Goal: Information Seeking & Learning: Learn about a topic

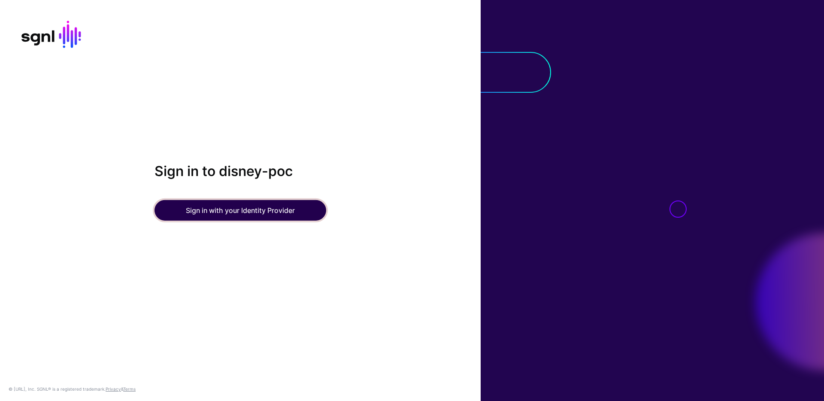
click at [241, 216] on button "Sign in with your Identity Provider" at bounding box center [240, 210] width 172 height 21
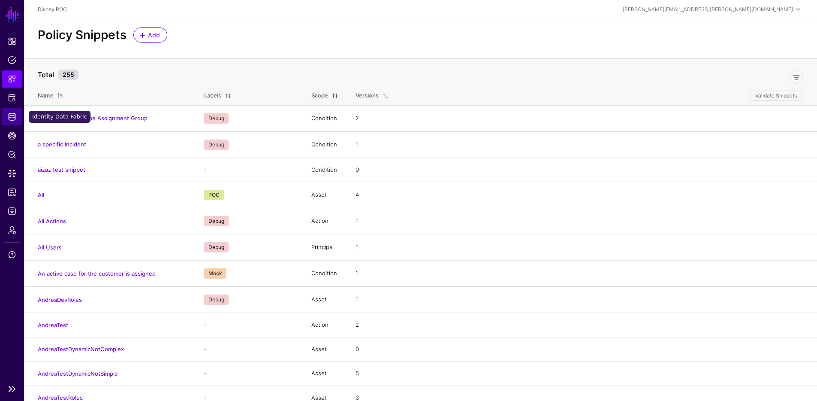
click at [12, 118] on span "Identity Data Fabric" at bounding box center [12, 116] width 9 height 9
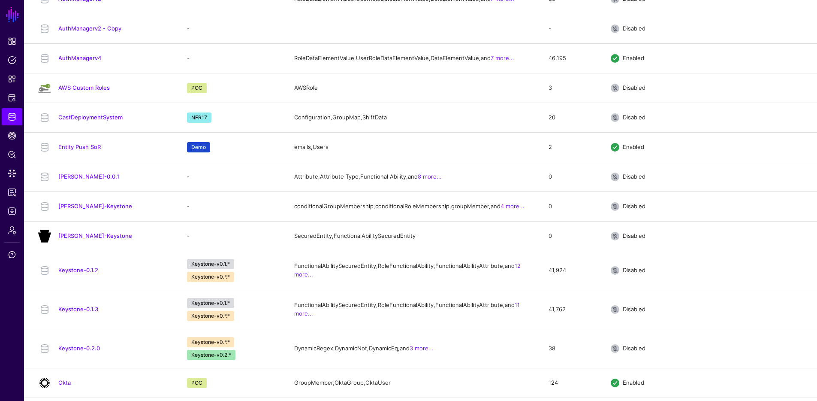
scroll to position [144, 0]
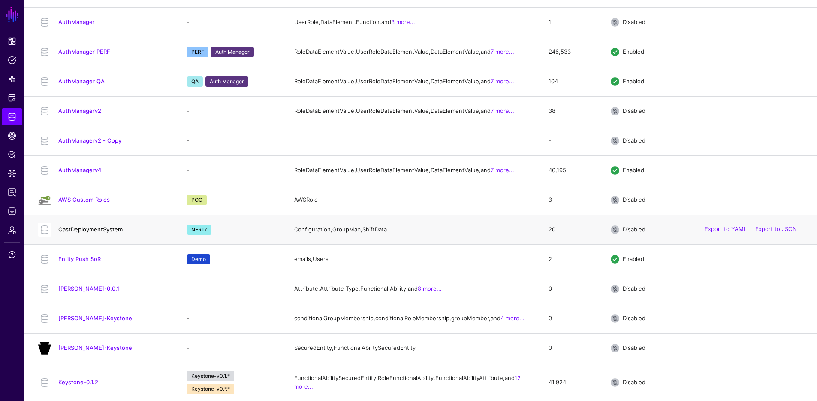
click at [85, 233] on link "CastDeploymentSystem" at bounding box center [90, 229] width 64 height 7
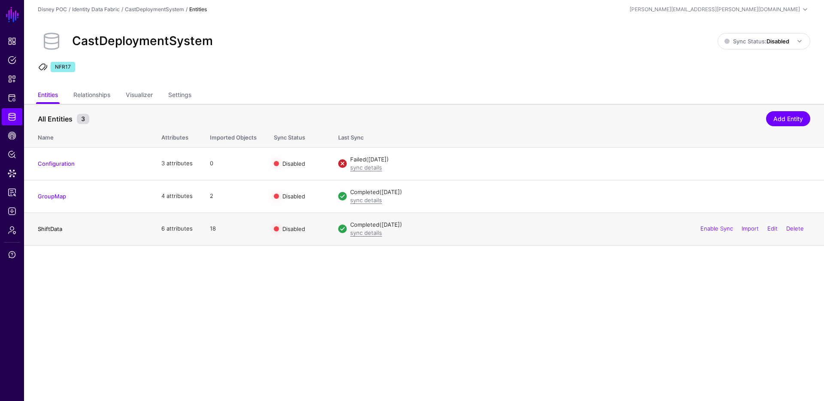
click at [52, 226] on link "ShiftData" at bounding box center [50, 228] width 24 height 7
click at [799, 161] on link "Delete" at bounding box center [795, 163] width 18 height 7
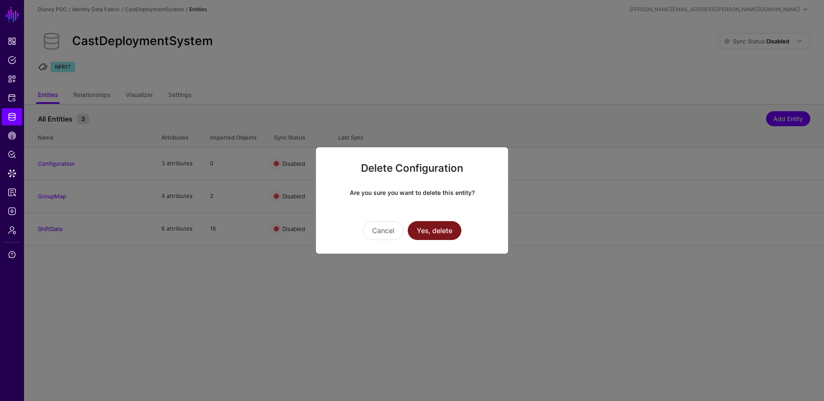
click at [430, 232] on button "Yes, delete" at bounding box center [435, 230] width 54 height 19
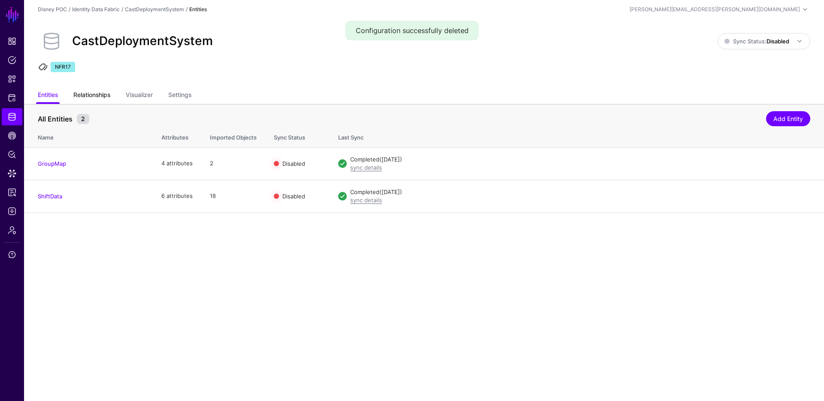
click at [105, 100] on link "Relationships" at bounding box center [91, 96] width 37 height 16
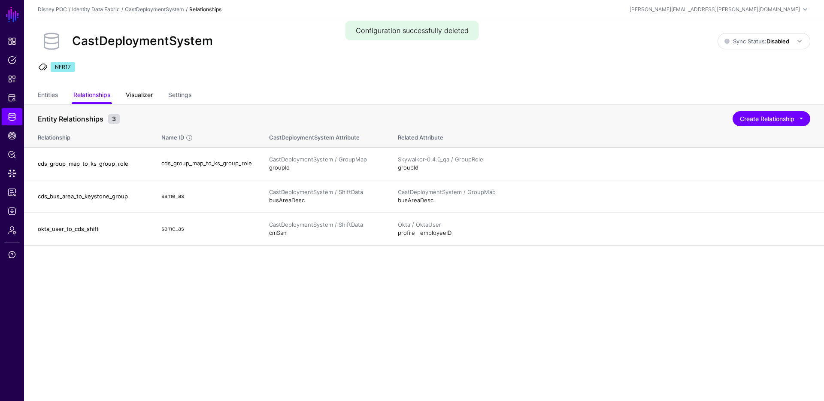
click at [136, 97] on link "Visualizer" at bounding box center [139, 96] width 27 height 16
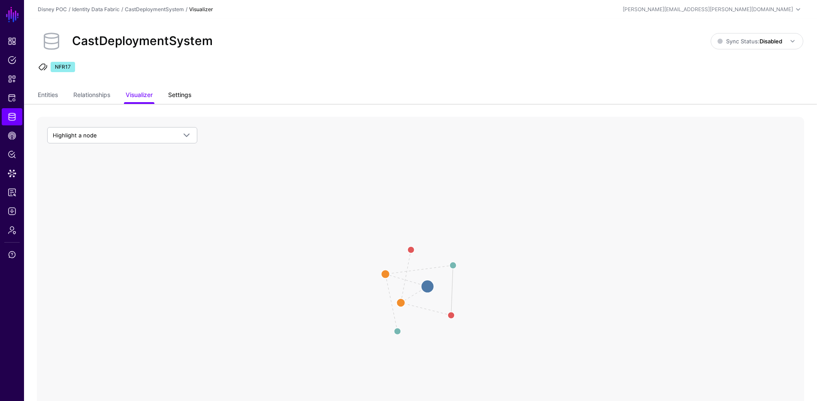
click at [190, 97] on link "Settings" at bounding box center [179, 96] width 23 height 16
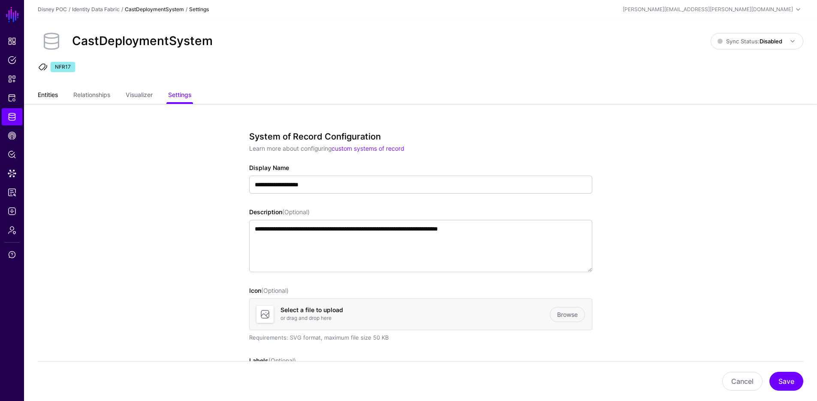
click at [48, 98] on link "Entities" at bounding box center [48, 96] width 20 height 16
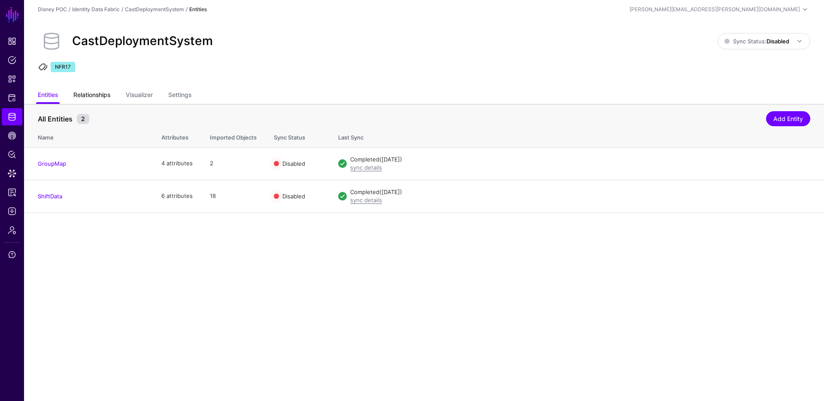
click at [97, 95] on link "Relationships" at bounding box center [91, 96] width 37 height 16
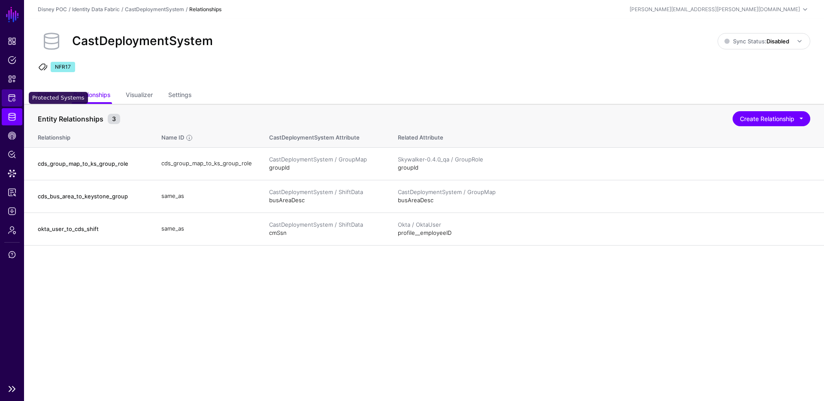
click at [12, 101] on span "Protected Systems" at bounding box center [12, 98] width 9 height 9
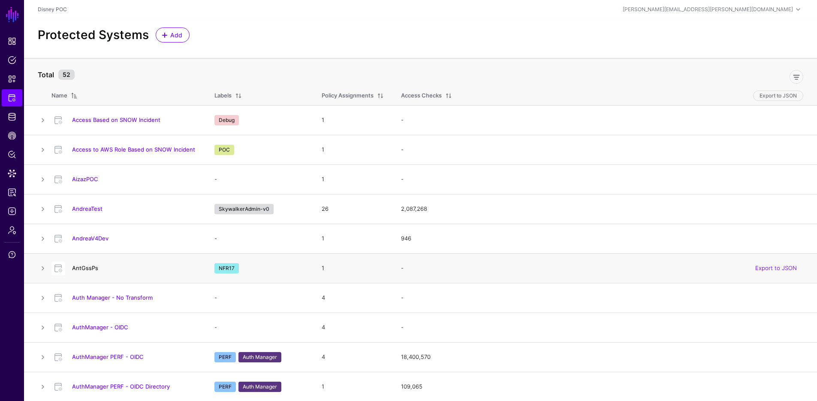
click at [87, 266] on link "AntGssPs" at bounding box center [85, 267] width 26 height 7
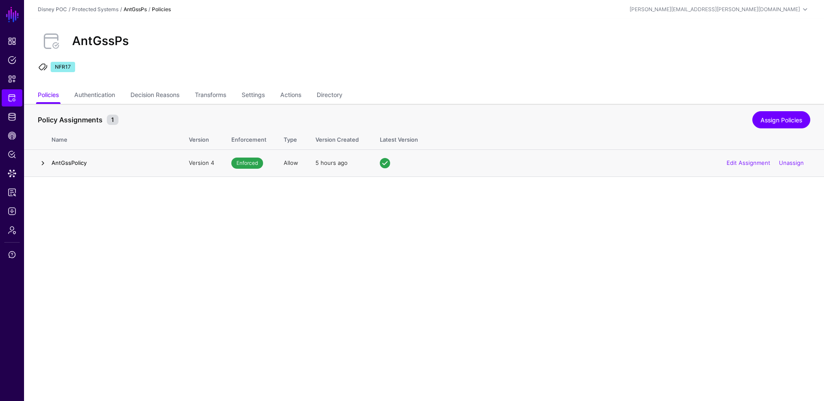
click at [40, 164] on link at bounding box center [43, 163] width 10 height 10
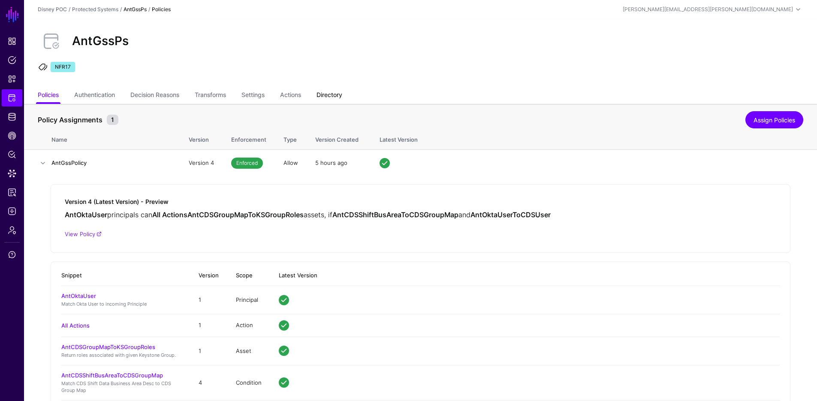
click at [334, 95] on link "Directory" at bounding box center [330, 96] width 26 height 16
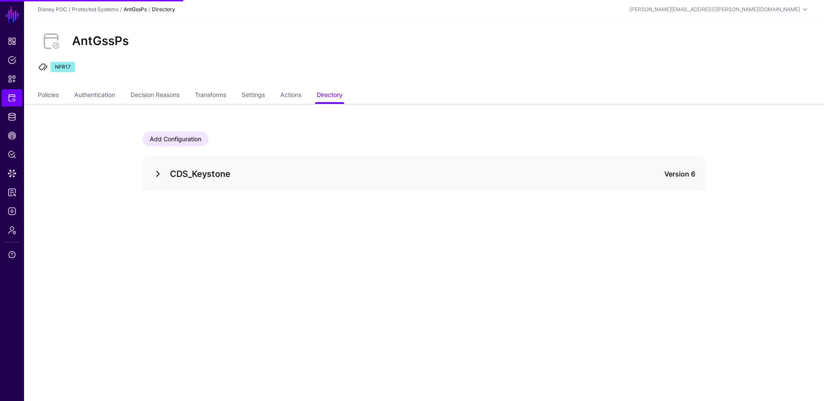
click at [157, 176] on link at bounding box center [158, 174] width 10 height 10
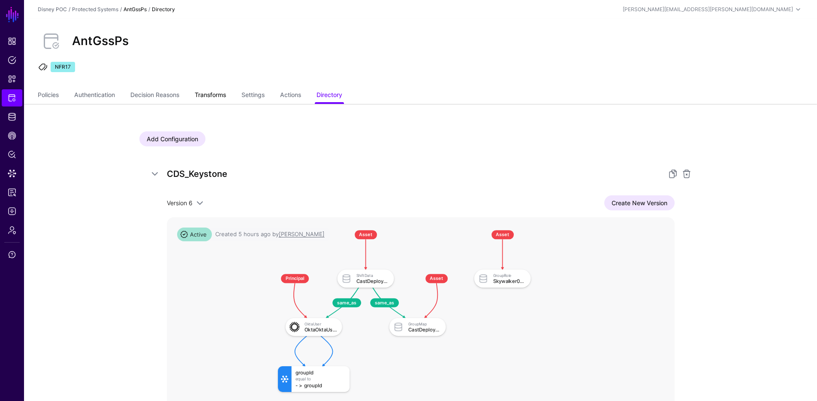
click at [216, 96] on link "Transforms" at bounding box center [210, 96] width 31 height 16
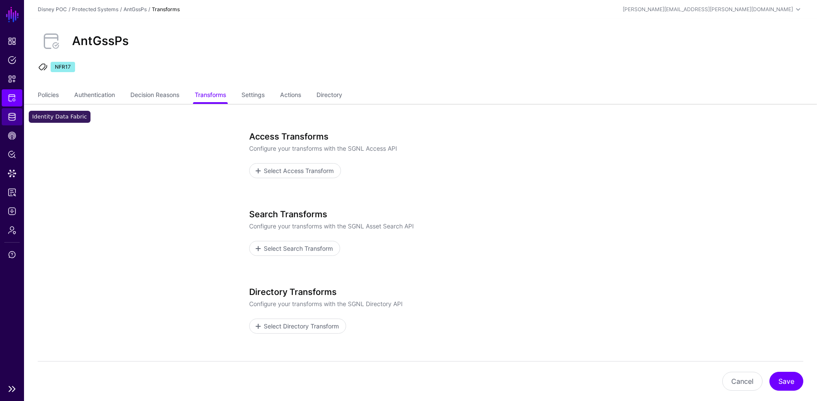
click at [15, 116] on span "Identity Data Fabric" at bounding box center [12, 116] width 9 height 9
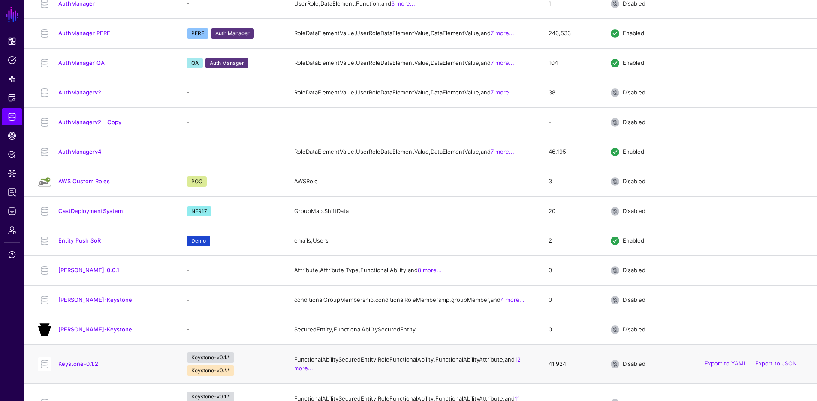
scroll to position [365, 0]
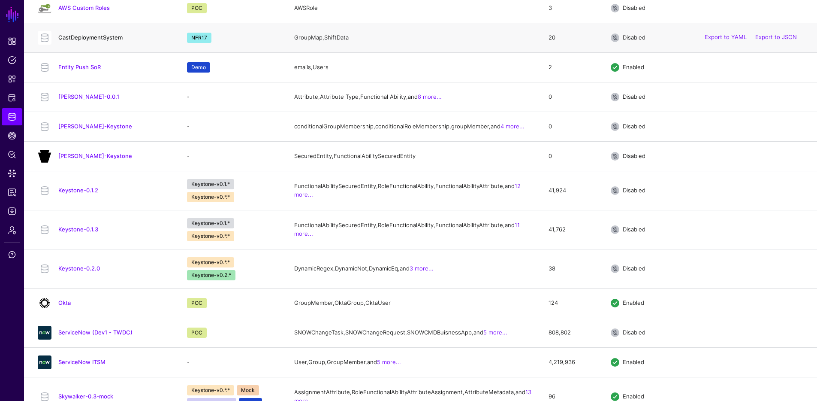
click at [88, 41] on link "CastDeploymentSystem" at bounding box center [90, 37] width 64 height 7
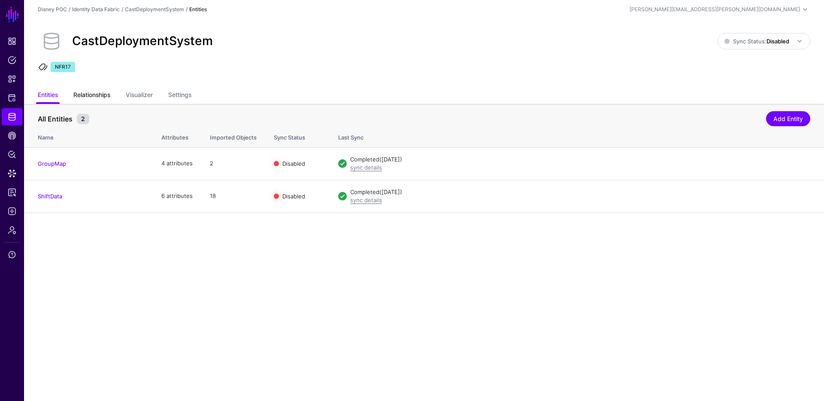
click at [103, 93] on link "Relationships" at bounding box center [91, 96] width 37 height 16
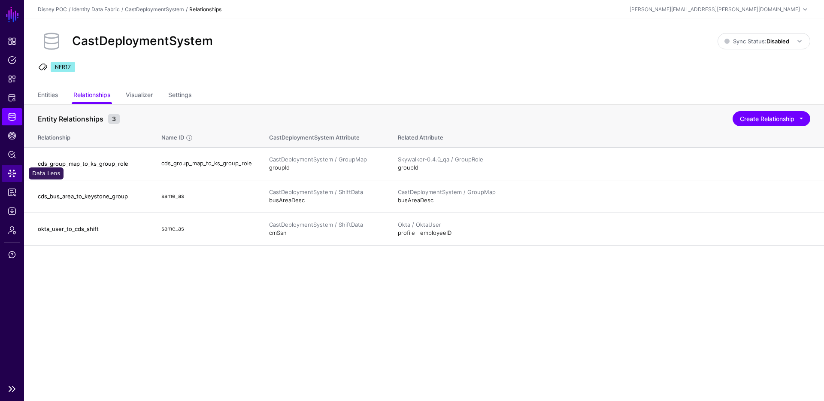
click at [19, 173] on link "Data Lens" at bounding box center [12, 173] width 21 height 17
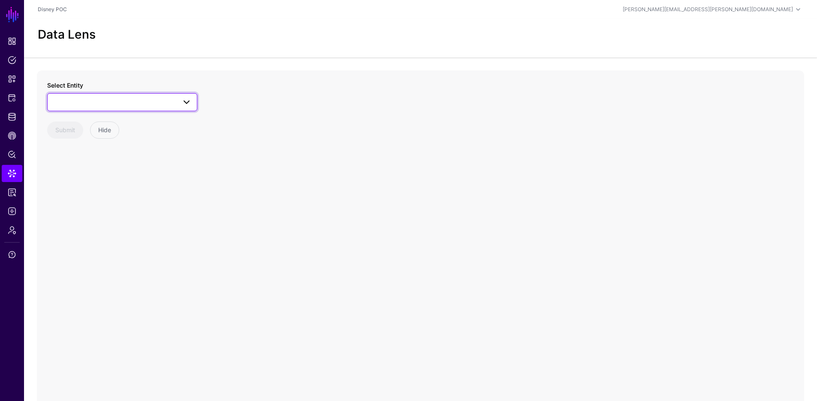
click at [97, 96] on link at bounding box center [122, 102] width 150 height 18
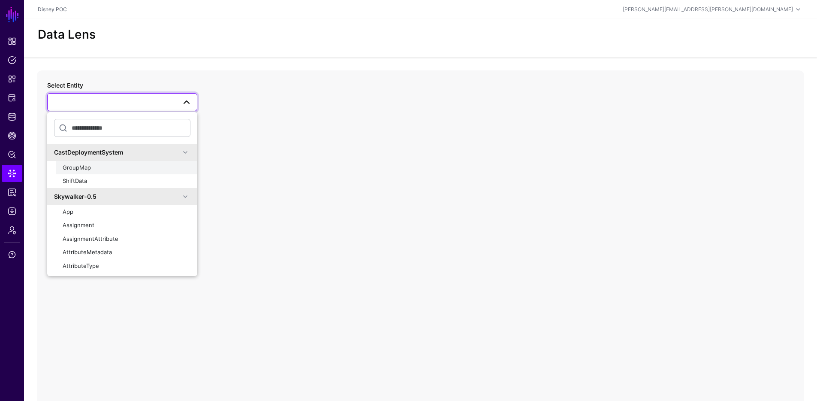
click at [137, 164] on div "GroupMap" at bounding box center [127, 167] width 128 height 9
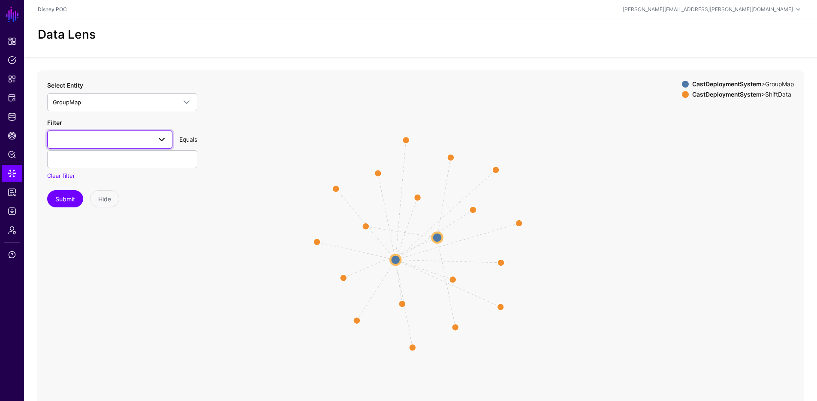
click at [141, 142] on span at bounding box center [110, 139] width 114 height 10
click at [245, 202] on icon "same_as same_as same_as same_as same_as same_as same_as same_as same_as same_as…" at bounding box center [421, 241] width 768 height 343
click at [614, 147] on icon "same_as same_as same_as same_as same_as same_as same_as same_as same_as same_as…" at bounding box center [421, 241] width 768 height 343
click at [746, 95] on strong "CastDeploymentSystem" at bounding box center [726, 94] width 69 height 7
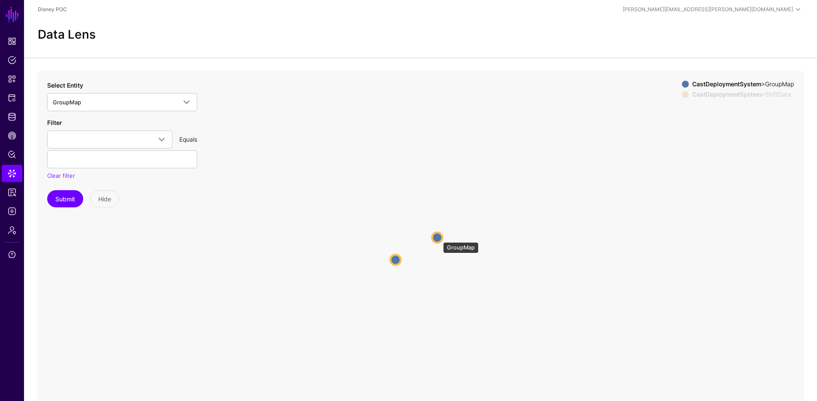
click at [439, 238] on circle at bounding box center [437, 237] width 10 height 10
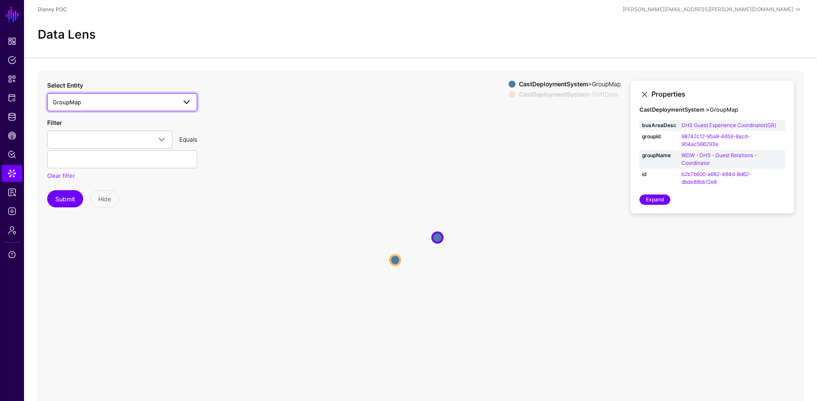
click at [166, 105] on span "GroupMap" at bounding box center [115, 101] width 124 height 9
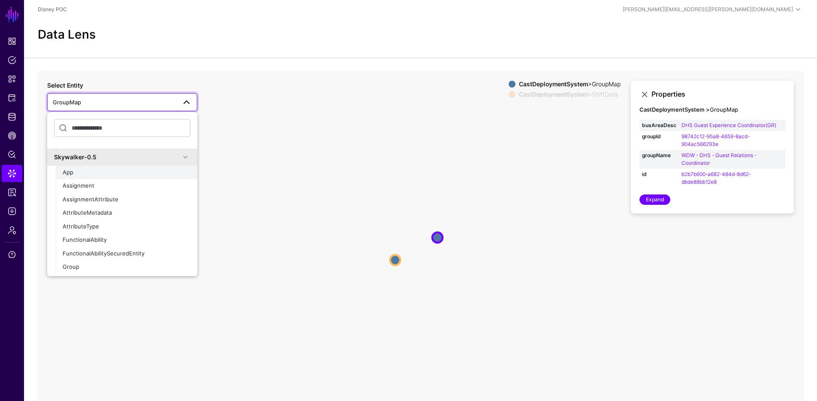
scroll to position [312, 0]
click at [131, 130] on input "text" at bounding box center [122, 128] width 136 height 18
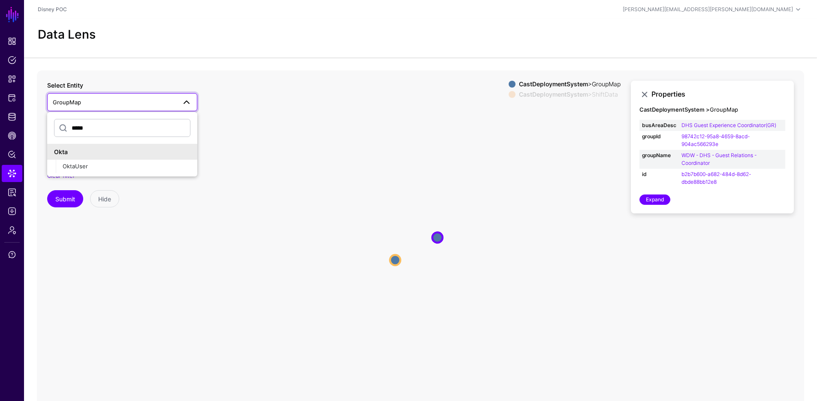
scroll to position [0, 0]
type input "*****"
click at [103, 160] on button "OktaUser" at bounding box center [127, 167] width 142 height 14
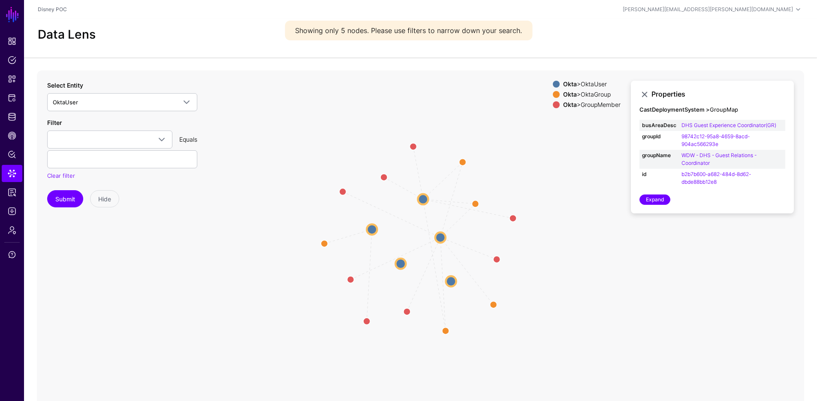
click at [573, 91] on div "Okta > OktaGroup" at bounding box center [592, 94] width 61 height 7
click at [571, 103] on strong "Okta" at bounding box center [570, 104] width 14 height 7
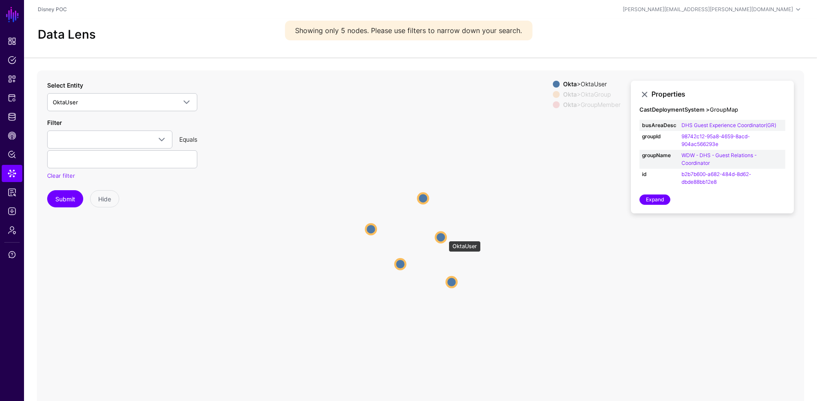
click at [444, 236] on circle at bounding box center [441, 237] width 10 height 10
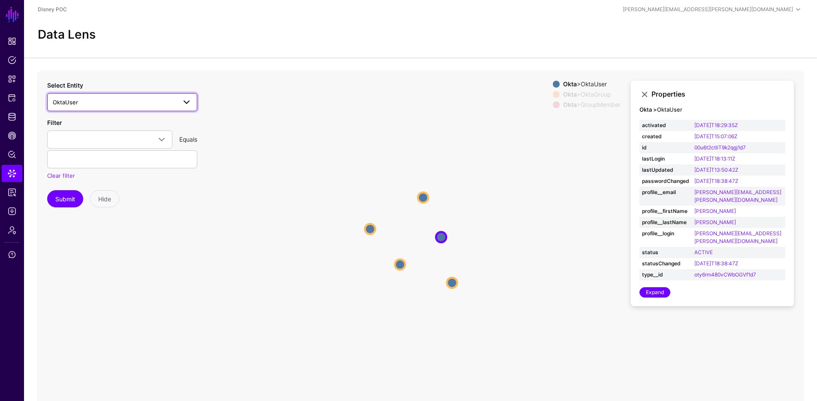
click at [174, 103] on span "OktaUser" at bounding box center [115, 101] width 124 height 9
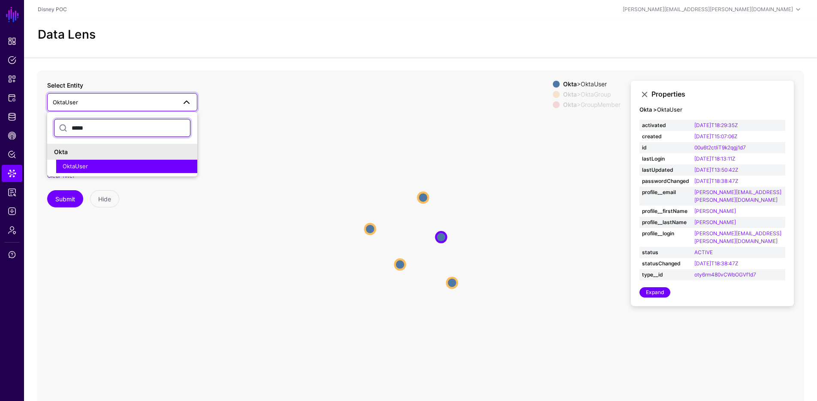
click at [125, 125] on input "*****" at bounding box center [122, 128] width 136 height 18
type input "*****"
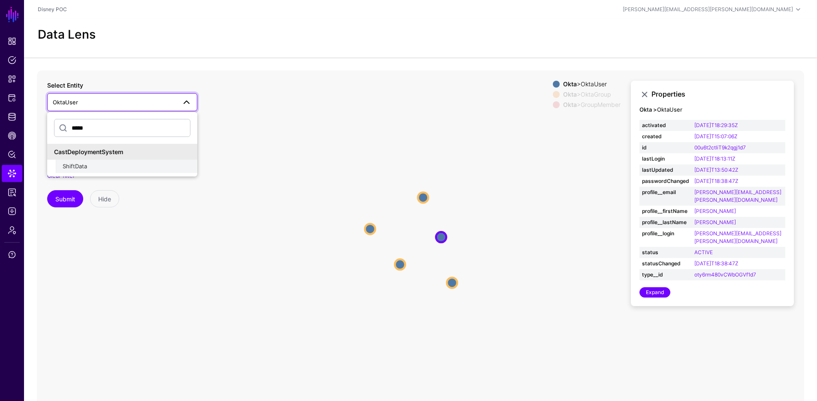
click at [129, 169] on div "ShiftData" at bounding box center [127, 166] width 128 height 9
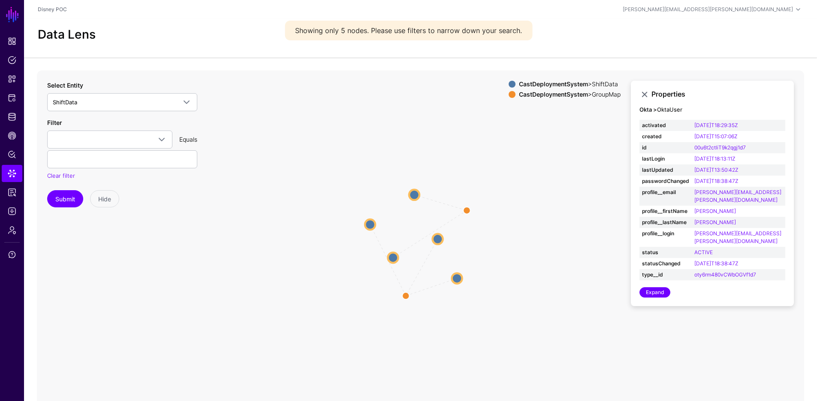
click at [559, 93] on strong "CastDeploymentSystem" at bounding box center [553, 94] width 69 height 7
click at [417, 194] on circle at bounding box center [414, 194] width 10 height 10
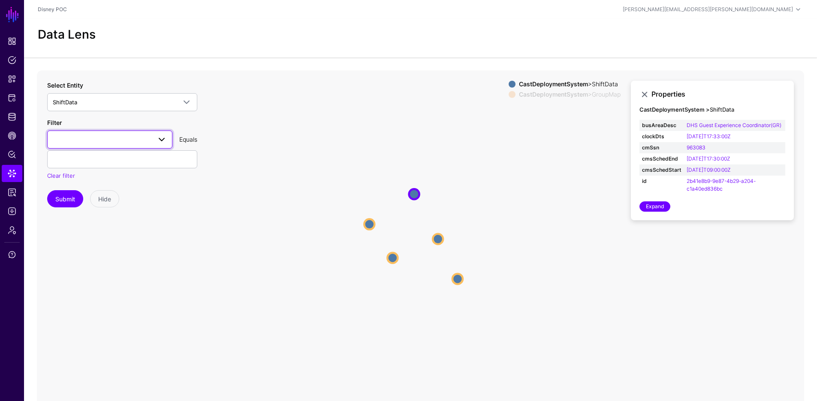
click at [155, 139] on span at bounding box center [158, 139] width 15 height 10
drag, startPoint x: 229, startPoint y: 125, endPoint x: 223, endPoint y: 123, distance: 6.1
click at [229, 125] on icon "same_as same_as same_as same_as same_as GroupMap GroupMap ShiftData ShiftData S…" at bounding box center [421, 241] width 768 height 343
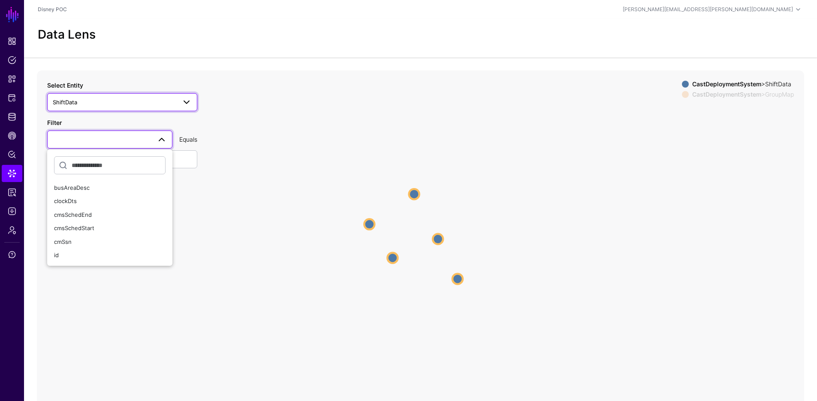
click at [189, 103] on span at bounding box center [186, 102] width 10 height 10
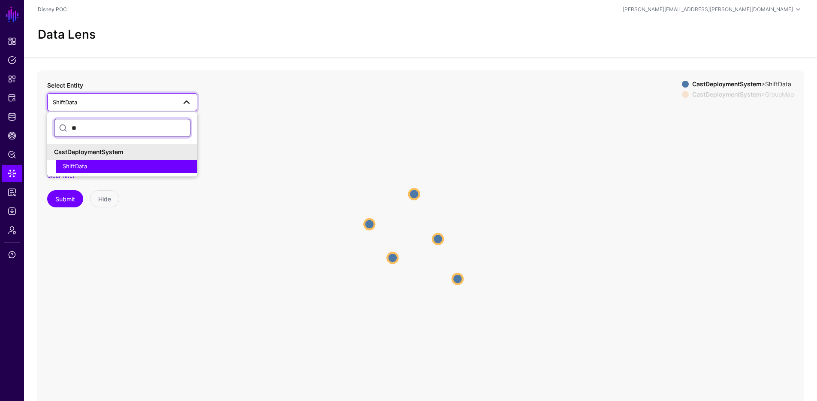
type input "*"
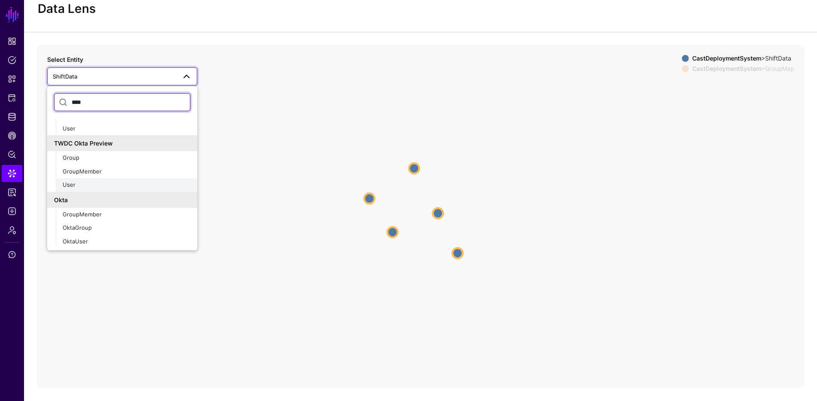
scroll to position [39, 0]
type input "****"
click at [81, 188] on div "User" at bounding box center [127, 185] width 128 height 9
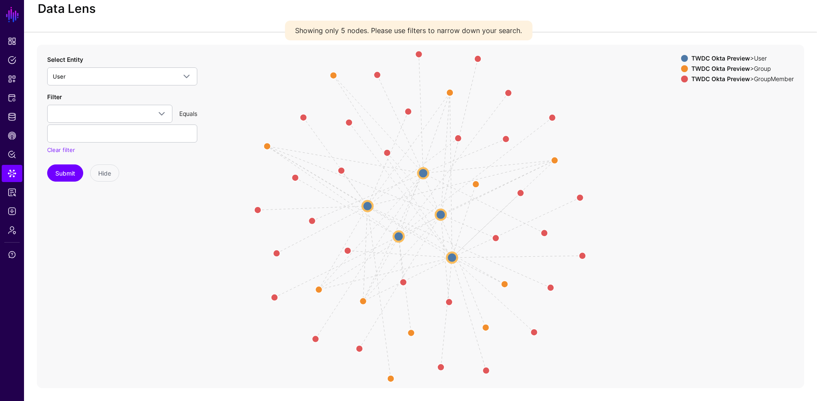
click at [724, 70] on strong "TWDC Okta Preview" at bounding box center [721, 68] width 59 height 7
click at [722, 83] on div "TWDC Okta Preview > User TWDC Okta Preview > Group TWDC Okta Preview > GroupMem…" at bounding box center [737, 70] width 113 height 31
click at [725, 80] on strong "TWDC Okta Preview" at bounding box center [721, 78] width 59 height 7
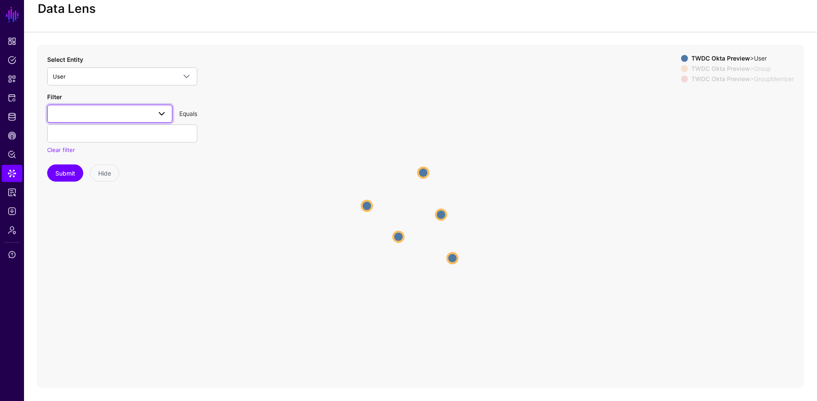
click at [147, 116] on span at bounding box center [110, 114] width 114 height 10
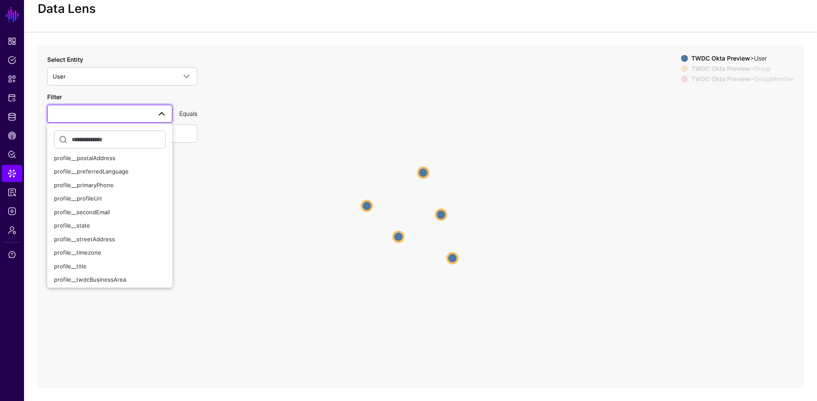
scroll to position [522, 0]
click at [255, 248] on icon "Member Member Member Member Member Group Group Group Group Group Member Member …" at bounding box center [421, 216] width 768 height 343
click at [240, 249] on icon "Member Member Member Member Member Group Group Group Group Group Member Member …" at bounding box center [421, 216] width 768 height 343
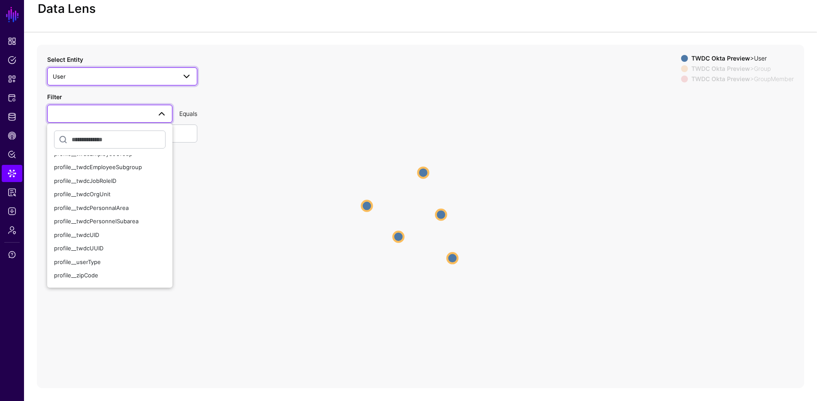
click at [77, 79] on span "User" at bounding box center [115, 76] width 124 height 9
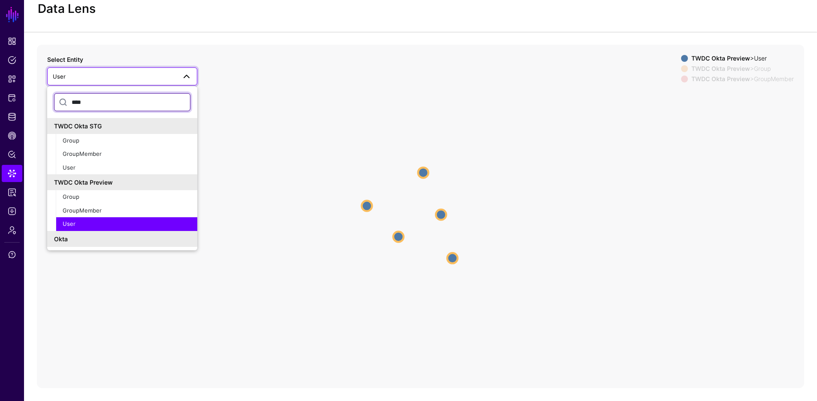
click at [103, 100] on input "****" at bounding box center [122, 102] width 136 height 18
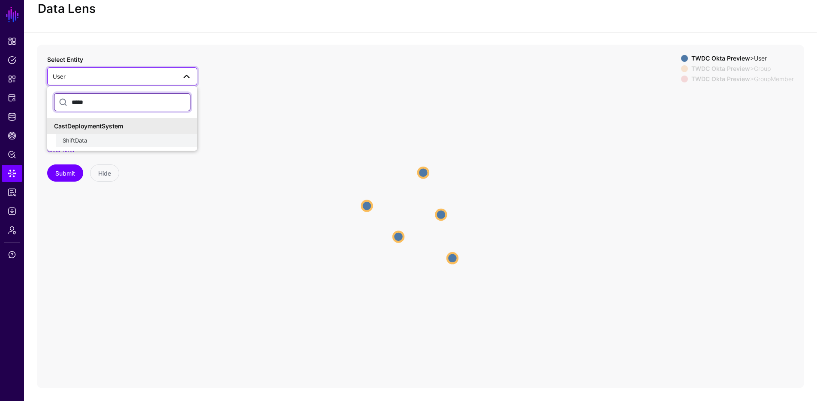
type input "*****"
click at [80, 139] on span "ShiftData" at bounding box center [75, 140] width 24 height 7
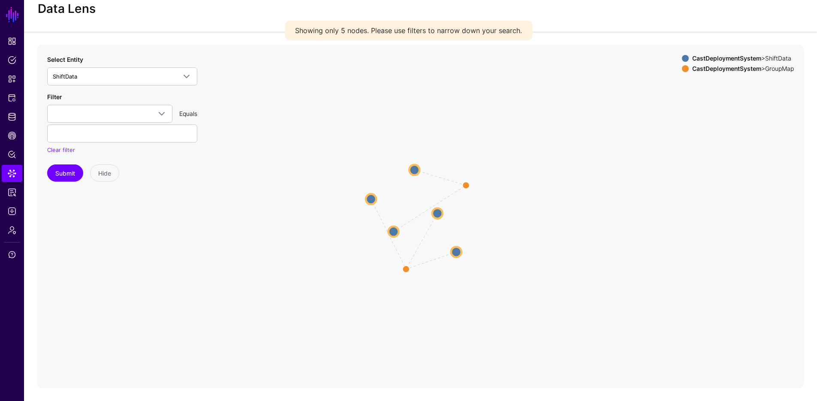
click at [734, 69] on strong "CastDeploymentSystem" at bounding box center [726, 68] width 69 height 7
click at [417, 172] on circle at bounding box center [414, 169] width 10 height 10
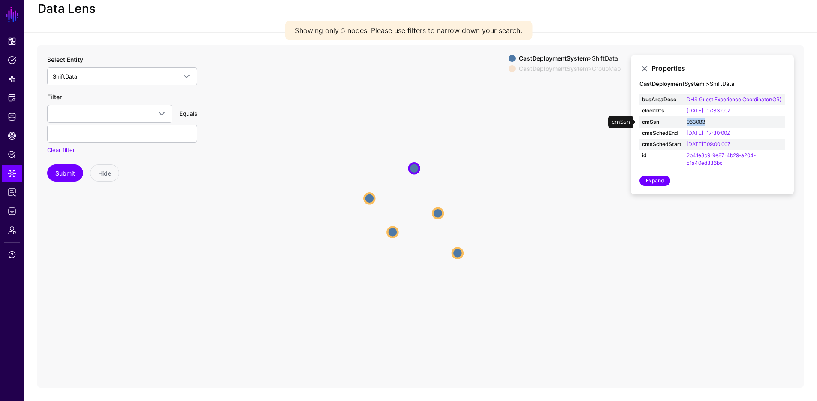
copy link "963083"
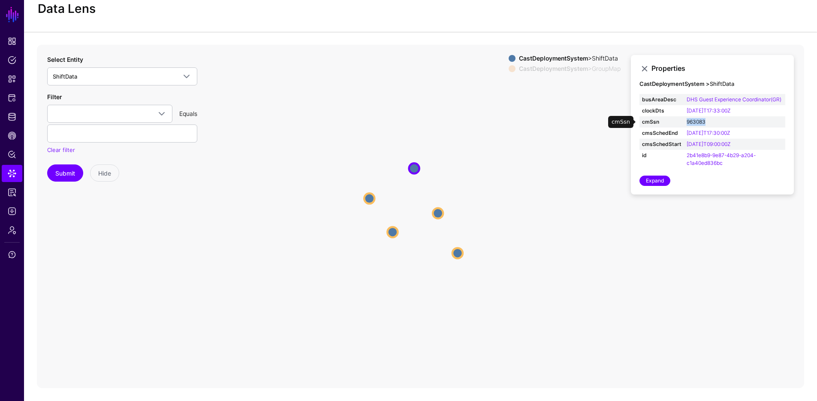
copy link "963083"
click at [156, 77] on span "ShiftData" at bounding box center [115, 76] width 124 height 9
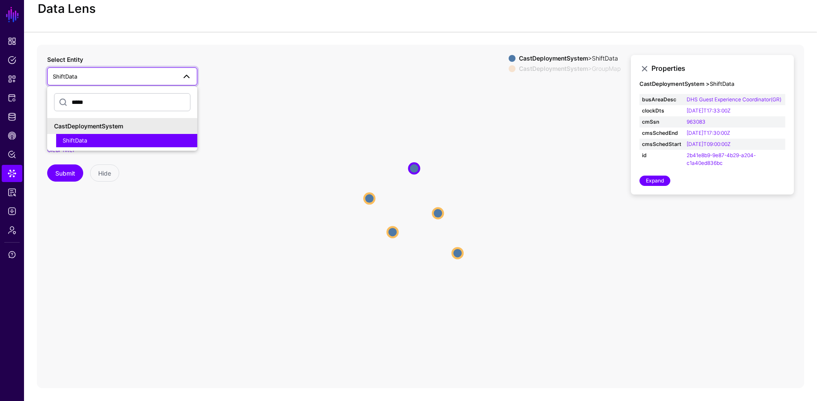
click at [140, 97] on input "*****" at bounding box center [122, 102] width 136 height 18
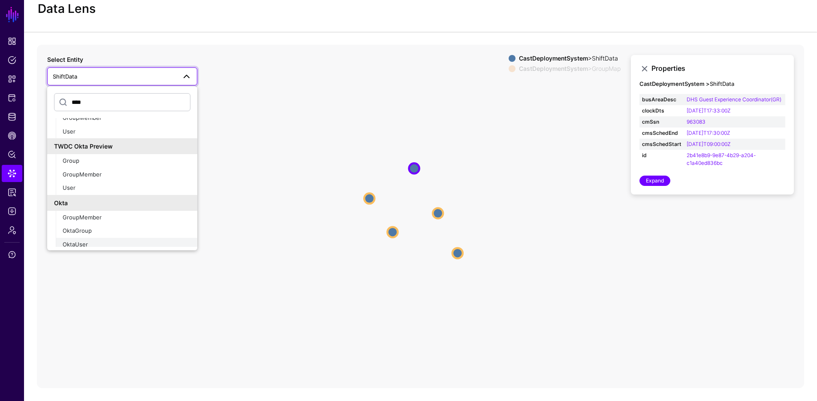
scroll to position [40, 0]
type input "****"
click at [114, 237] on div "OktaUser" at bounding box center [127, 240] width 128 height 9
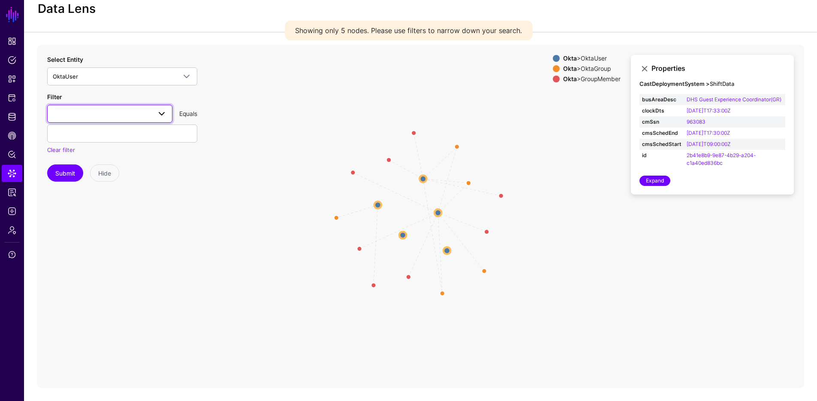
click at [154, 111] on span at bounding box center [158, 114] width 15 height 10
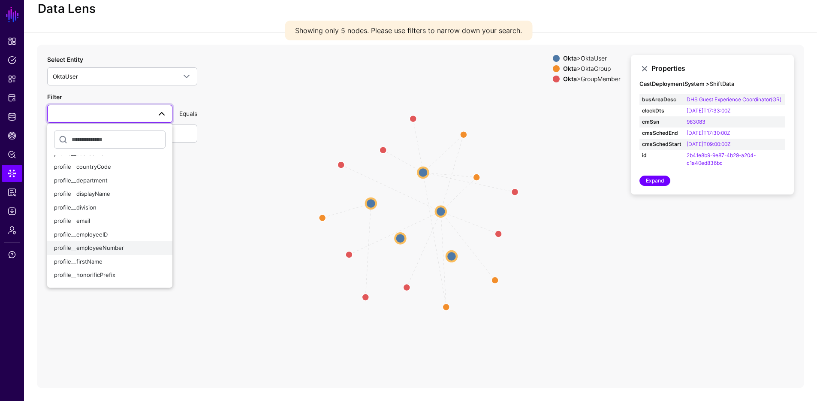
scroll to position [116, 0]
click at [102, 235] on span "profile__employeeID" at bounding box center [81, 234] width 54 height 7
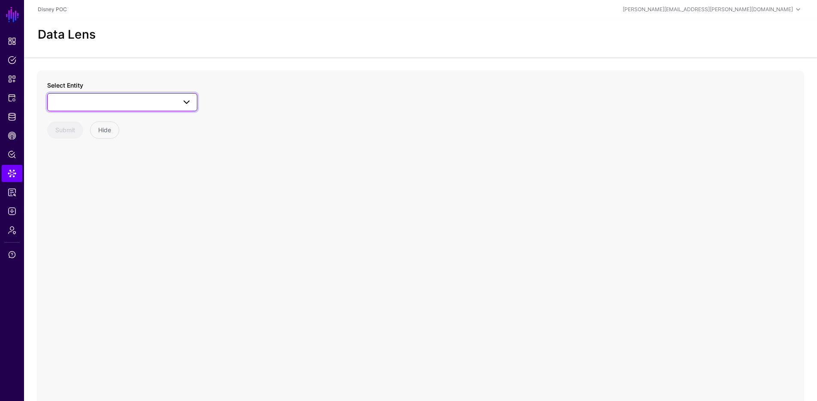
click at [153, 96] on link at bounding box center [122, 102] width 150 height 18
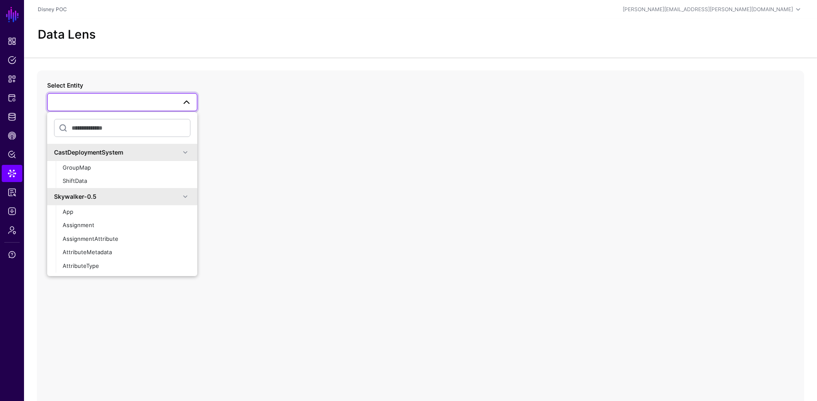
click at [102, 130] on input "text" at bounding box center [122, 128] width 136 height 18
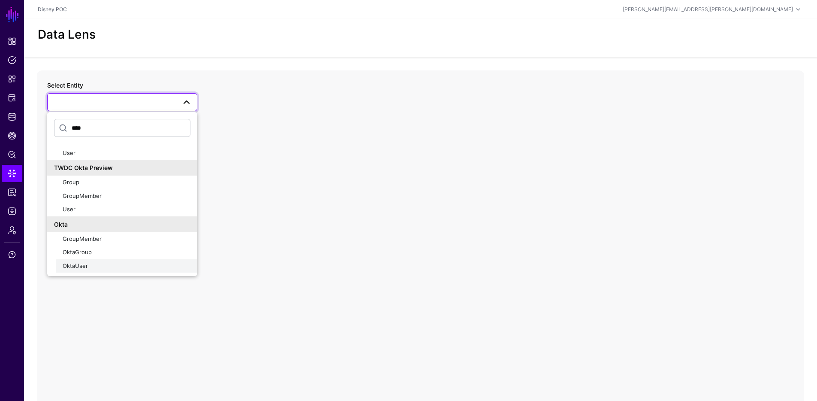
type input "****"
click at [81, 264] on span "OktaUser" at bounding box center [75, 265] width 25 height 7
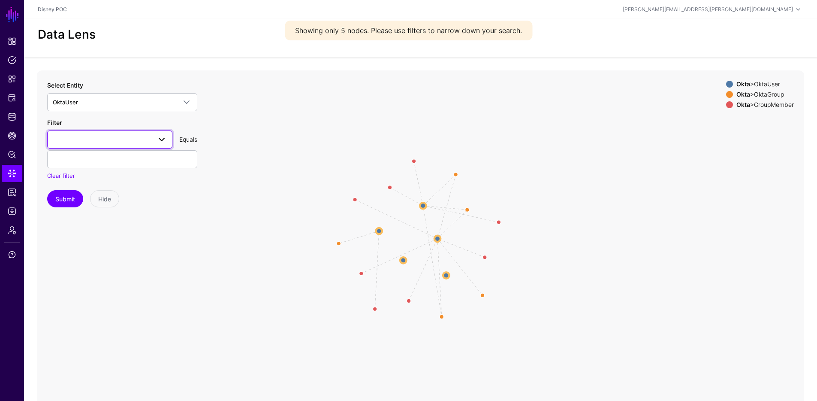
click at [134, 142] on span at bounding box center [110, 139] width 114 height 10
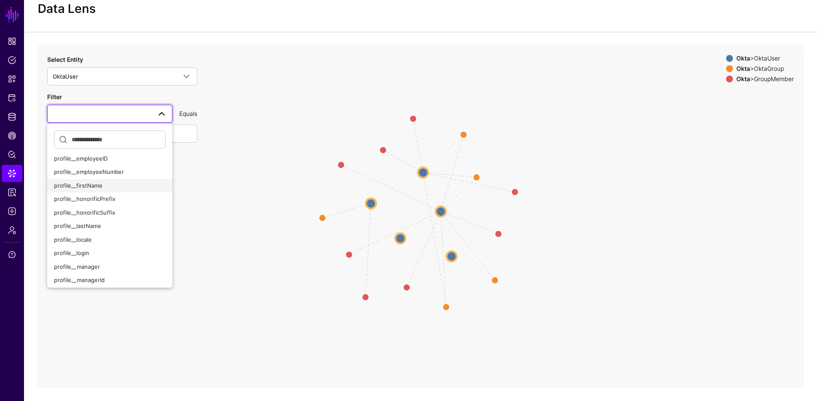
scroll to position [192, 0]
click at [103, 160] on span "profile__employeeID" at bounding box center [81, 158] width 54 height 7
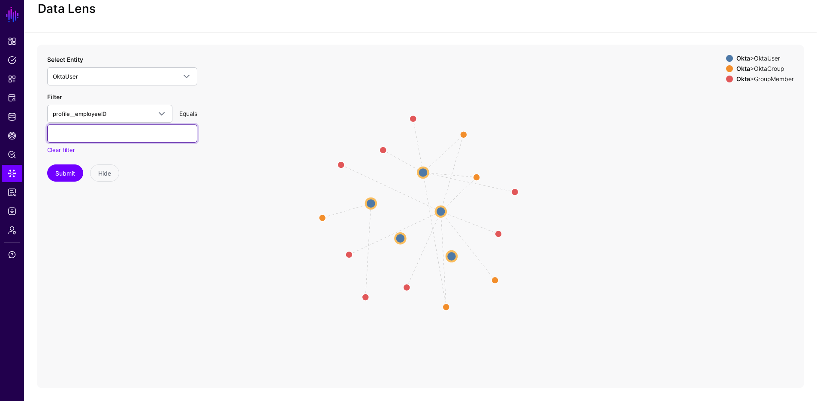
click at [85, 133] on input "text" at bounding box center [122, 133] width 150 height 18
click at [63, 172] on button "Submit" at bounding box center [65, 172] width 36 height 17
click at [88, 138] on input "text" at bounding box center [122, 133] width 150 height 18
paste input "*******"
click at [74, 167] on button "Submit" at bounding box center [65, 172] width 36 height 17
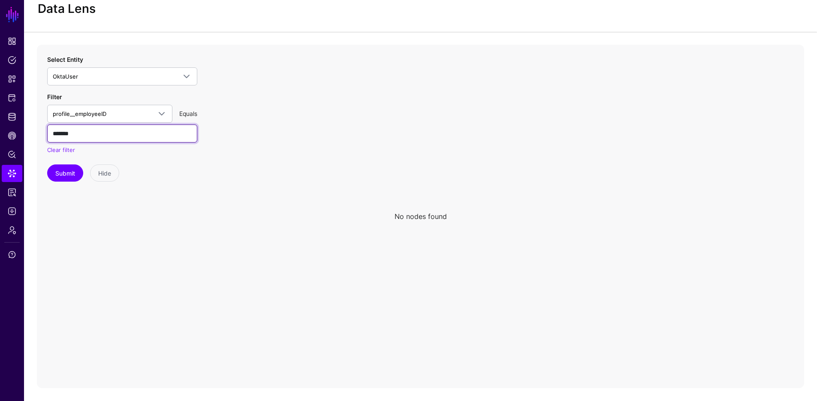
click at [79, 131] on input "*******" at bounding box center [122, 133] width 150 height 18
click at [52, 132] on input "*******" at bounding box center [122, 133] width 150 height 18
click at [94, 133] on input "*******" at bounding box center [122, 133] width 150 height 18
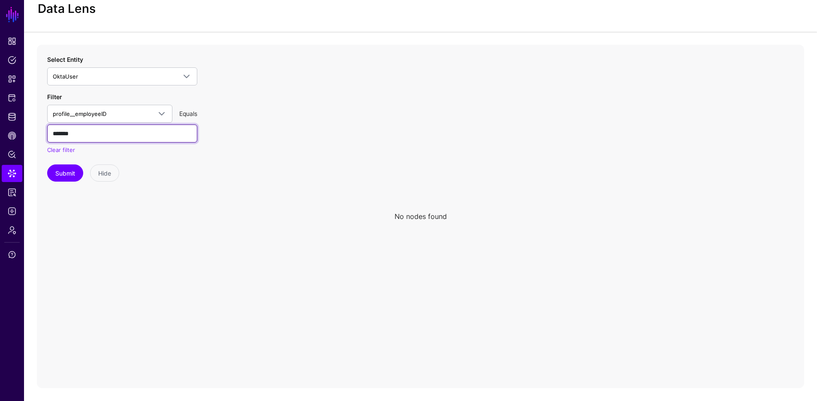
paste input "text"
type input "*******"
click at [71, 178] on button "Submit" at bounding box center [65, 172] width 36 height 17
click at [100, 135] on input "*******" at bounding box center [122, 133] width 150 height 18
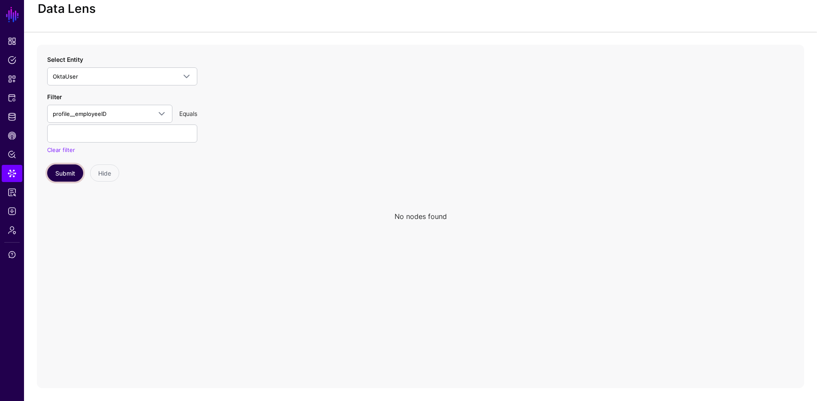
click at [64, 176] on button "Submit" at bounding box center [65, 172] width 36 height 17
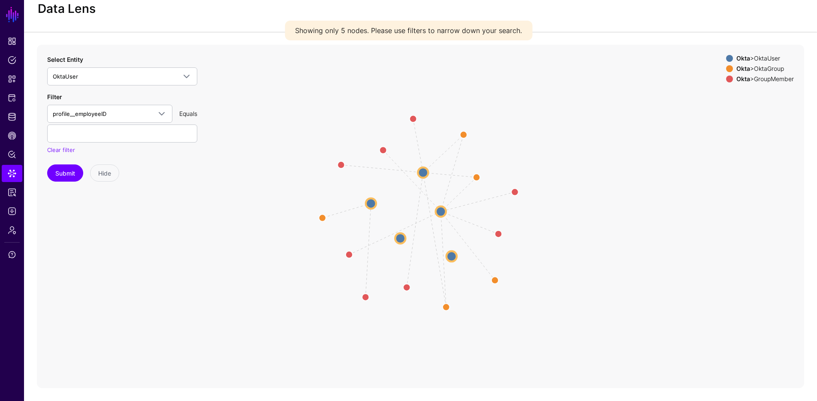
click at [751, 71] on div "Okta > OktaGroup" at bounding box center [765, 68] width 61 height 7
click at [750, 79] on div "Okta > GroupMember" at bounding box center [765, 79] width 61 height 7
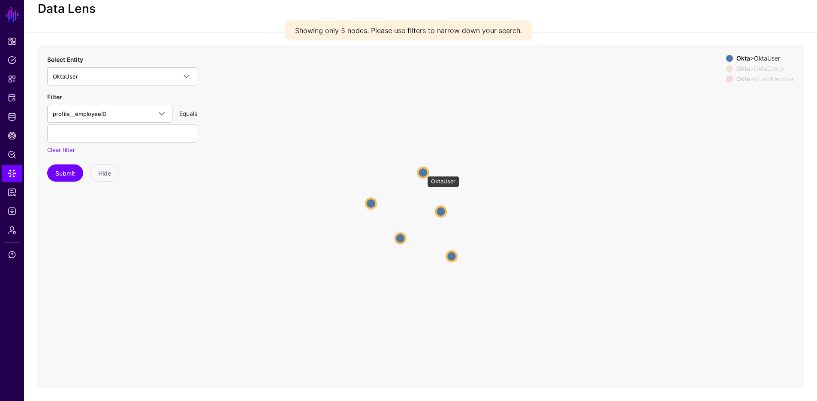
click at [423, 172] on circle at bounding box center [423, 172] width 10 height 10
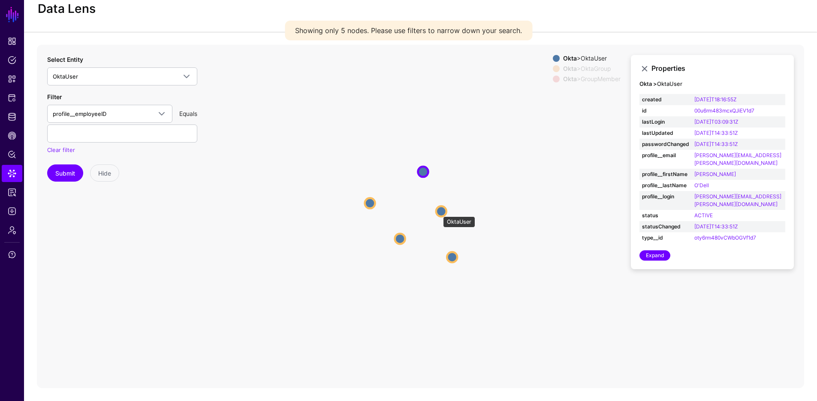
click at [439, 212] on circle at bounding box center [441, 211] width 10 height 10
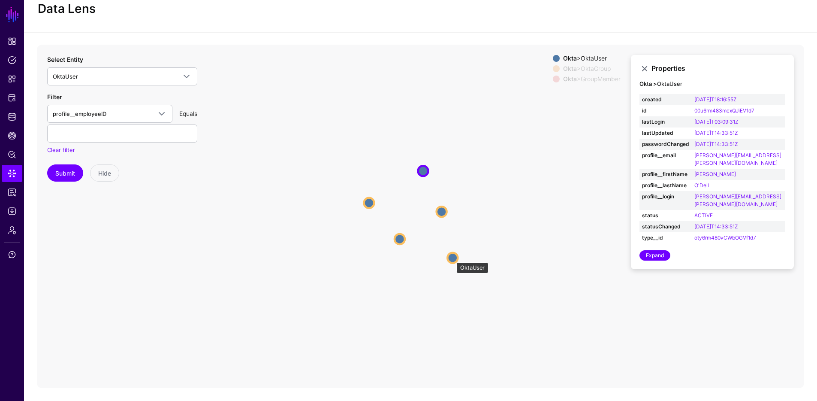
click at [452, 258] on circle at bounding box center [452, 257] width 10 height 10
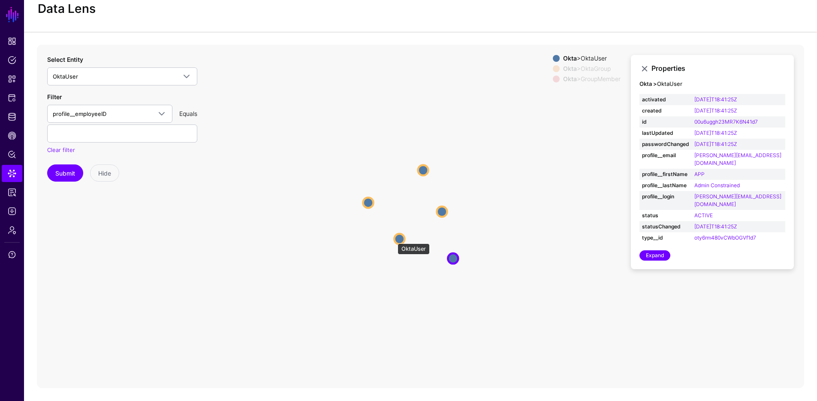
click at [394, 239] on circle at bounding box center [399, 238] width 10 height 10
click at [400, 237] on circle at bounding box center [399, 239] width 10 height 10
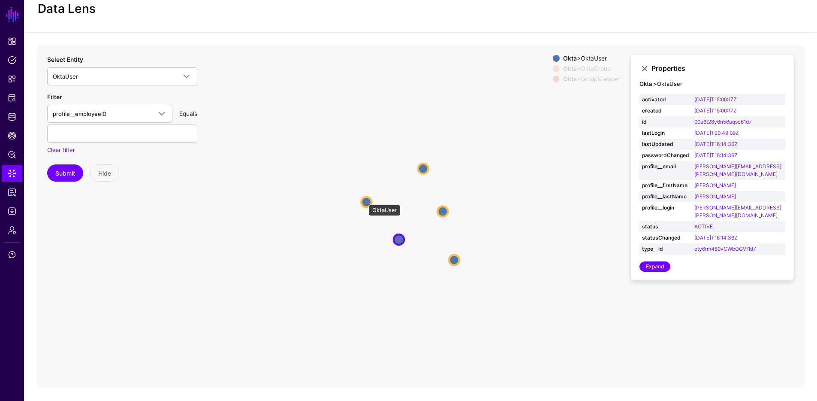
click at [364, 200] on circle at bounding box center [366, 201] width 10 height 10
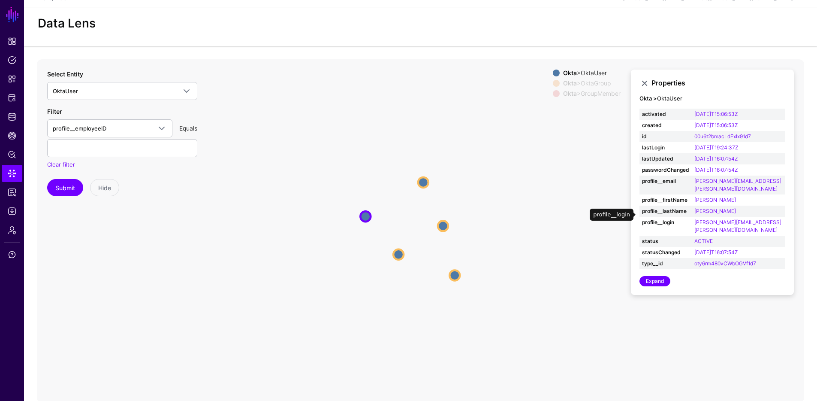
scroll to position [26, 0]
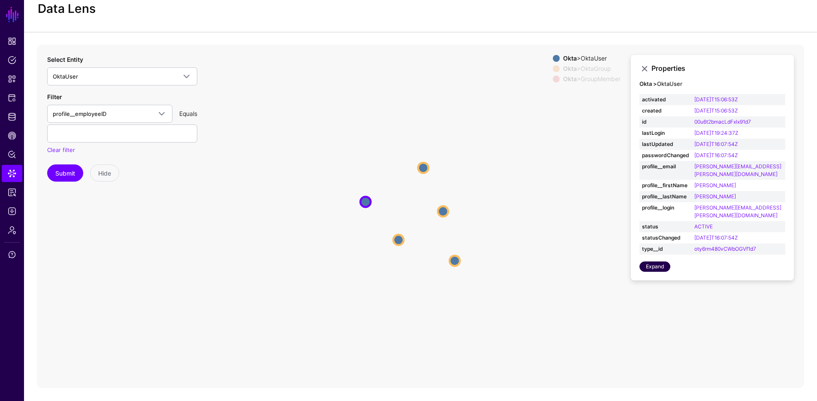
click at [653, 261] on link "Expand" at bounding box center [655, 266] width 31 height 10
click at [423, 167] on circle at bounding box center [423, 168] width 10 height 10
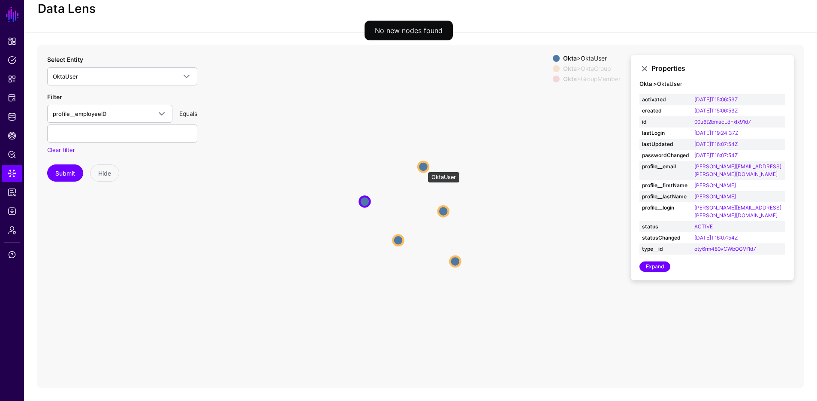
click at [423, 168] on circle at bounding box center [423, 166] width 10 height 10
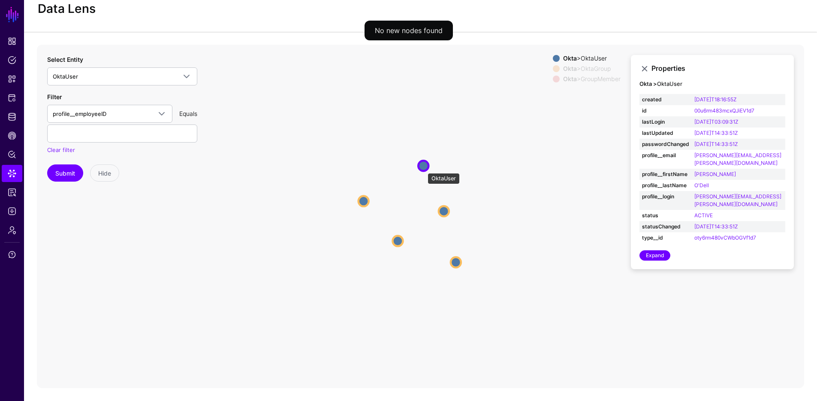
click at [423, 169] on circle at bounding box center [423, 165] width 10 height 10
click at [446, 208] on circle at bounding box center [444, 211] width 10 height 10
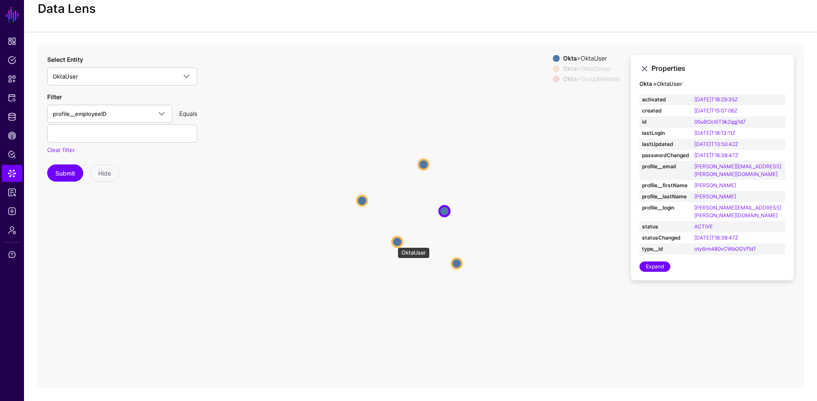
click at [394, 242] on circle at bounding box center [397, 241] width 10 height 10
click at [456, 260] on circle at bounding box center [457, 263] width 10 height 10
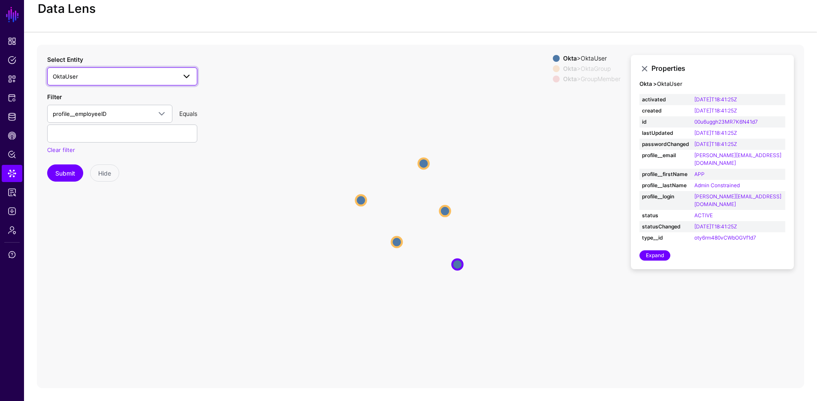
click at [98, 76] on span "OktaUser" at bounding box center [115, 76] width 124 height 9
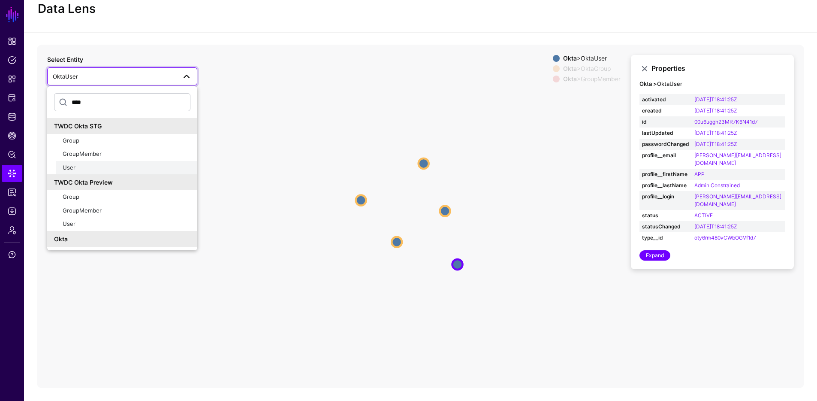
click at [93, 163] on div "User" at bounding box center [127, 167] width 128 height 9
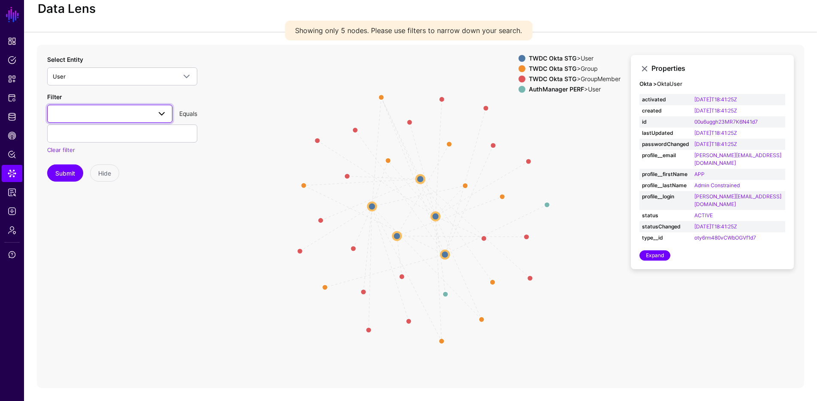
click at [144, 114] on span at bounding box center [110, 114] width 114 height 10
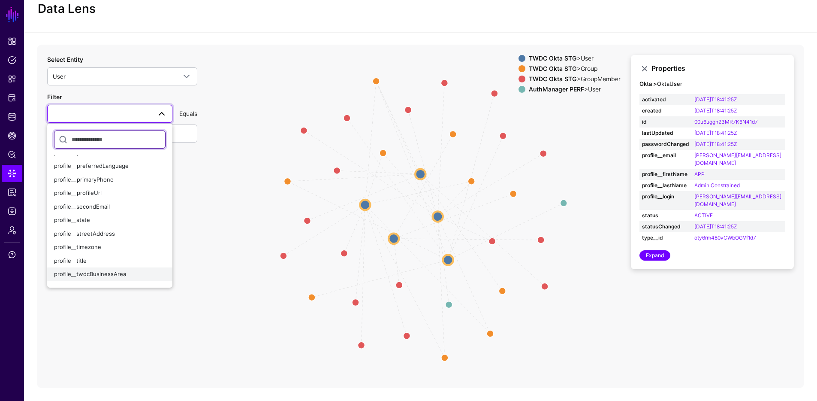
scroll to position [360, 0]
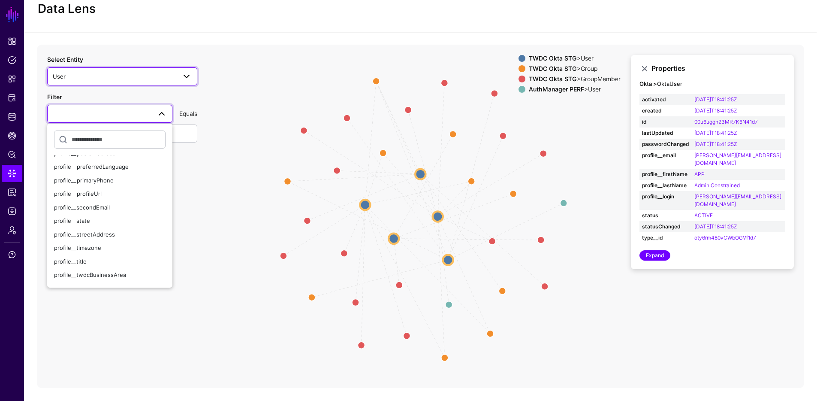
click at [133, 79] on span "User" at bounding box center [115, 76] width 124 height 9
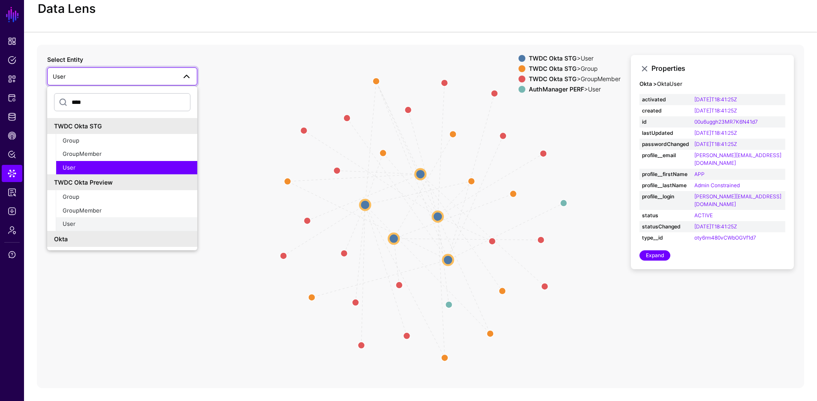
click at [77, 224] on div "User" at bounding box center [127, 224] width 128 height 9
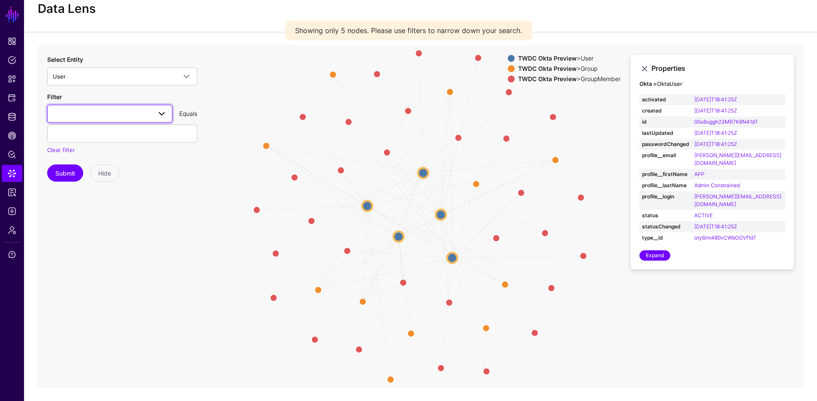
click at [93, 111] on span at bounding box center [110, 114] width 114 height 10
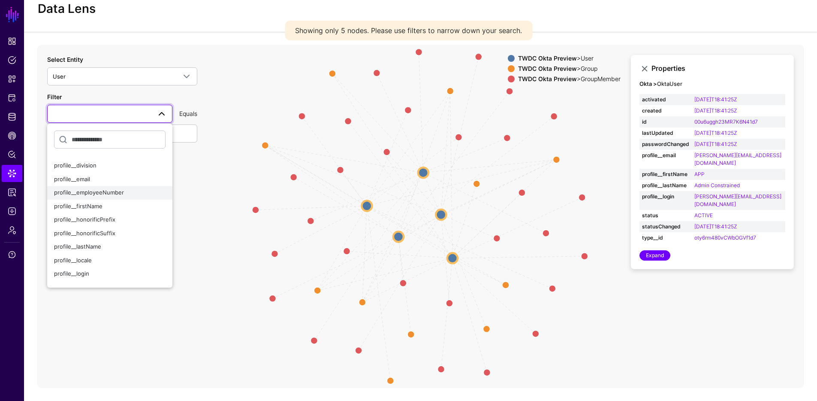
scroll to position [149, 0]
click at [112, 188] on span "profile__employeeNumber" at bounding box center [89, 187] width 70 height 7
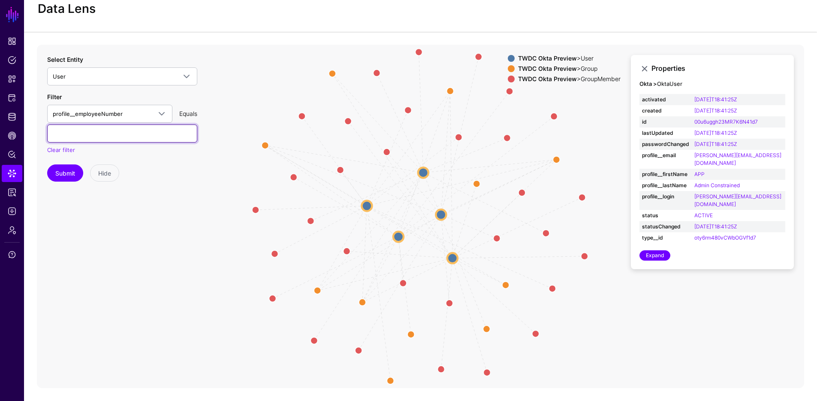
click at [139, 134] on input "text" at bounding box center [122, 133] width 150 height 18
paste input "*******"
click at [66, 177] on button "Submit" at bounding box center [65, 172] width 36 height 17
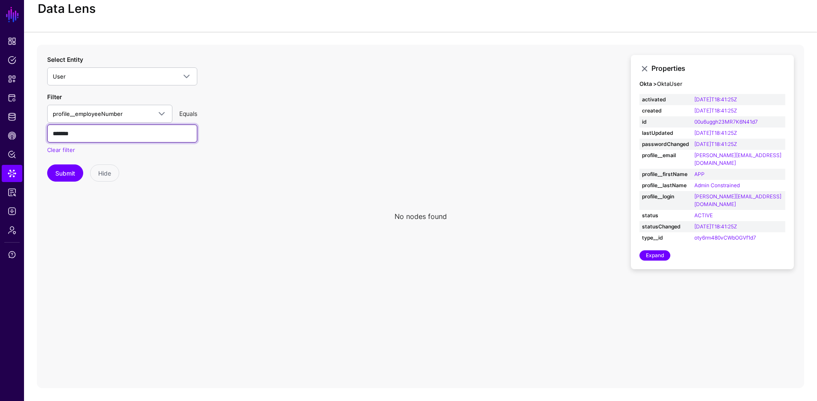
click at [71, 137] on input "*******" at bounding box center [122, 133] width 150 height 18
click at [70, 137] on input "*******" at bounding box center [122, 133] width 150 height 18
click at [70, 136] on input "*******" at bounding box center [122, 133] width 150 height 18
type input "********"
click at [74, 169] on button "Submit" at bounding box center [65, 172] width 36 height 17
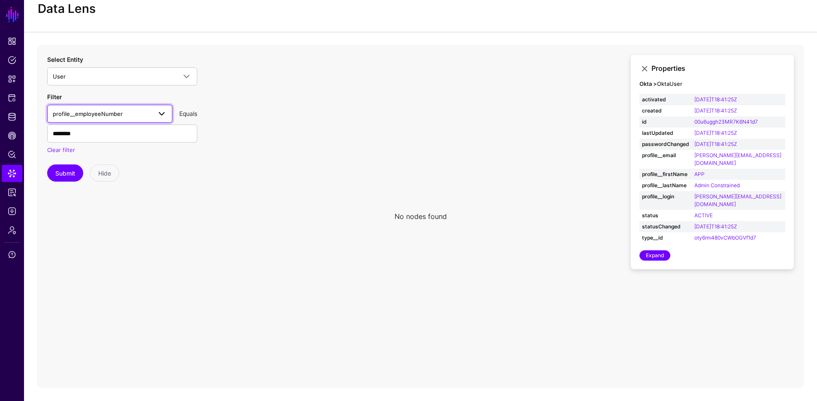
click at [110, 117] on span "profile__employeeNumber" at bounding box center [88, 113] width 70 height 7
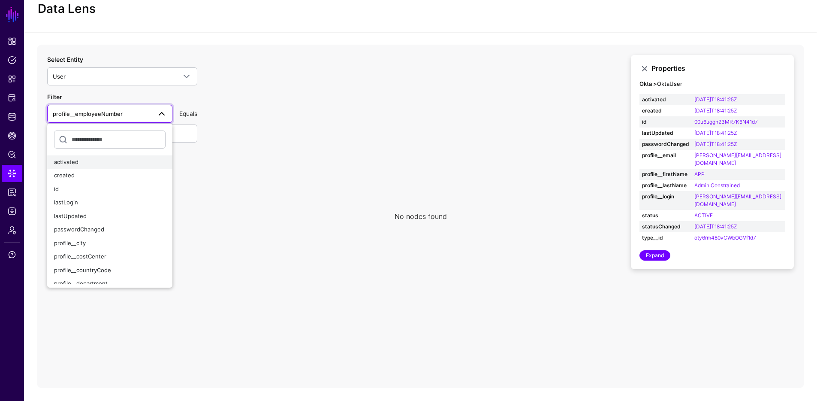
click at [83, 161] on div "activated" at bounding box center [110, 162] width 112 height 9
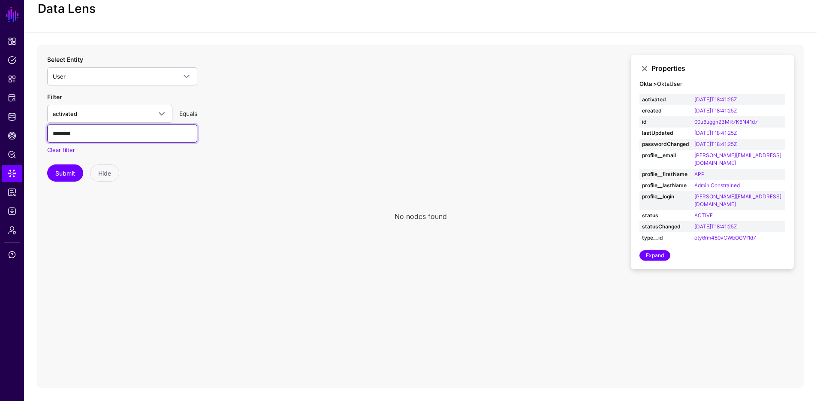
click at [75, 131] on input "********" at bounding box center [122, 133] width 150 height 18
click at [65, 169] on button "Submit" at bounding box center [65, 172] width 36 height 17
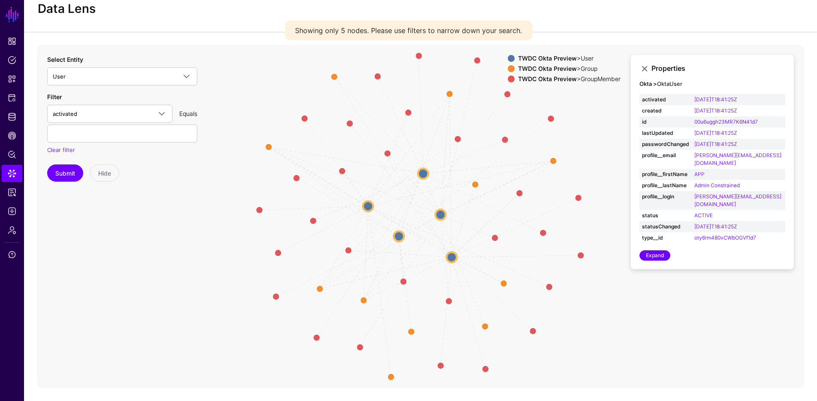
click at [544, 68] on strong "TWDC Okta Preview" at bounding box center [547, 68] width 59 height 7
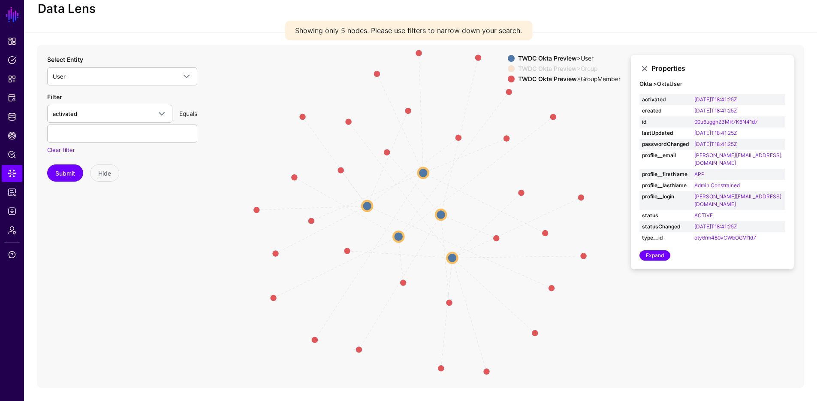
click at [544, 80] on strong "TWDC Okta Preview" at bounding box center [547, 78] width 59 height 7
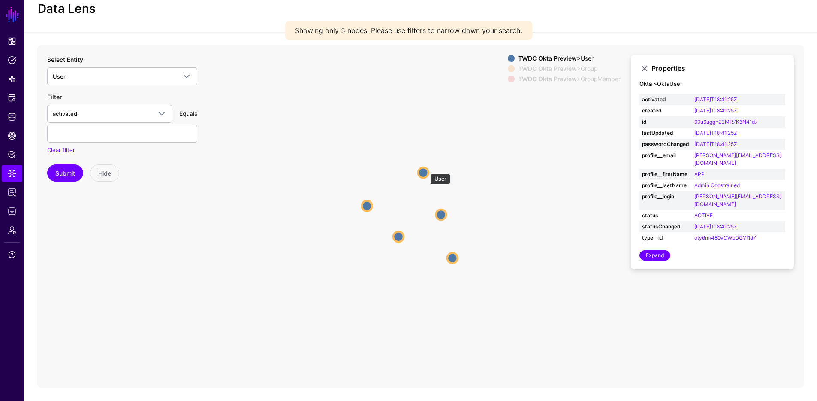
click at [426, 169] on circle at bounding box center [423, 172] width 10 height 10
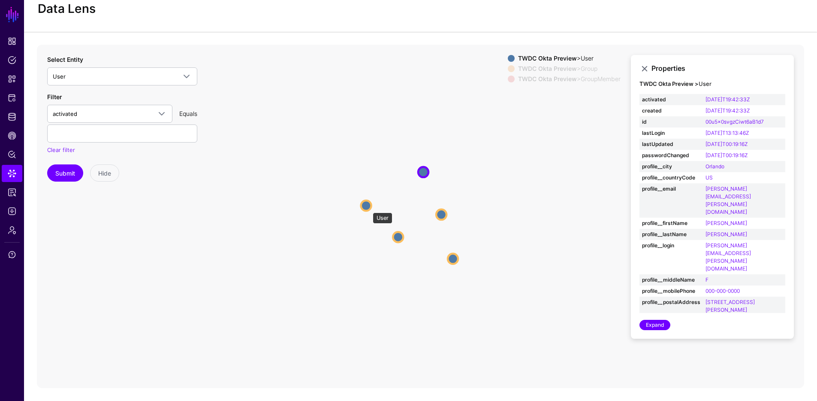
click at [368, 208] on circle at bounding box center [366, 205] width 10 height 10
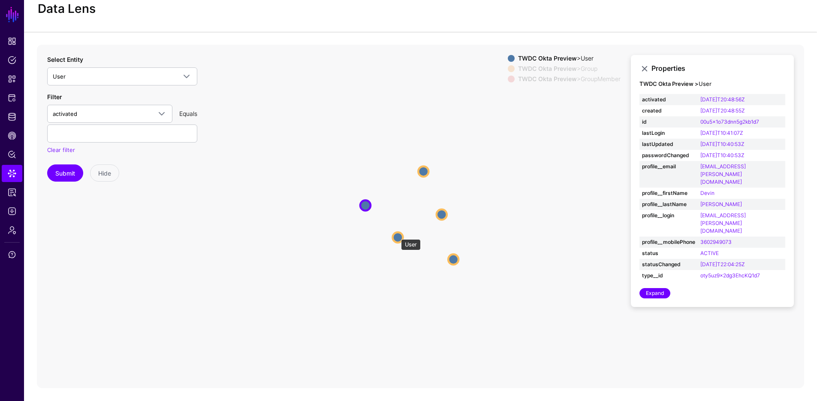
click at [397, 235] on circle at bounding box center [398, 237] width 10 height 10
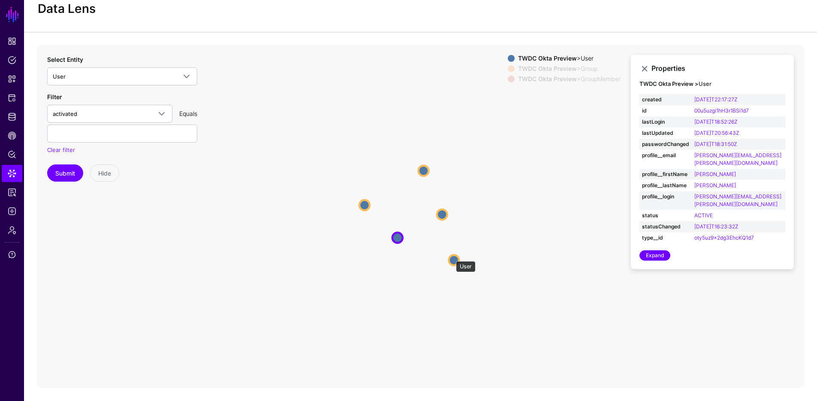
click at [452, 257] on circle at bounding box center [454, 260] width 10 height 10
click at [441, 215] on circle at bounding box center [442, 214] width 10 height 10
click at [443, 215] on circle at bounding box center [443, 214] width 10 height 10
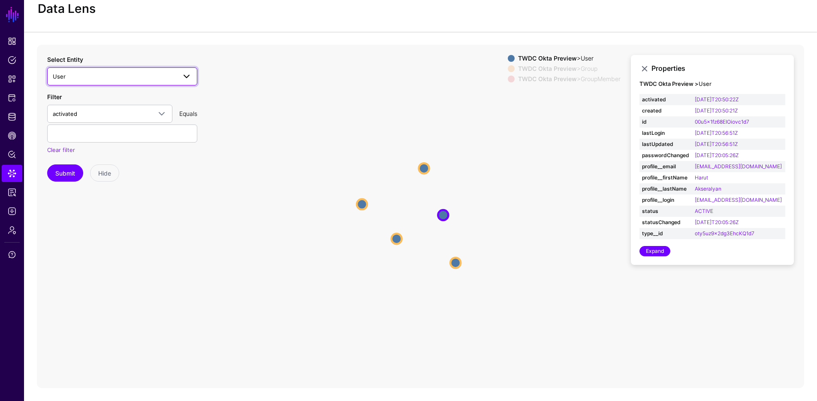
click at [150, 78] on span "User" at bounding box center [115, 76] width 124 height 9
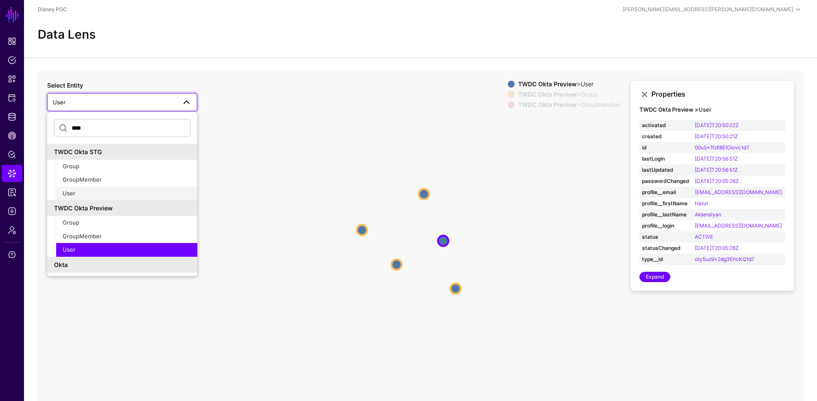
click at [95, 189] on div "User" at bounding box center [127, 193] width 128 height 9
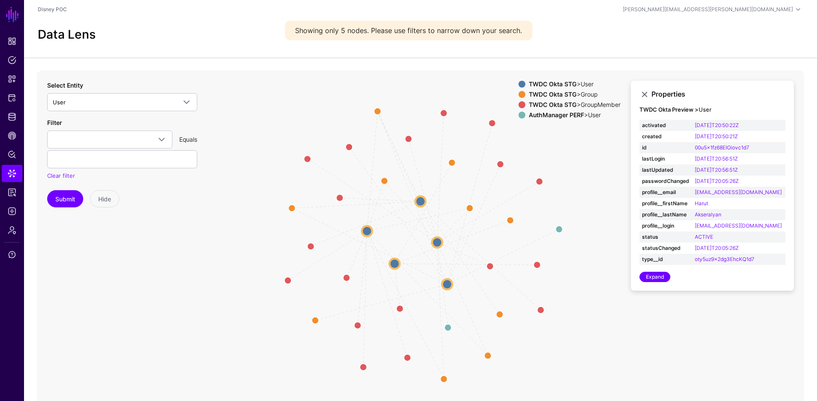
click at [571, 105] on strong "TWDC Okta STG" at bounding box center [553, 104] width 48 height 7
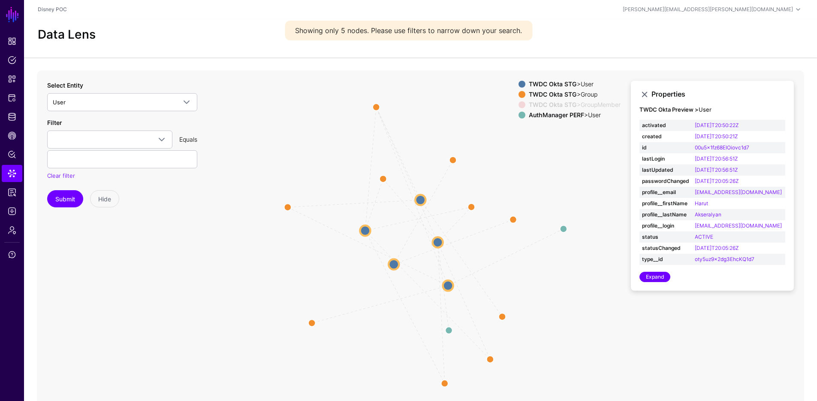
click at [559, 113] on strong "AuthManager PERF" at bounding box center [556, 114] width 55 height 7
click at [560, 95] on strong "TWDC Okta STG" at bounding box center [553, 94] width 48 height 7
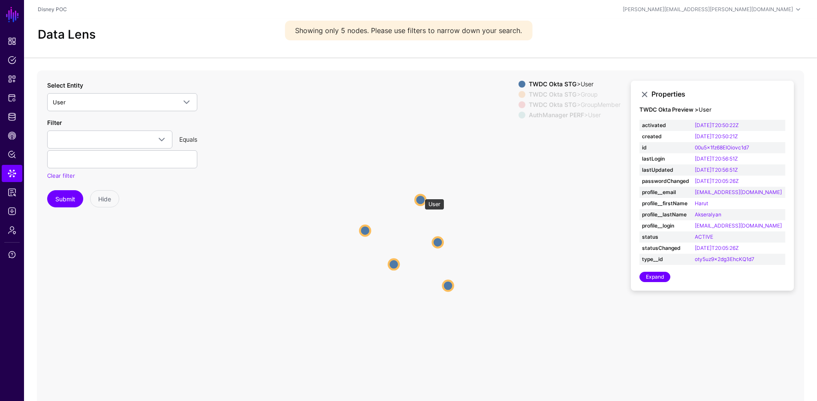
click at [420, 194] on circle at bounding box center [420, 199] width 10 height 10
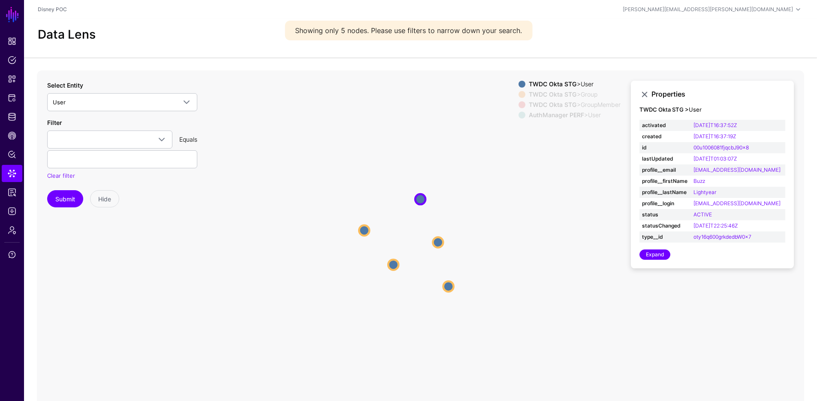
click at [354, 227] on icon "Group Group Group Group Member Member Member Member Member Group same_as Member…" at bounding box center [421, 241] width 768 height 343
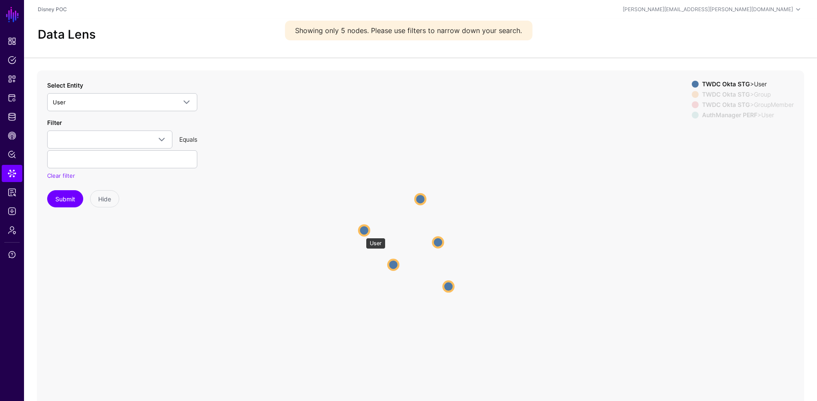
click at [362, 233] on circle at bounding box center [364, 230] width 10 height 10
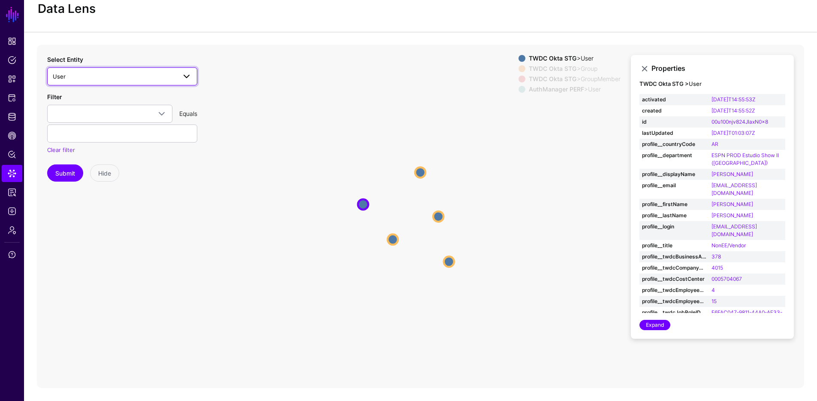
click at [109, 81] on span "User" at bounding box center [122, 76] width 139 height 10
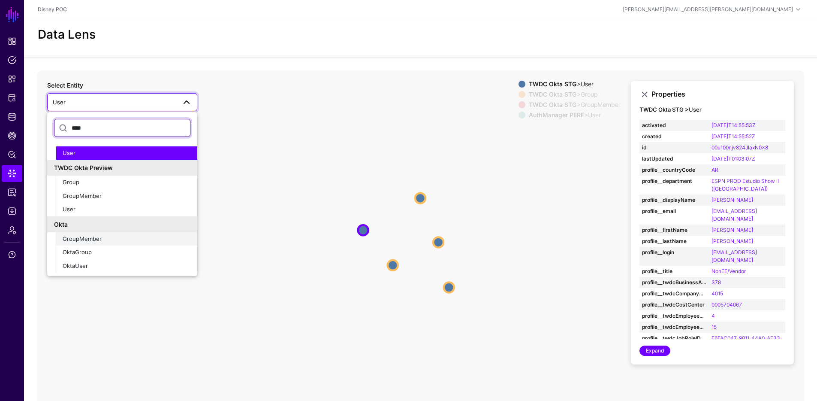
scroll to position [26, 0]
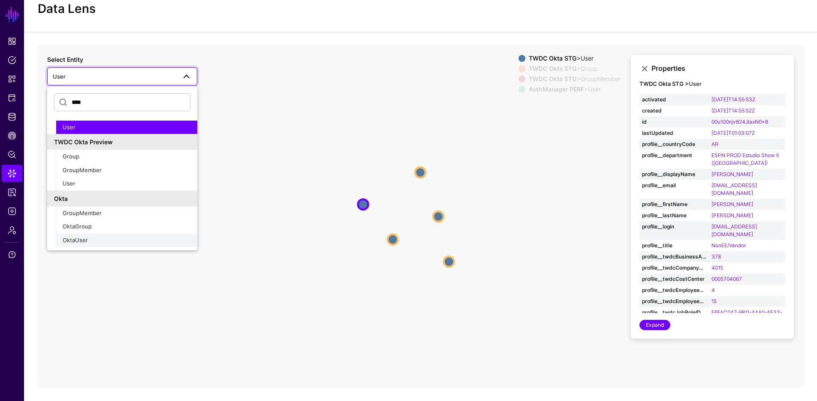
click at [90, 241] on div "OktaUser" at bounding box center [127, 240] width 128 height 9
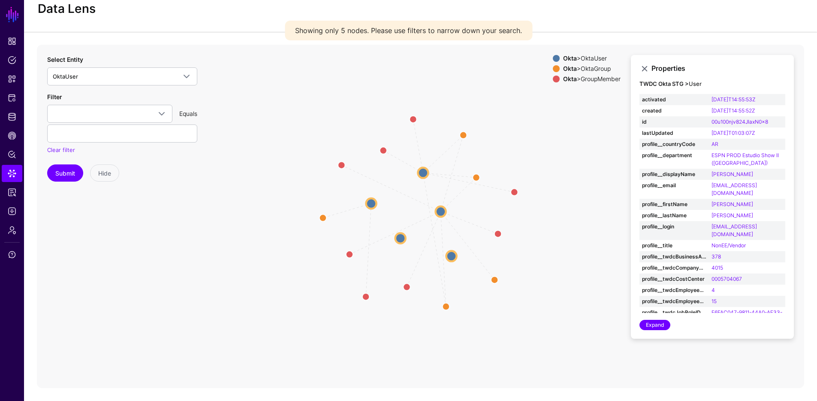
click at [577, 70] on div "Okta > OktaGroup" at bounding box center [592, 68] width 61 height 7
click at [576, 77] on div "Okta > GroupMember" at bounding box center [592, 79] width 61 height 7
click at [398, 238] on circle at bounding box center [400, 238] width 10 height 10
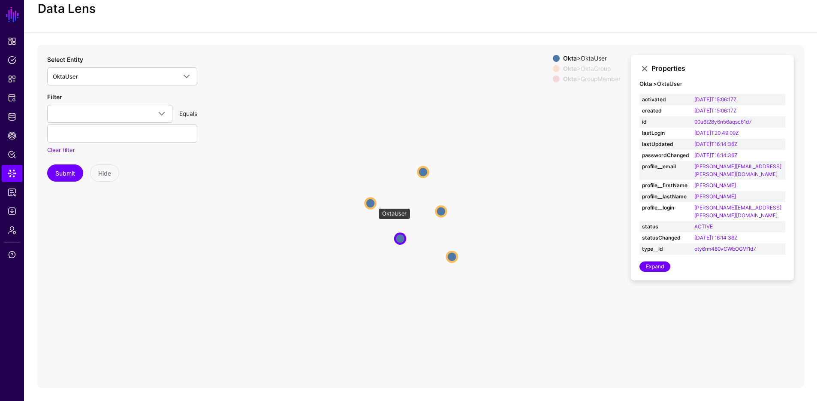
click at [374, 204] on circle at bounding box center [371, 203] width 10 height 10
click at [426, 170] on circle at bounding box center [423, 171] width 10 height 10
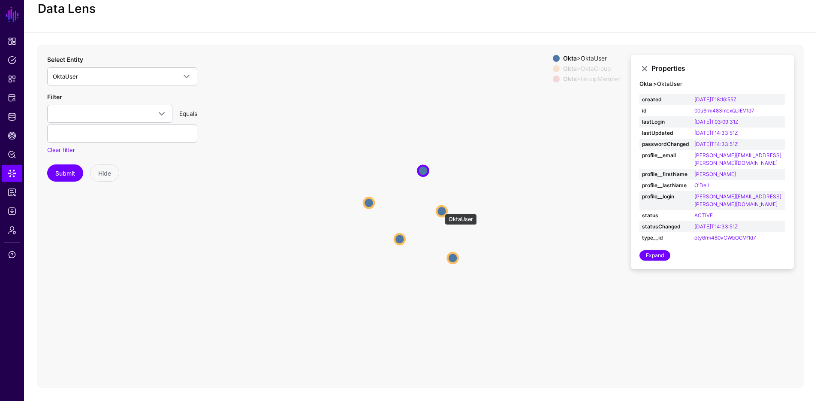
click at [441, 209] on circle at bounding box center [442, 211] width 10 height 10
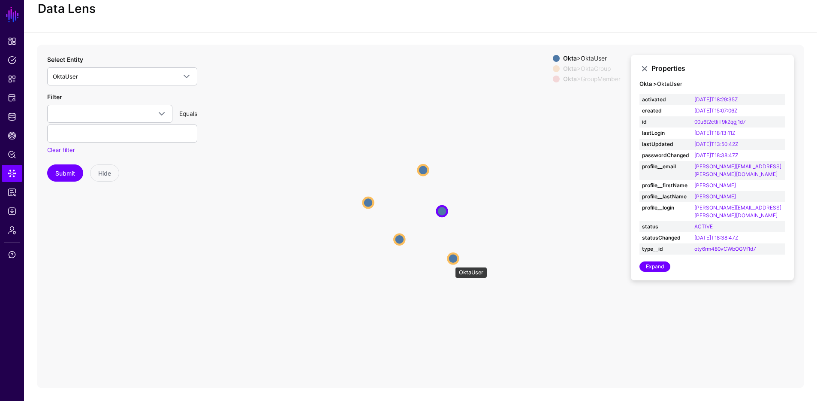
click at [451, 263] on circle at bounding box center [453, 258] width 10 height 10
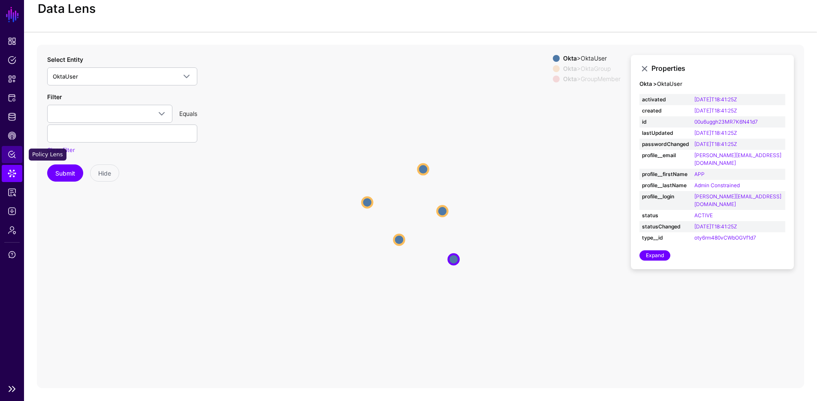
click at [11, 148] on link "Policy Lens" at bounding box center [12, 154] width 21 height 17
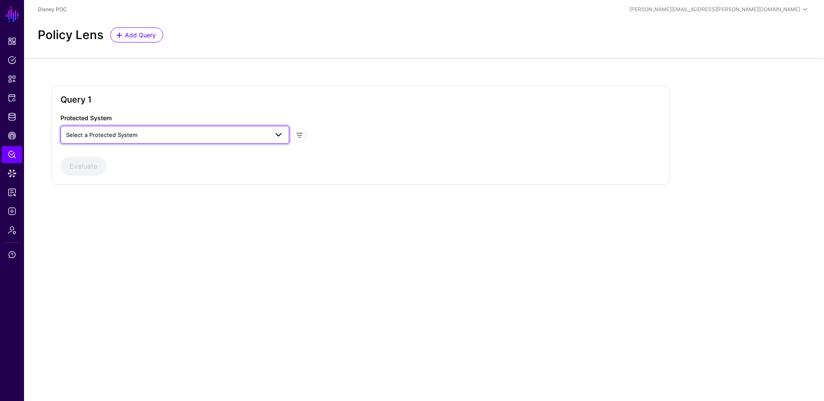
click at [127, 136] on span "Select a Protected System" at bounding box center [101, 134] width 71 height 7
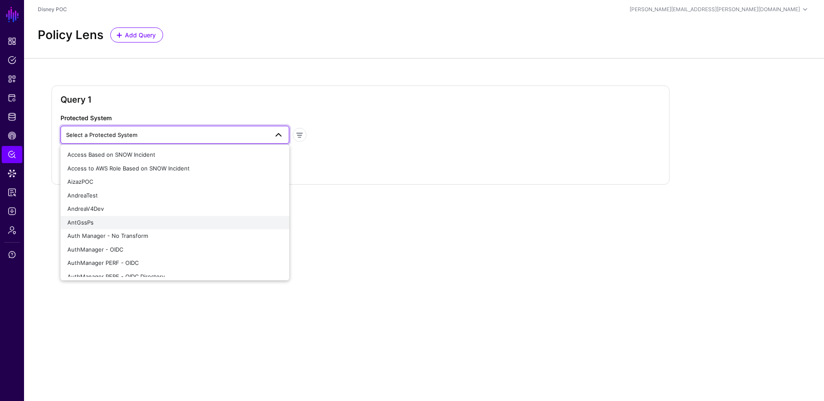
click at [98, 223] on div "AntGssPs" at bounding box center [174, 222] width 215 height 9
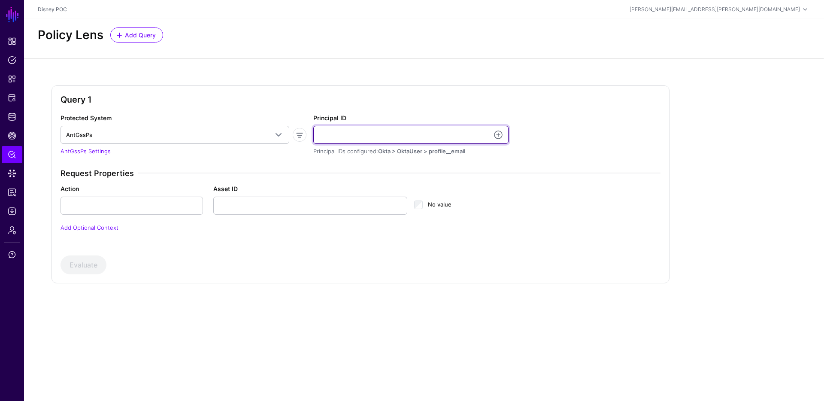
click at [381, 134] on input "Principal ID" at bounding box center [410, 135] width 195 height 18
type input "*"
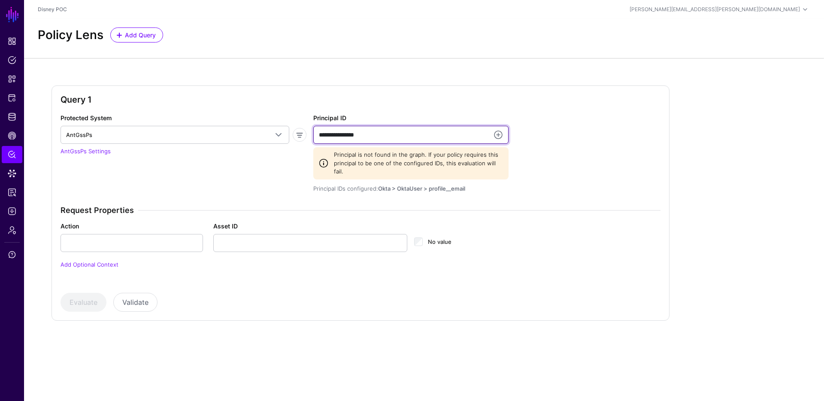
click at [328, 135] on input "**********" at bounding box center [410, 135] width 195 height 18
paste input "text"
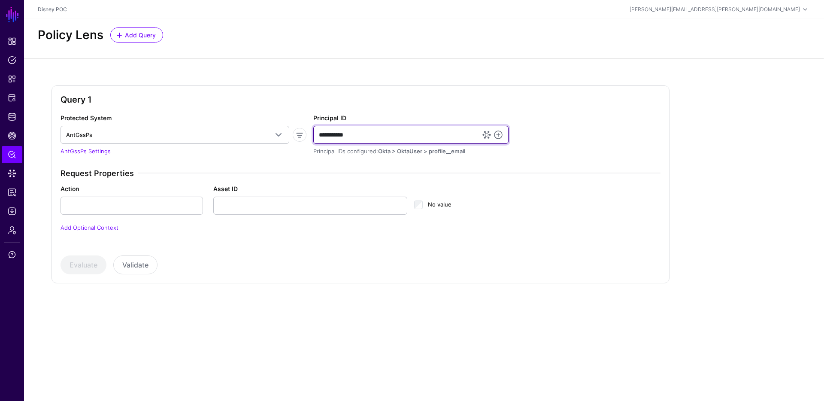
type input "**********"
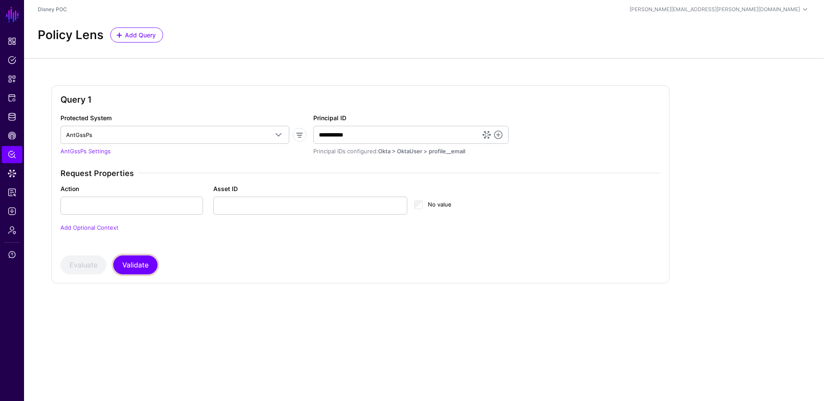
click at [123, 261] on button "Validate" at bounding box center [135, 264] width 44 height 19
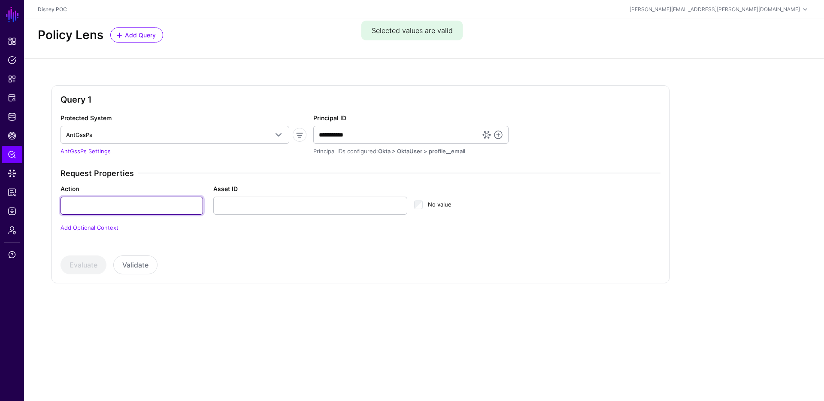
click at [121, 203] on input "Action" at bounding box center [131, 205] width 142 height 18
type input "***"
click at [84, 269] on button "Evaluate" at bounding box center [83, 264] width 46 height 19
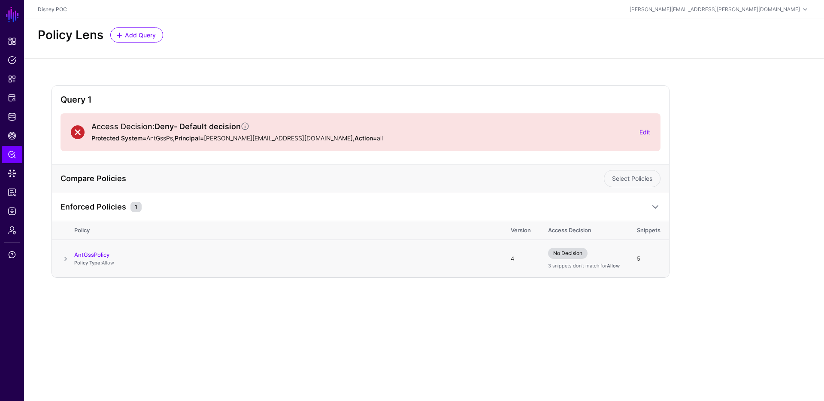
click at [65, 257] on span at bounding box center [65, 259] width 10 height 10
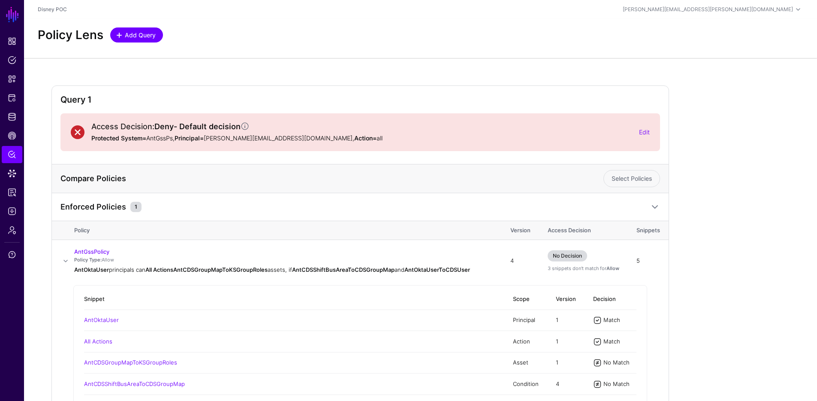
click at [115, 36] on link "Add Query" at bounding box center [136, 34] width 53 height 15
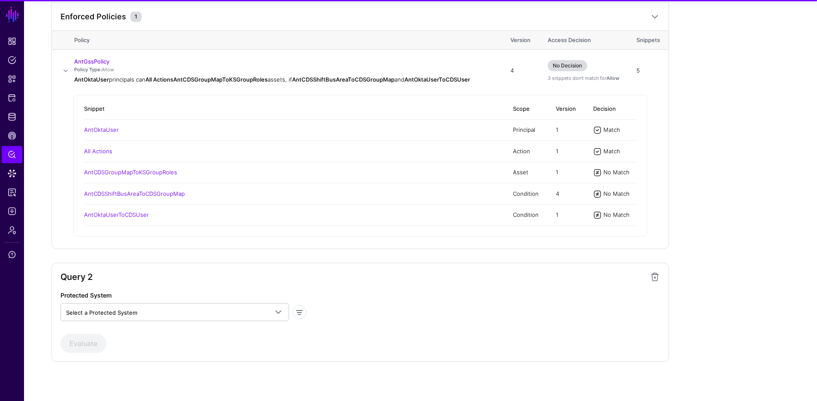
scroll to position [192, 0]
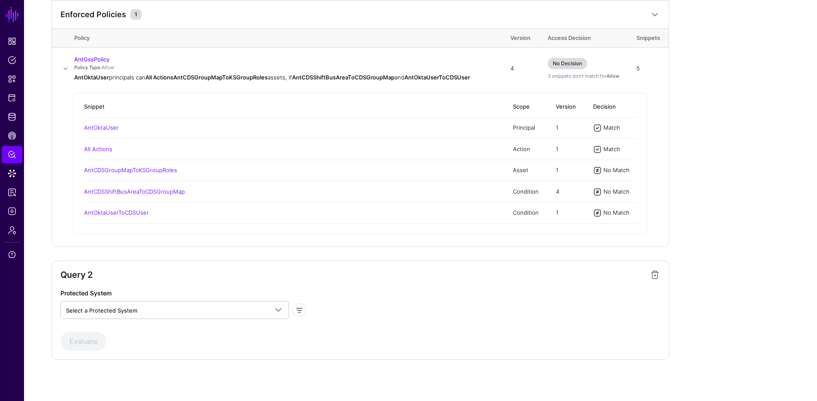
click at [655, 276] on span at bounding box center [655, 274] width 10 height 10
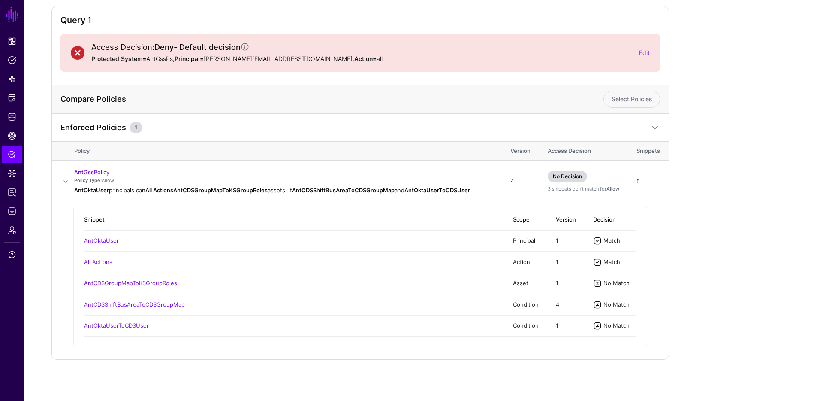
scroll to position [0, 0]
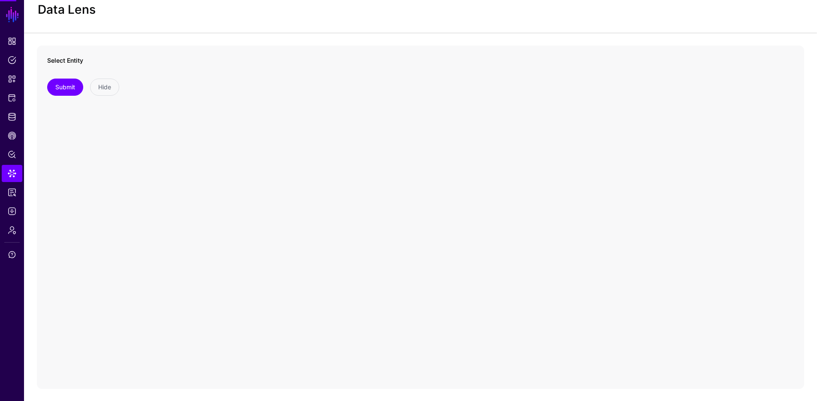
scroll to position [26, 0]
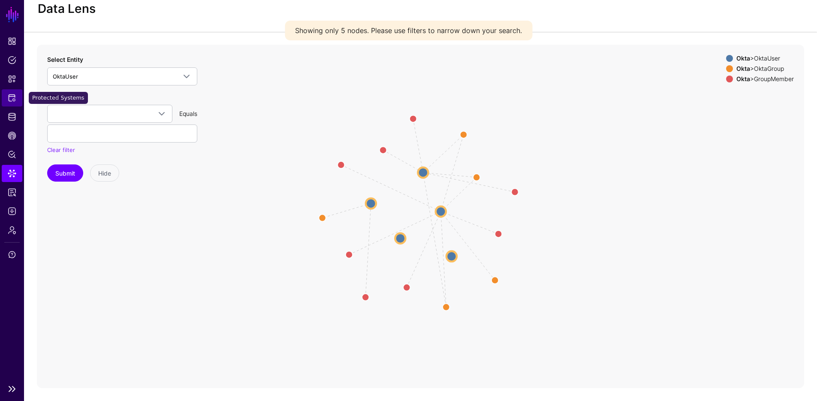
click at [15, 99] on span "Protected Systems" at bounding box center [12, 98] width 9 height 9
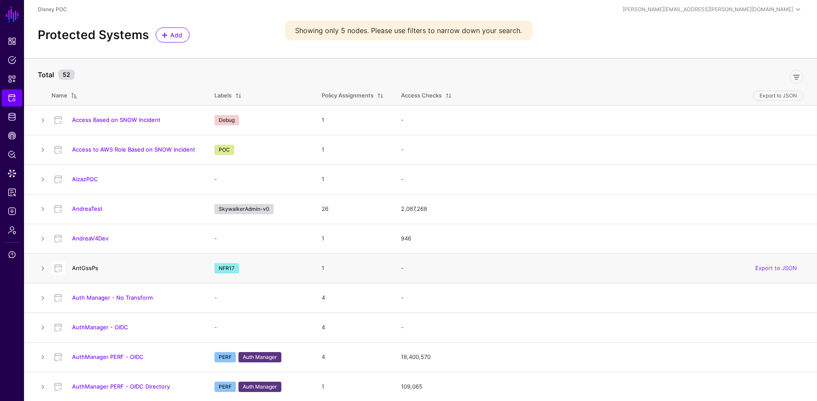
click at [82, 266] on link "AntGssPs" at bounding box center [85, 267] width 26 height 7
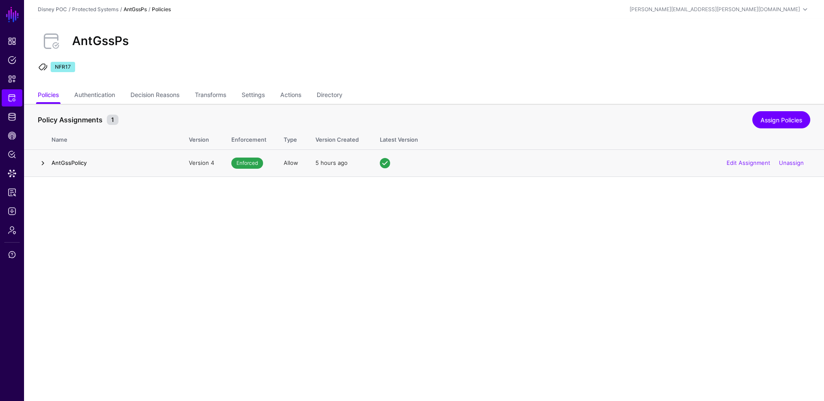
click at [44, 164] on link at bounding box center [43, 163] width 10 height 10
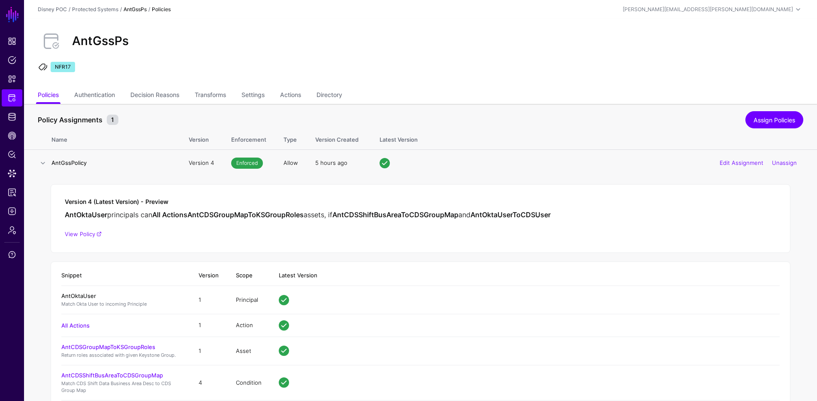
click at [86, 298] on link "AntOktaUser" at bounding box center [78, 295] width 35 height 7
click at [342, 96] on link "Directory" at bounding box center [330, 96] width 26 height 16
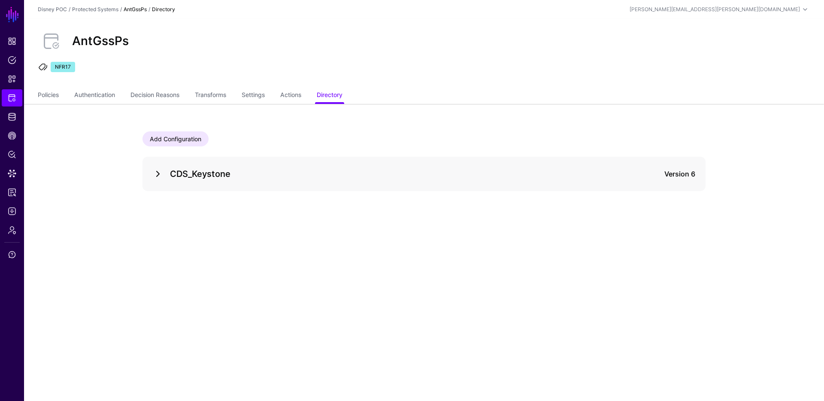
click at [154, 174] on link at bounding box center [158, 174] width 10 height 10
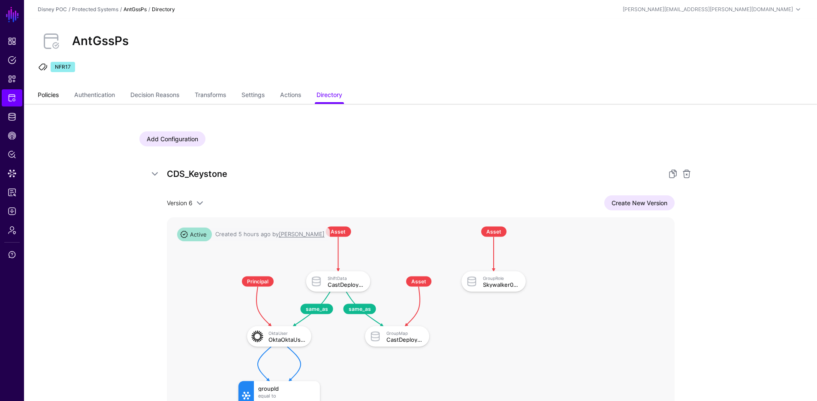
click at [43, 98] on link "Policies" at bounding box center [48, 96] width 21 height 16
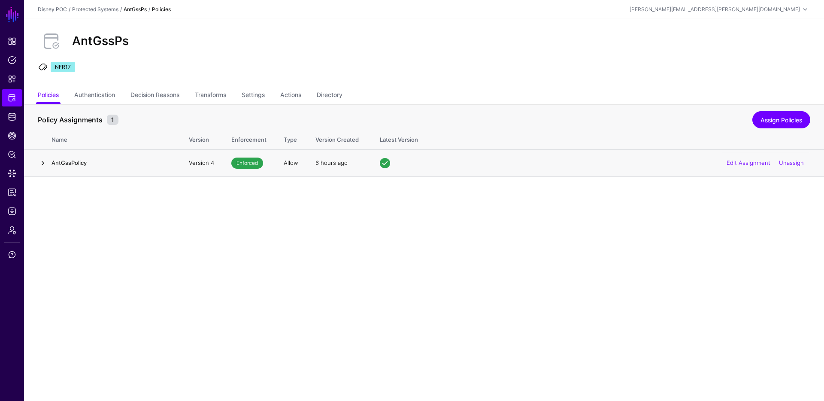
click at [44, 163] on link at bounding box center [43, 163] width 10 height 10
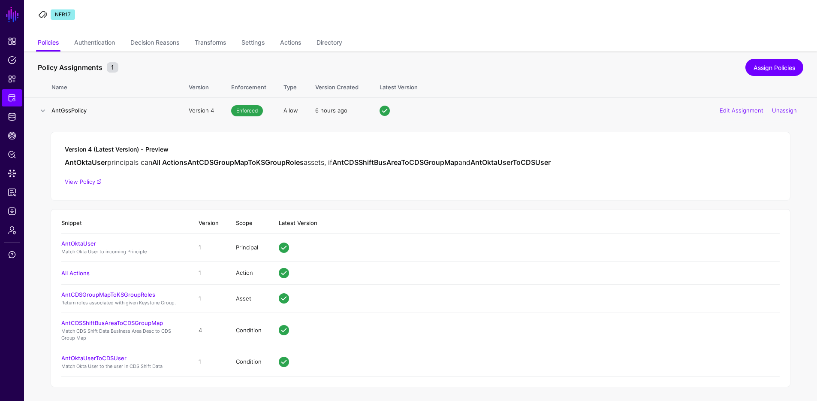
scroll to position [55, 0]
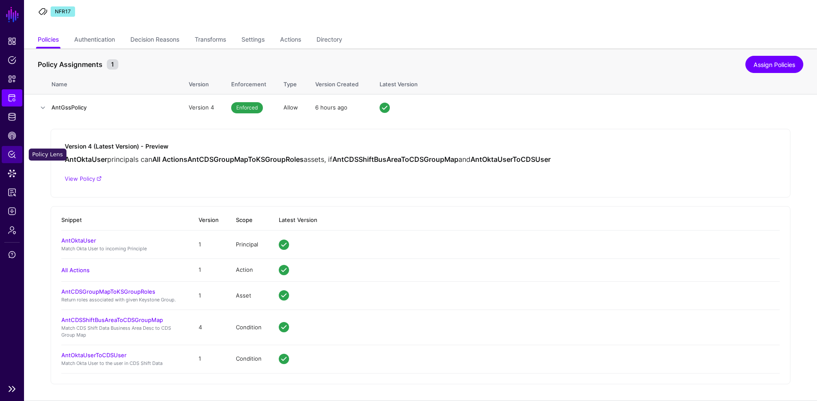
click at [9, 150] on span "Policy Lens" at bounding box center [12, 154] width 9 height 9
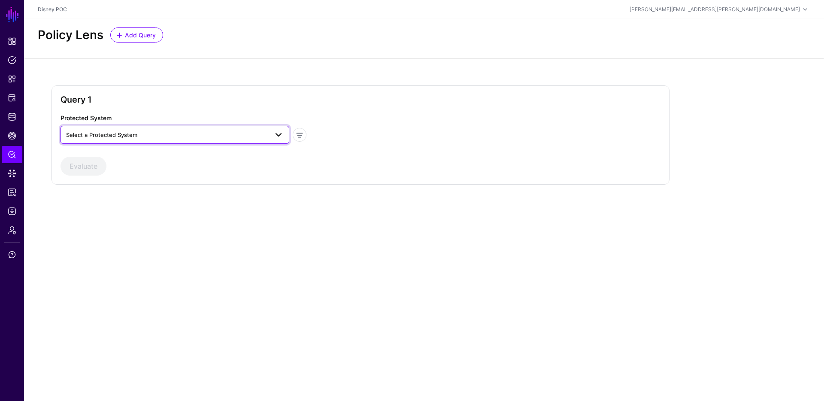
click at [167, 126] on link "Select a Protected System" at bounding box center [174, 135] width 229 height 18
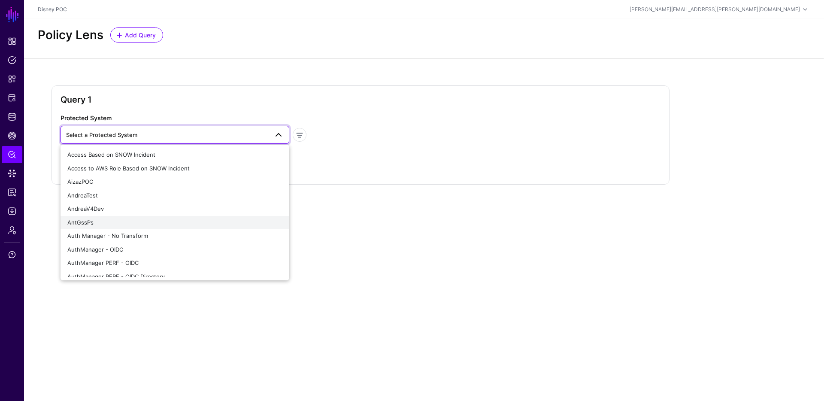
click at [92, 219] on span "AntGssPs" at bounding box center [80, 222] width 26 height 7
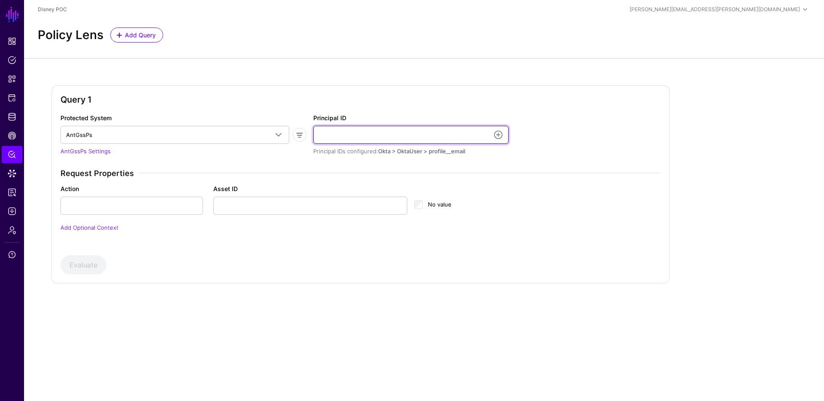
click at [370, 133] on input "Principal ID" at bounding box center [410, 135] width 195 height 18
type input "**********"
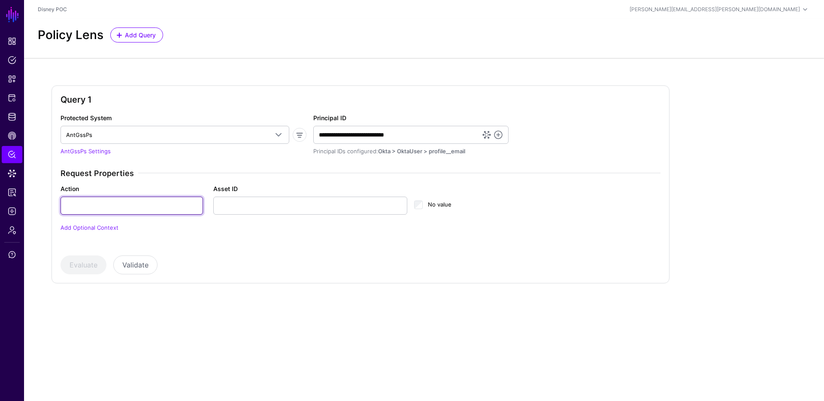
click at [154, 201] on input "Action" at bounding box center [131, 205] width 142 height 18
type input "***"
click at [82, 258] on button "Evaluate" at bounding box center [83, 264] width 46 height 19
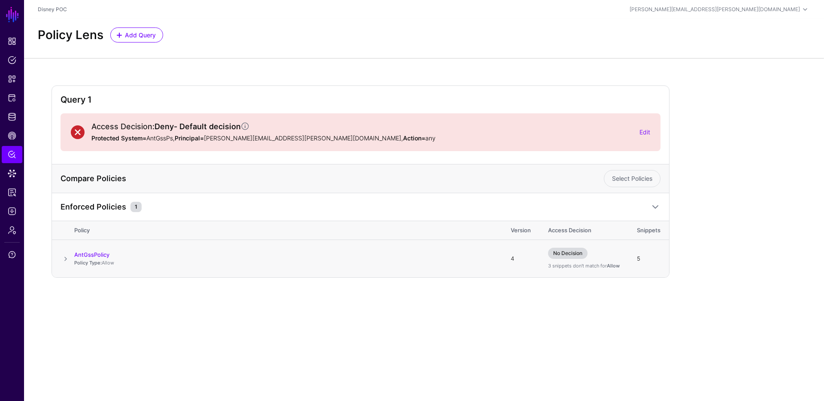
click at [63, 257] on span at bounding box center [65, 259] width 10 height 10
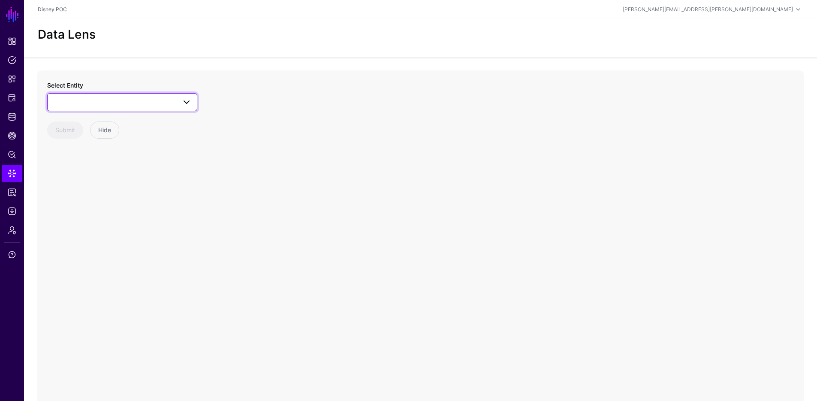
click at [76, 100] on span at bounding box center [122, 102] width 139 height 10
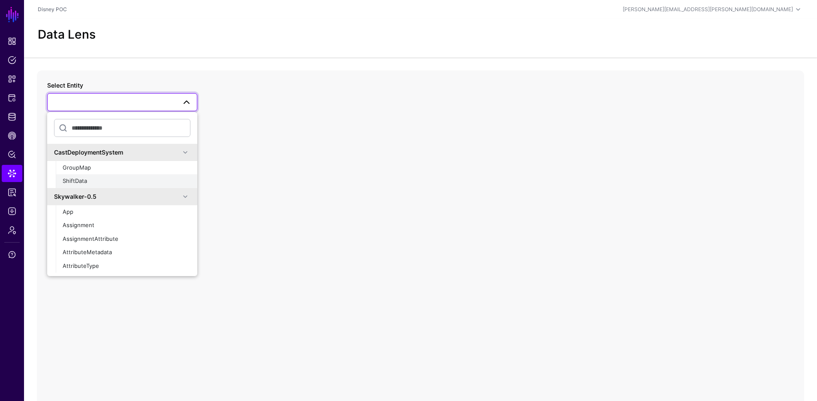
click at [84, 175] on button "ShiftData" at bounding box center [127, 181] width 142 height 14
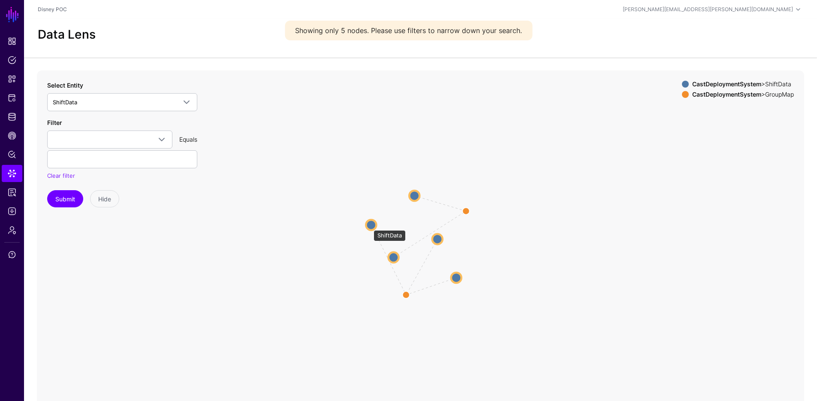
click at [369, 226] on circle at bounding box center [371, 225] width 10 height 10
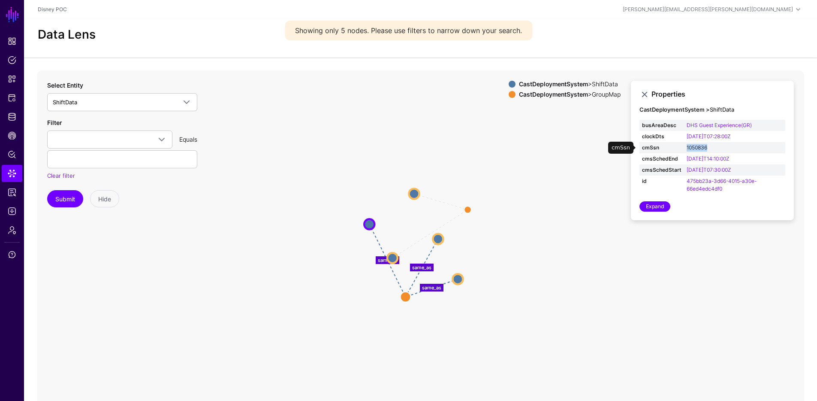
copy link "1050836"
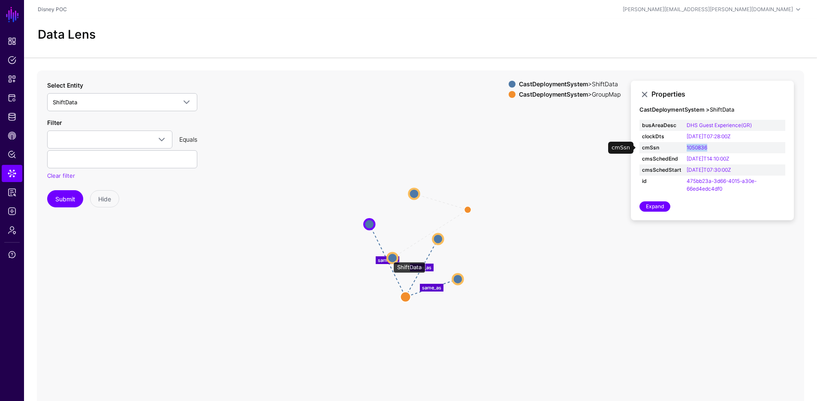
click at [389, 257] on circle at bounding box center [392, 258] width 10 height 10
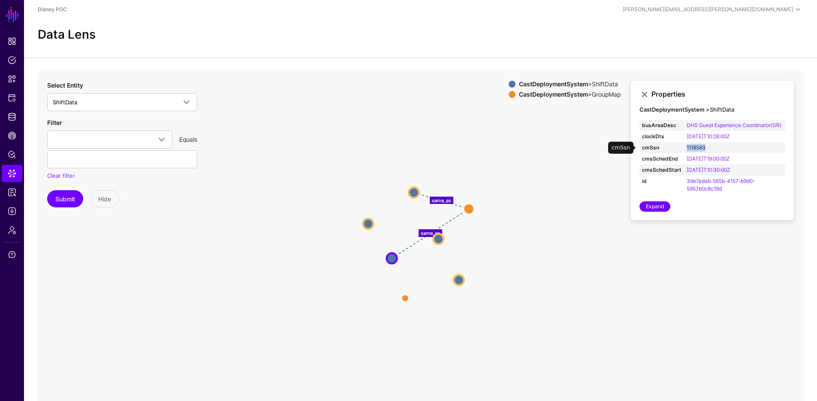
copy link "1118583"
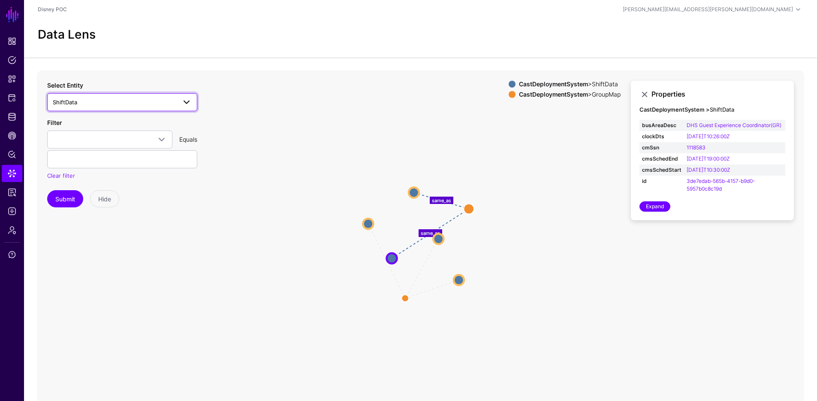
click at [143, 105] on span "ShiftData" at bounding box center [115, 101] width 124 height 9
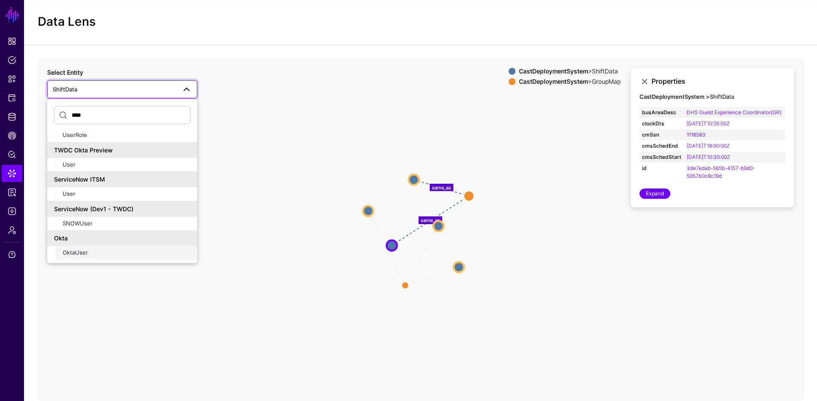
scroll to position [26, 0]
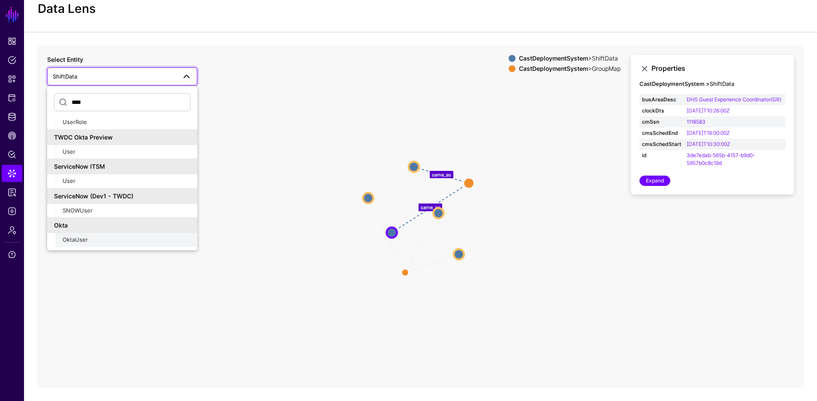
type input "****"
click at [114, 239] on div "OktaUser" at bounding box center [127, 240] width 128 height 9
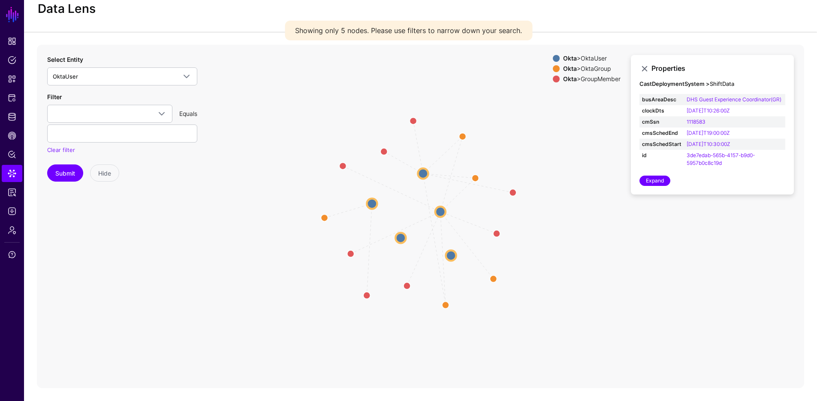
click at [566, 70] on strong "Okta" at bounding box center [570, 68] width 14 height 7
click at [565, 76] on strong "Okta" at bounding box center [570, 78] width 14 height 7
click at [424, 173] on circle at bounding box center [423, 172] width 10 height 10
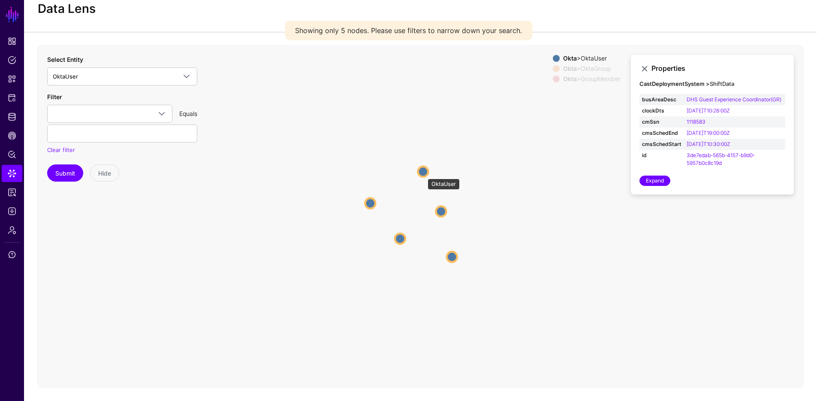
click at [423, 175] on circle at bounding box center [423, 171] width 10 height 10
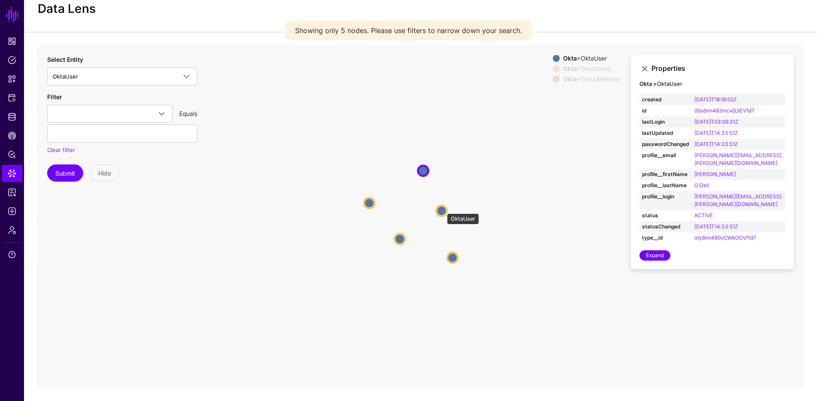
click at [443, 209] on circle at bounding box center [441, 211] width 10 height 10
click at [441, 210] on circle at bounding box center [442, 211] width 10 height 10
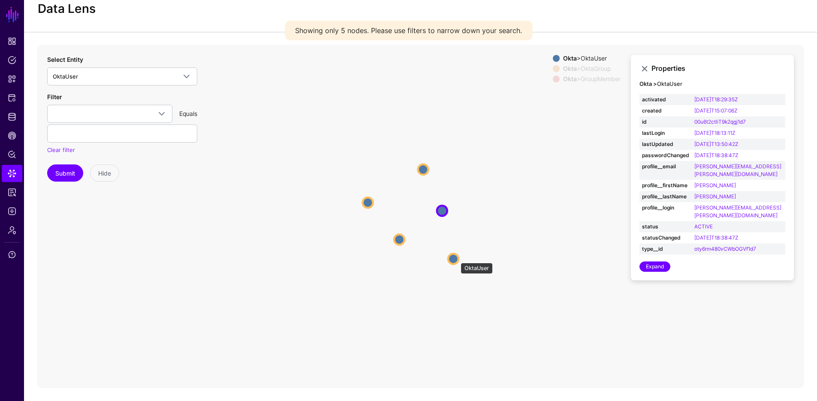
click at [456, 258] on circle at bounding box center [453, 259] width 10 height 10
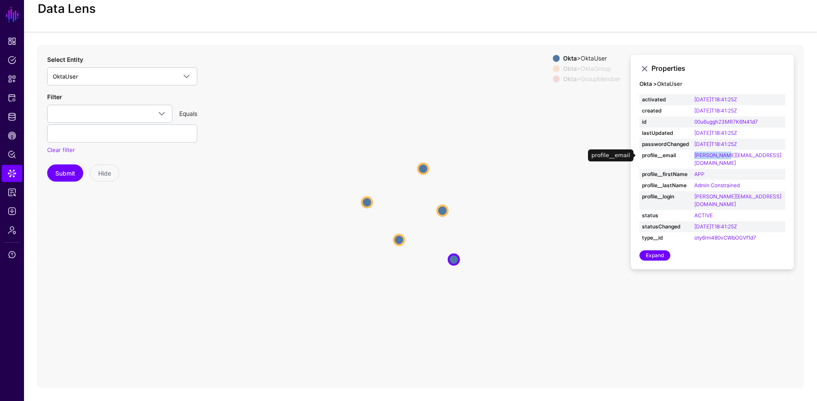
drag, startPoint x: 742, startPoint y: 155, endPoint x: 704, endPoint y: 154, distance: 38.2
click at [704, 154] on td "[PERSON_NAME][EMAIL_ADDRESS][DOMAIN_NAME]" at bounding box center [739, 159] width 94 height 19
copy link "[PERSON_NAME][EMAIL_ADDRESS][DOMAIN_NAME]"
click at [125, 70] on link "OktaUser" at bounding box center [122, 76] width 150 height 18
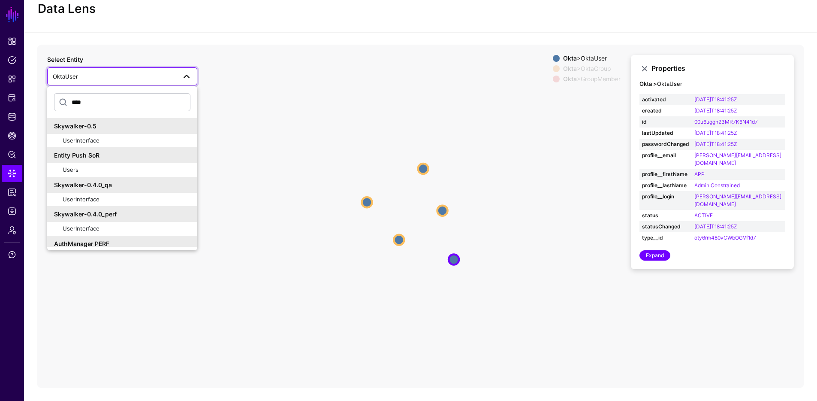
click at [108, 97] on input "****" at bounding box center [122, 102] width 136 height 18
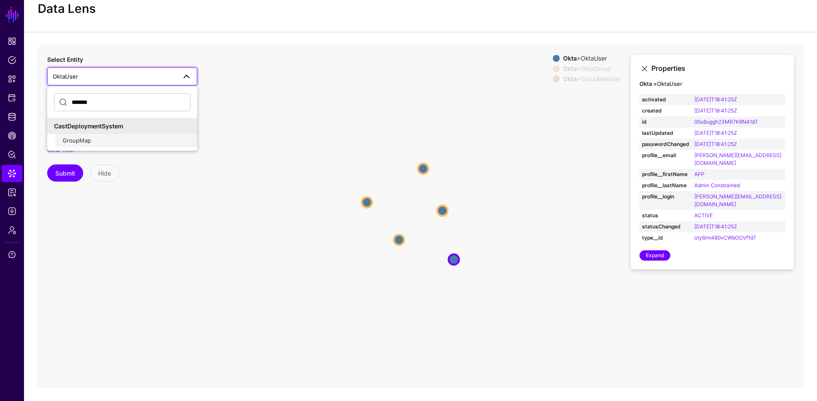
type input "*******"
click at [94, 137] on div "GroupMap" at bounding box center [127, 140] width 128 height 9
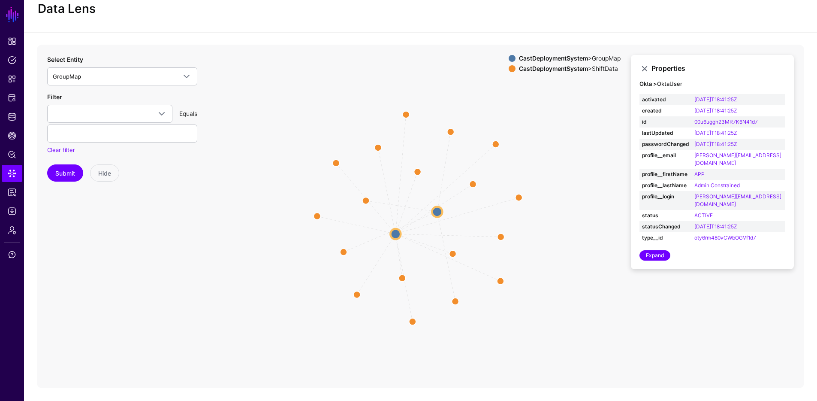
click at [556, 71] on strong "CastDeploymentSystem" at bounding box center [553, 68] width 69 height 7
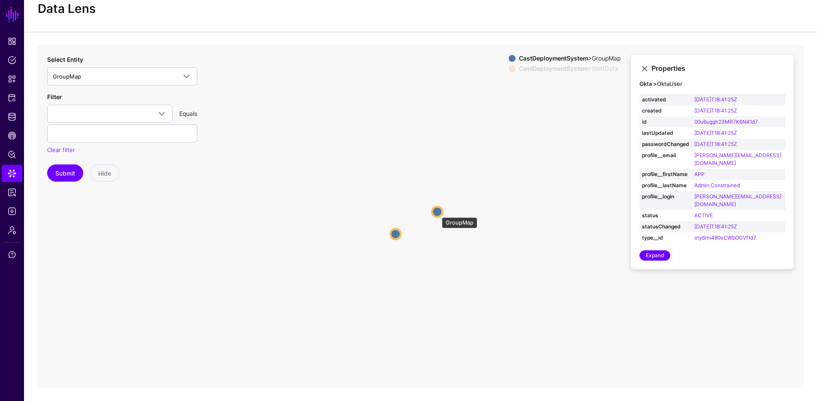
click at [438, 212] on circle at bounding box center [437, 211] width 10 height 10
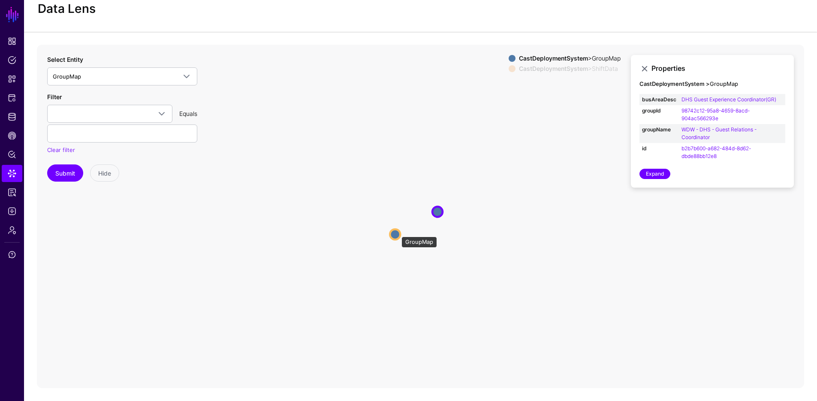
click at [397, 232] on circle at bounding box center [395, 234] width 10 height 10
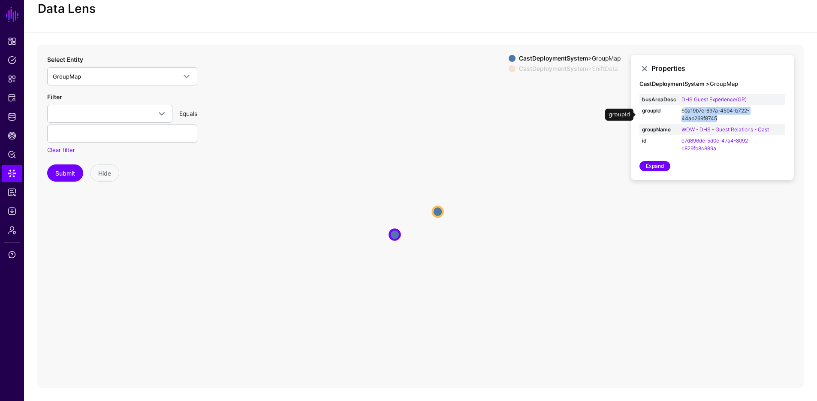
drag, startPoint x: 724, startPoint y: 118, endPoint x: 685, endPoint y: 109, distance: 40.6
click at [685, 109] on td "60a19b7c-697a-4504-b722-44ab269f8745" at bounding box center [732, 114] width 106 height 19
click at [597, 189] on icon "same_as same_as same_as same_as same_as same_as same_as same_as same_as same_as…" at bounding box center [421, 216] width 768 height 343
click at [752, 168] on div "Expand" at bounding box center [713, 166] width 146 height 10
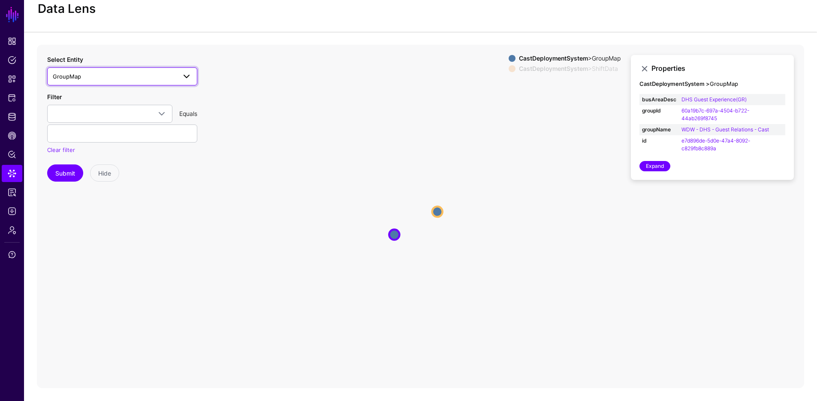
click at [172, 76] on span "GroupMap" at bounding box center [115, 76] width 124 height 9
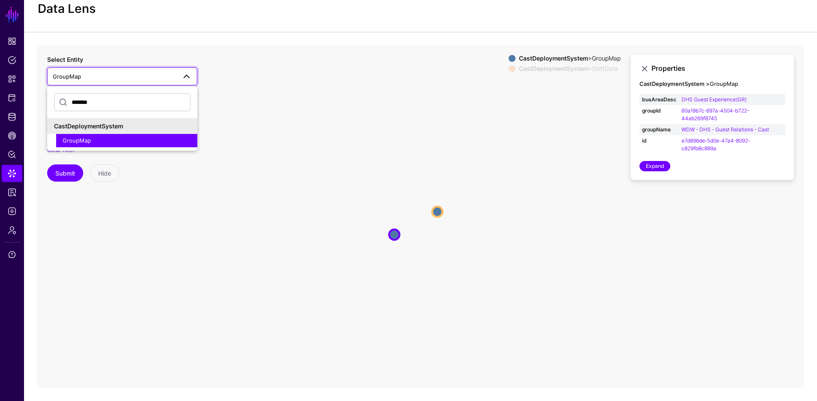
click at [131, 98] on input "*******" at bounding box center [122, 102] width 136 height 18
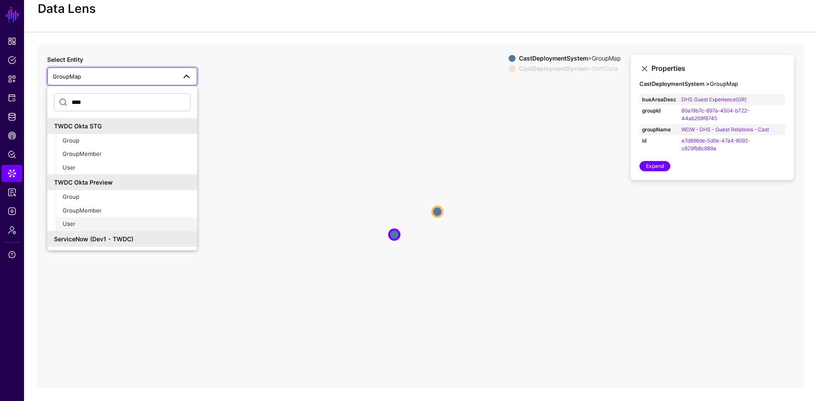
type input "****"
click at [92, 222] on div "User" at bounding box center [127, 224] width 128 height 9
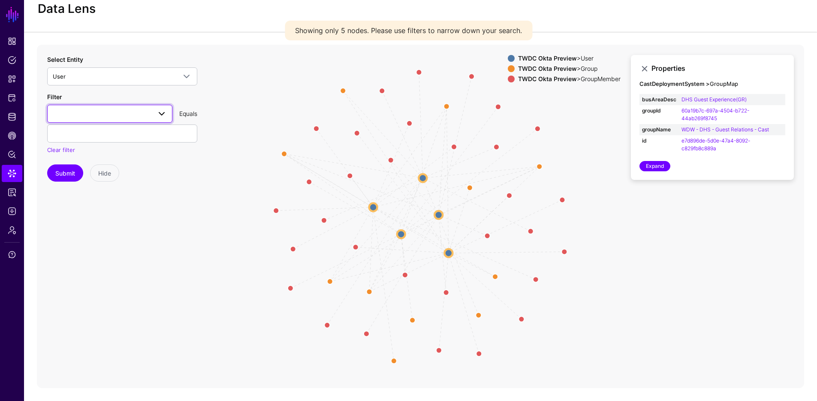
click at [116, 116] on span at bounding box center [110, 114] width 114 height 10
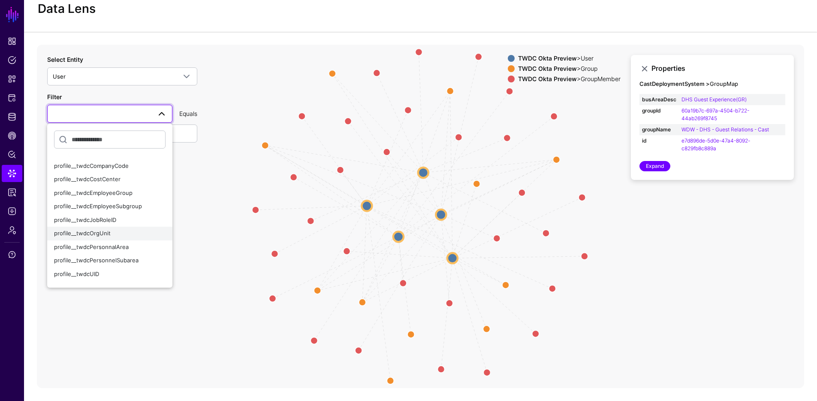
scroll to position [497, 0]
click at [244, 69] on icon "Member Member Member Member Member Group Group Group Group Group Member Member …" at bounding box center [421, 216] width 768 height 343
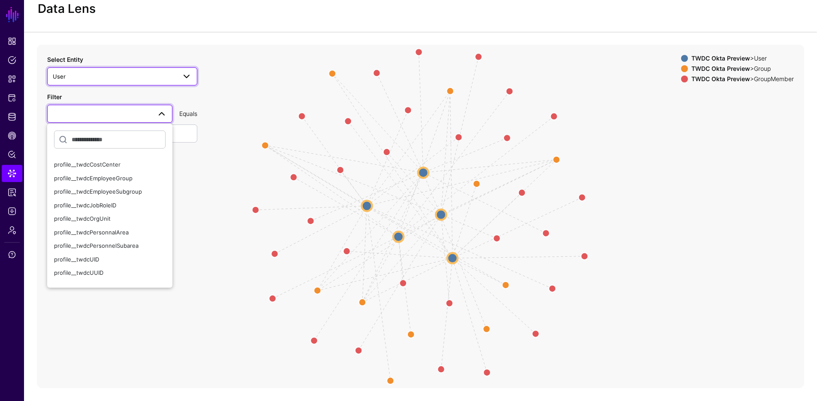
click at [169, 80] on span "User" at bounding box center [115, 76] width 124 height 9
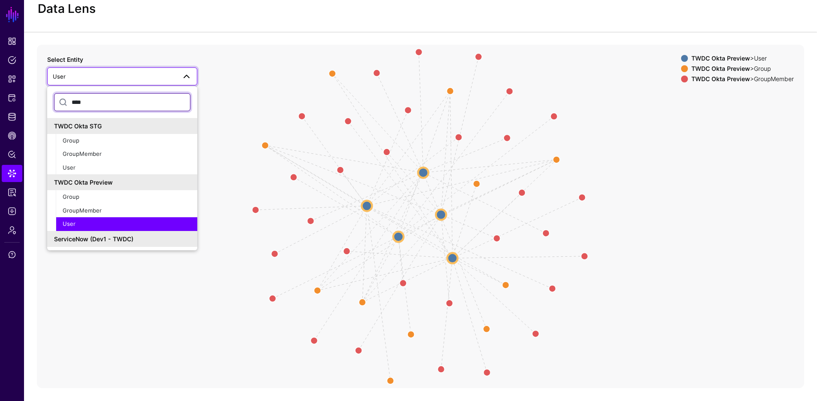
click at [124, 103] on input "****" at bounding box center [122, 102] width 136 height 18
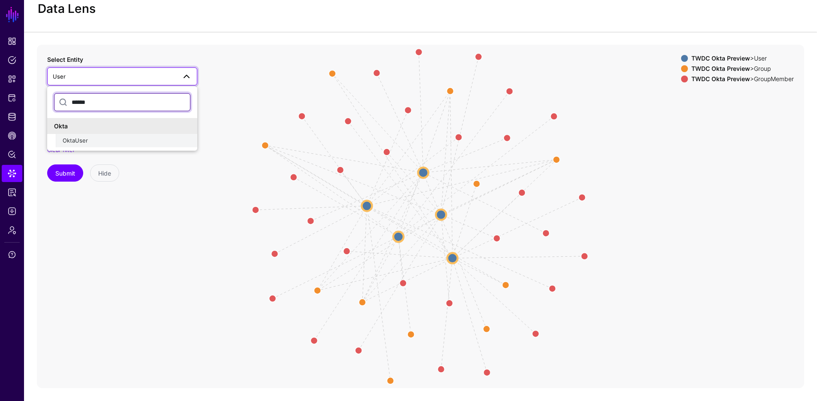
type input "******"
click at [95, 143] on div "OktaUser" at bounding box center [127, 140] width 128 height 9
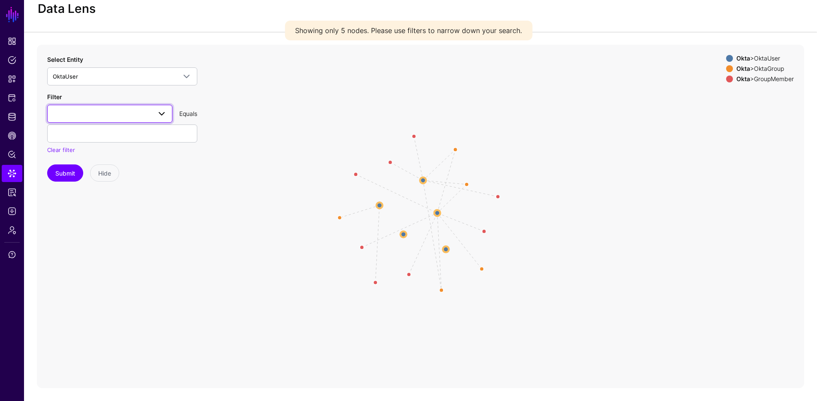
click at [162, 116] on span at bounding box center [162, 114] width 10 height 10
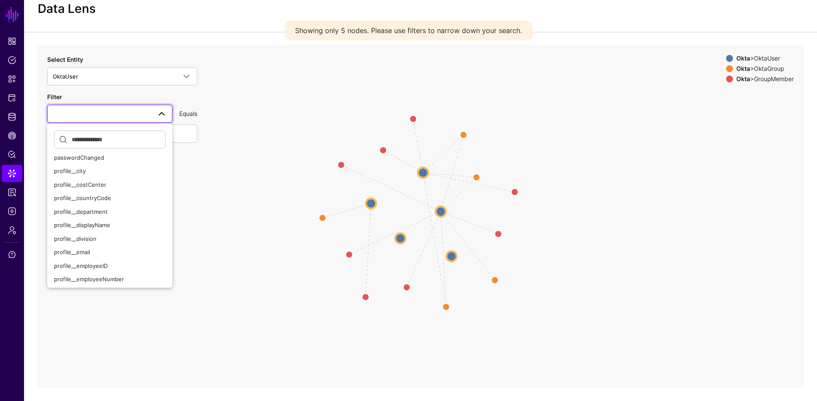
scroll to position [73, 0]
click at [88, 274] on span "profile__employeeID" at bounding box center [81, 277] width 54 height 7
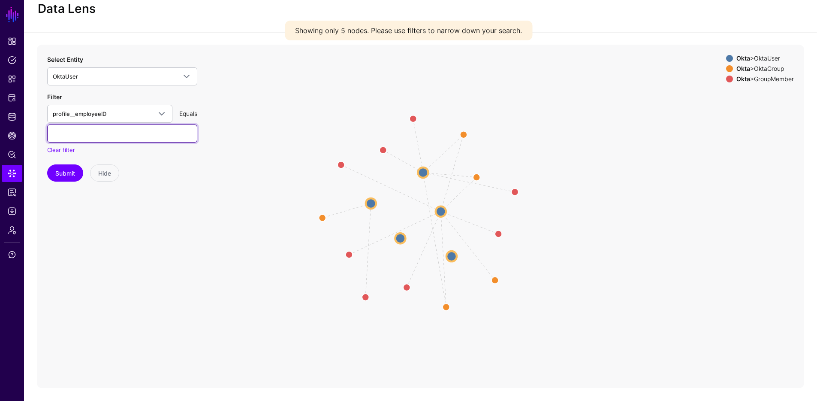
click at [110, 129] on input "text" at bounding box center [122, 133] width 150 height 18
type input "********"
click at [47, 164] on button "Submit" at bounding box center [65, 172] width 36 height 17
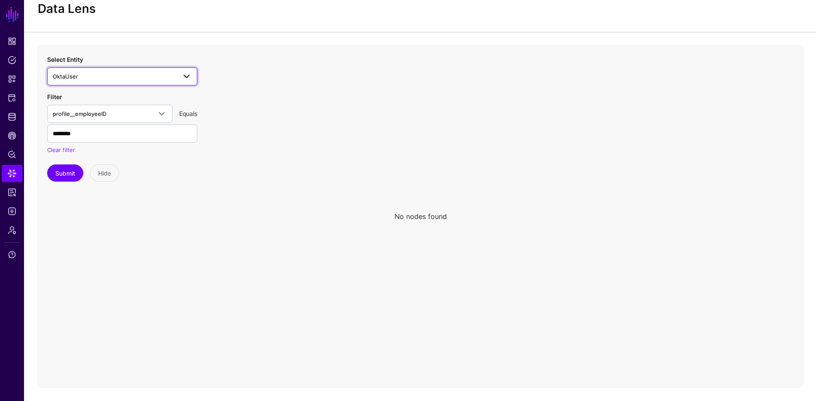
click at [126, 76] on span "OktaUser" at bounding box center [115, 76] width 124 height 9
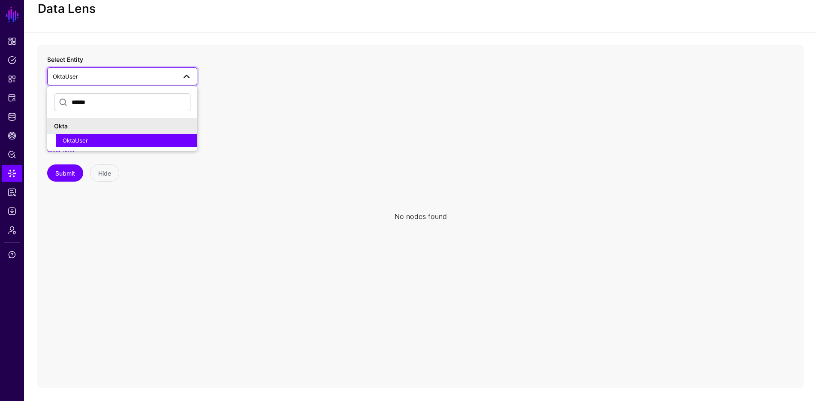
click at [290, 51] on icon at bounding box center [421, 216] width 768 height 343
click at [267, 70] on icon at bounding box center [421, 216] width 768 height 343
click at [134, 139] on div "OktaUser" at bounding box center [127, 140] width 128 height 9
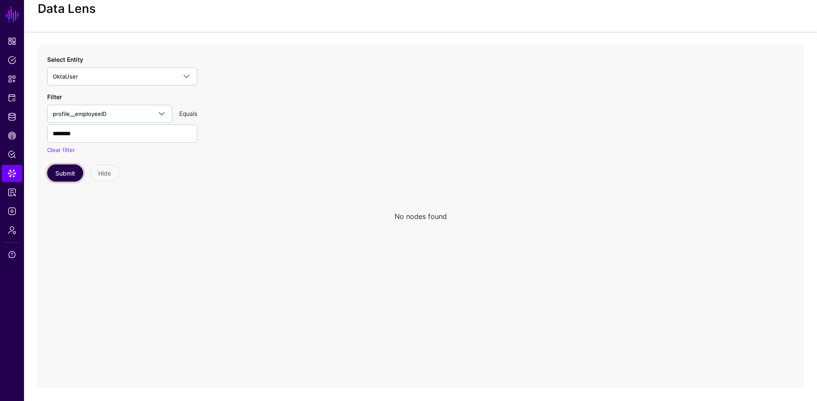
click at [63, 168] on button "Submit" at bounding box center [65, 172] width 36 height 17
click at [737, 70] on strong "Okta" at bounding box center [744, 68] width 14 height 7
click at [737, 78] on strong "Okta" at bounding box center [744, 78] width 14 height 7
click at [440, 221] on circle at bounding box center [443, 224] width 10 height 10
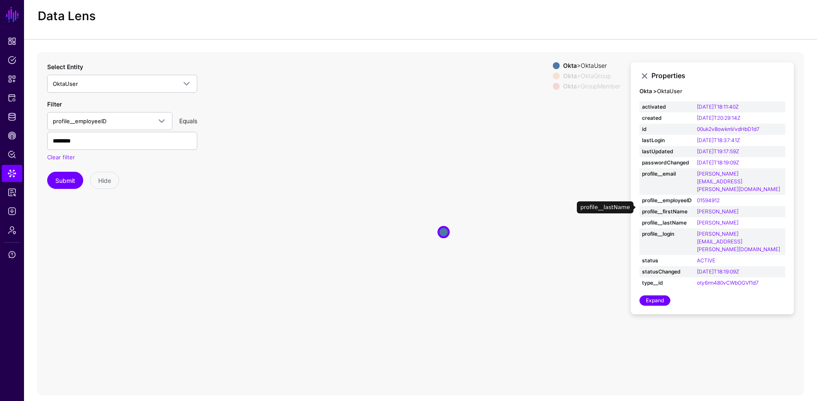
scroll to position [17, 0]
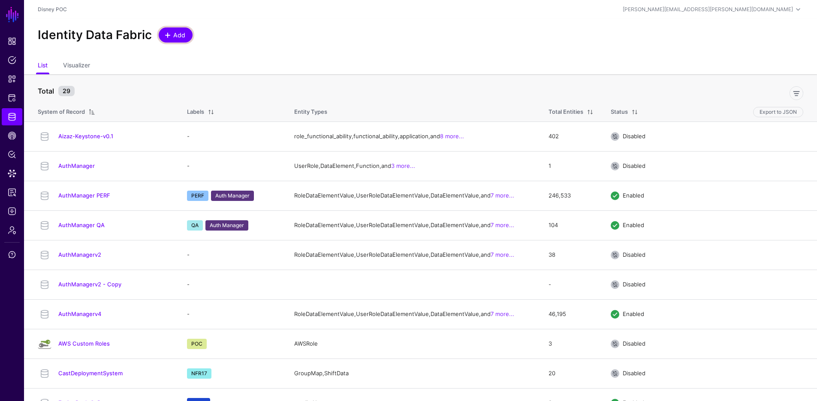
click at [180, 35] on span "Add" at bounding box center [179, 34] width 14 height 9
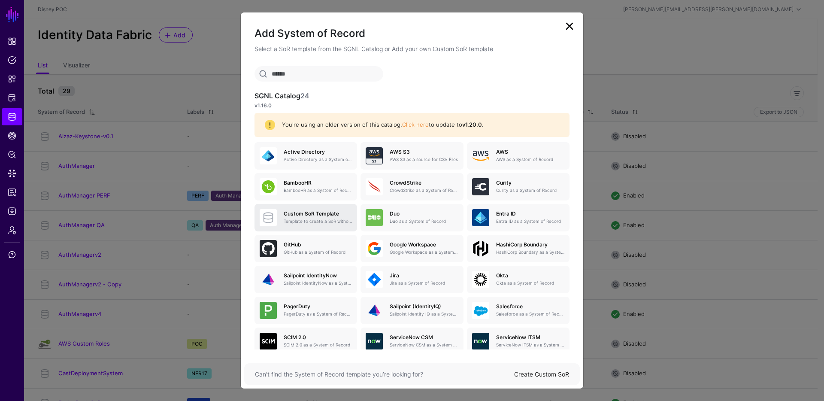
click at [306, 217] on div "Custom SoR Template Template to create a SoR without any entities, attributes o…" at bounding box center [314, 218] width 75 height 14
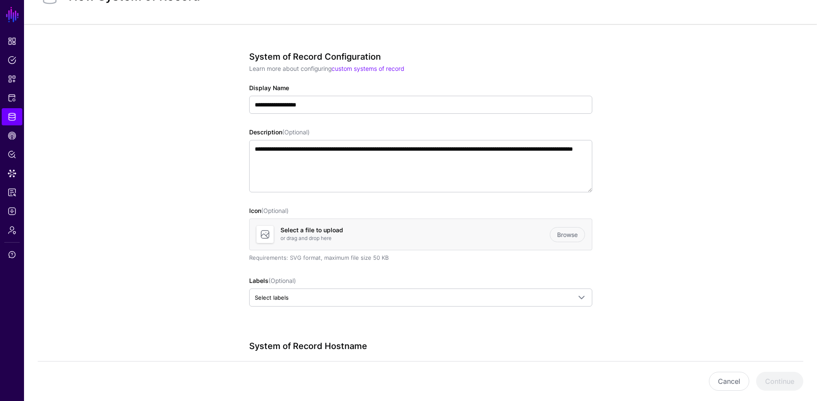
scroll to position [162, 0]
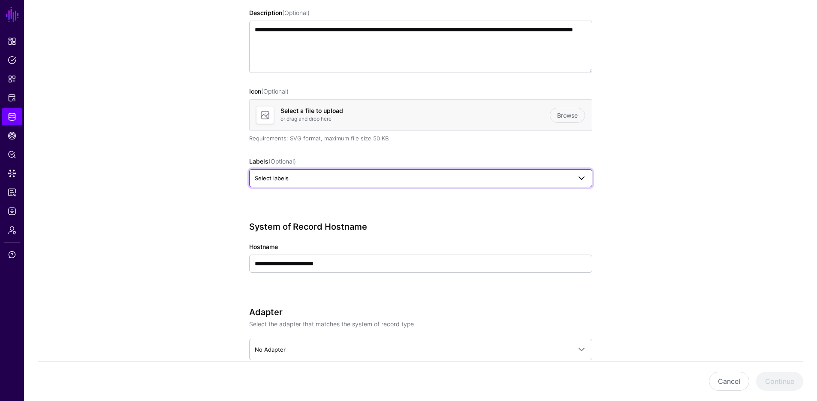
click at [329, 174] on span "Select labels" at bounding box center [413, 177] width 317 height 9
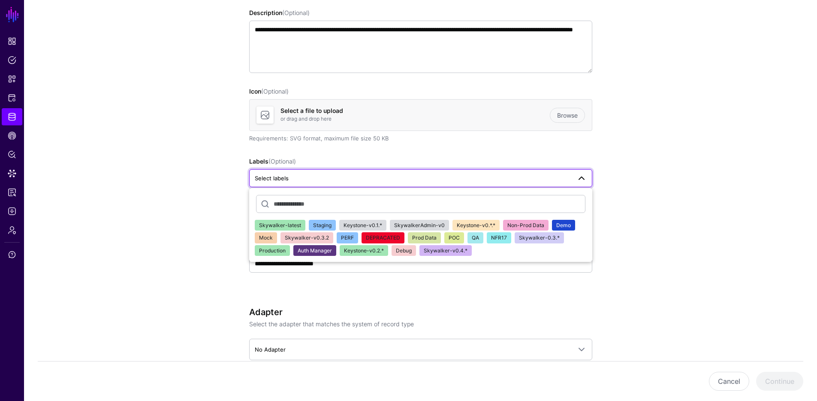
click at [495, 238] on span "NFR17" at bounding box center [499, 237] width 16 height 6
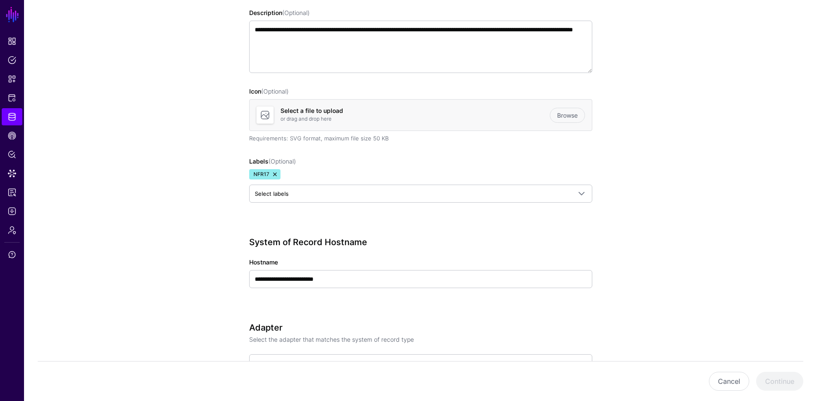
click at [703, 307] on app-datasources-details-form "**********" at bounding box center [420, 185] width 793 height 560
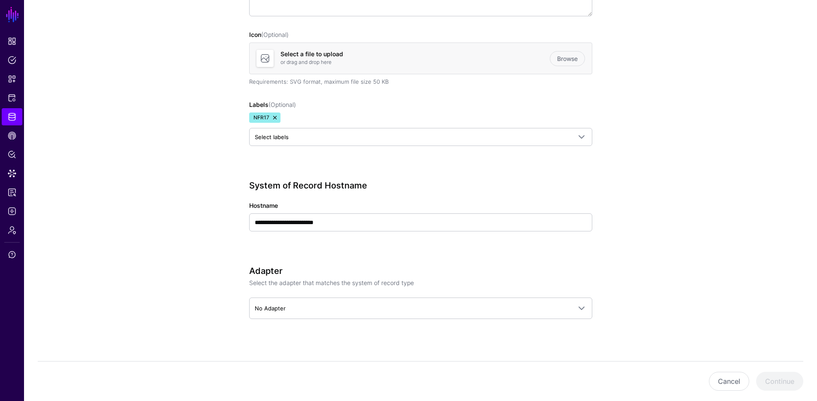
scroll to position [226, 0]
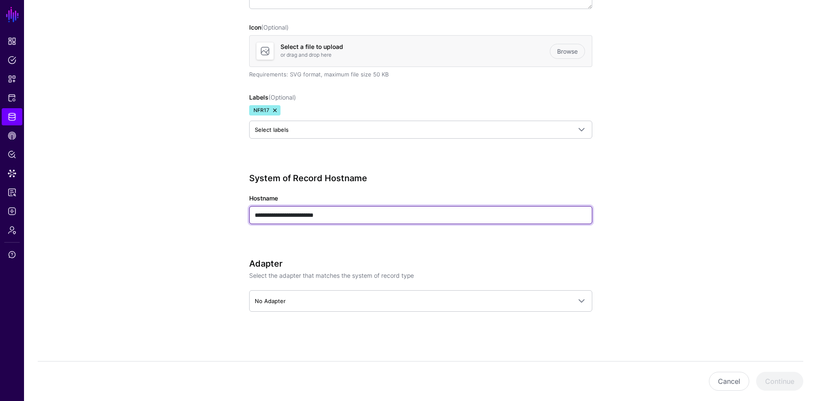
click at [357, 215] on input "**********" at bounding box center [420, 215] width 343 height 18
type input "*********"
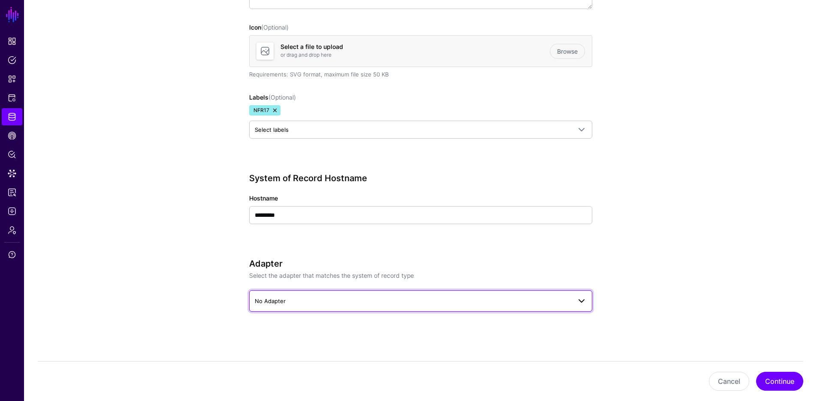
click at [356, 292] on link "No Adapter" at bounding box center [420, 300] width 343 height 21
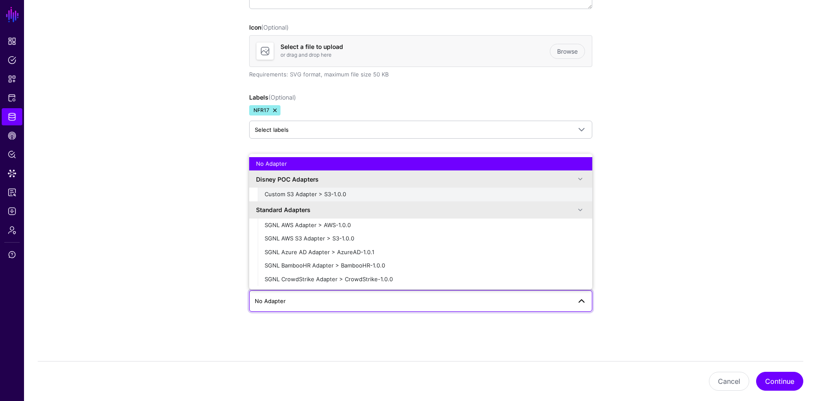
click at [360, 193] on div "Custom S3 Adapter > S3-1.0.0" at bounding box center [425, 194] width 321 height 9
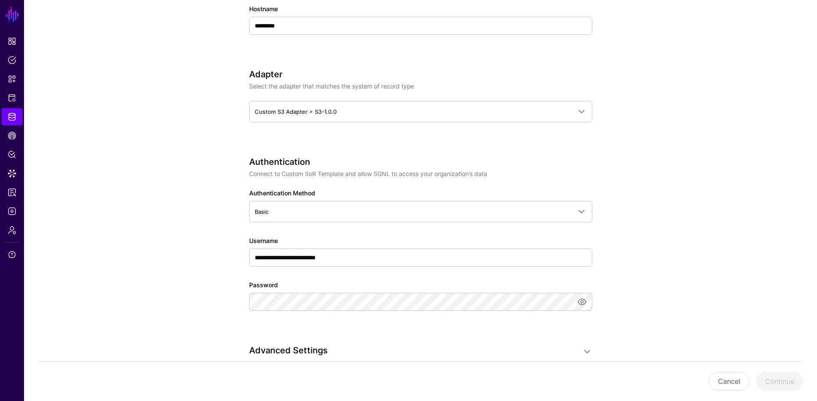
scroll to position [414, 0]
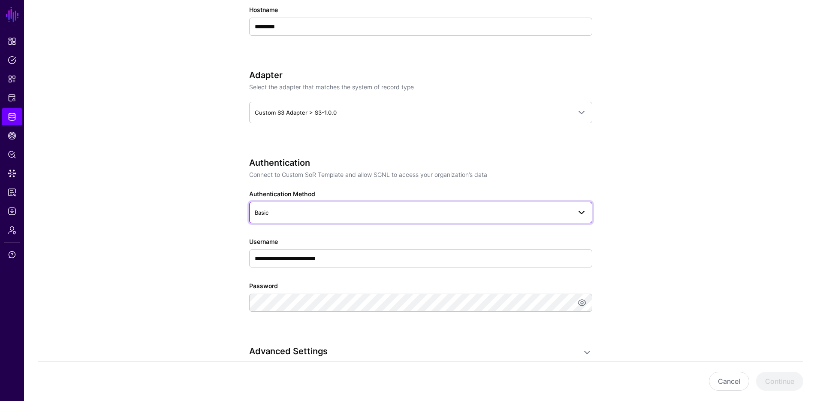
click at [557, 214] on span "Basic" at bounding box center [413, 212] width 317 height 9
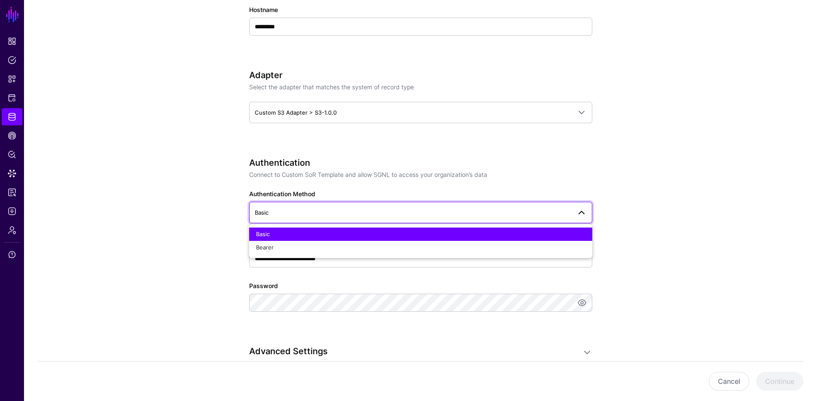
click at [506, 212] on span "Basic" at bounding box center [413, 212] width 317 height 9
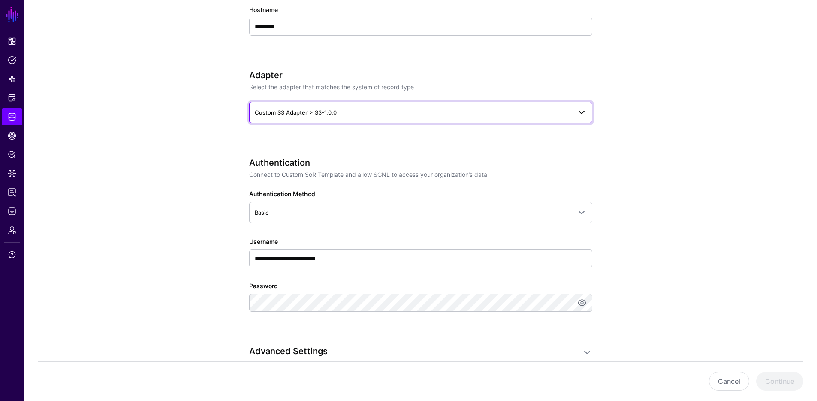
click at [466, 107] on span "Custom S3 Adapter > S3-1.0.0" at bounding box center [421, 112] width 332 height 10
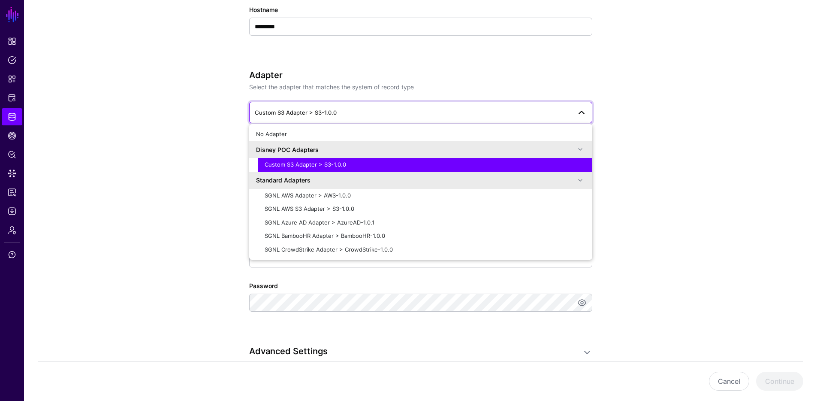
click at [391, 126] on div "No Adapter Disney POC Adapters Custom S3 Adapter > S3-1.0.0 Standard Adapters S…" at bounding box center [420, 192] width 343 height 136
click at [391, 130] on div "No Adapter" at bounding box center [421, 134] width 330 height 9
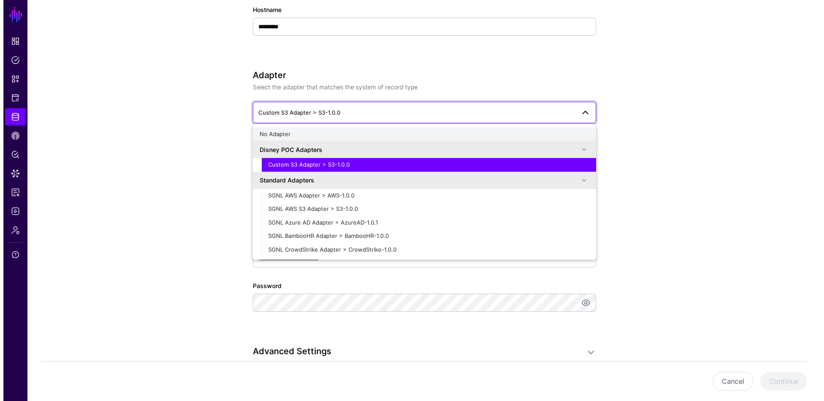
scroll to position [226, 0]
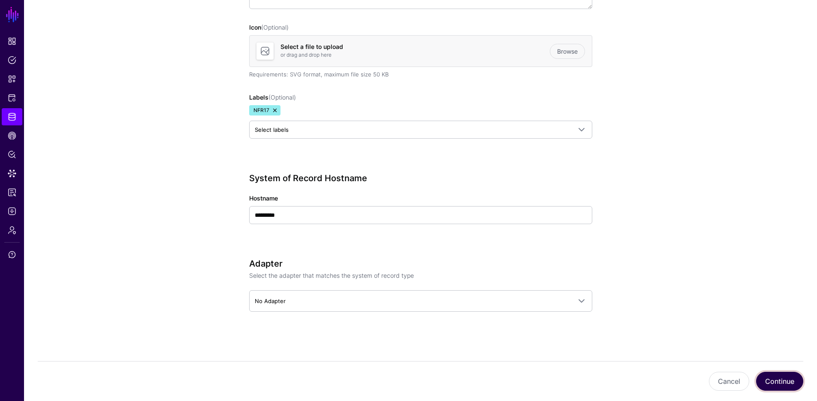
click at [778, 375] on button "Continue" at bounding box center [779, 381] width 47 height 19
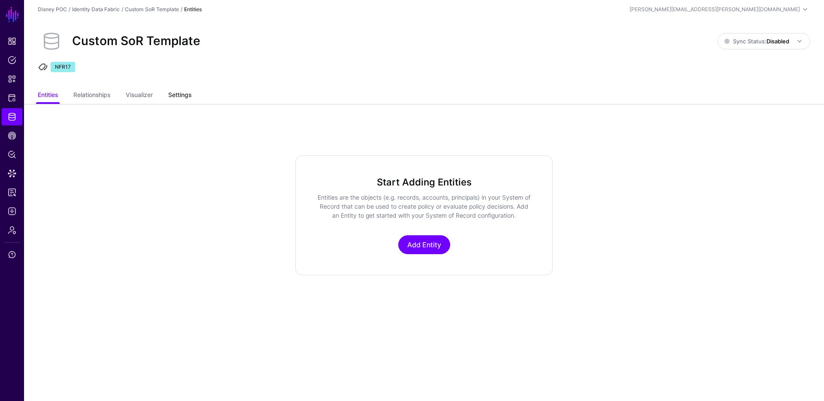
click at [173, 98] on link "Settings" at bounding box center [179, 96] width 23 height 16
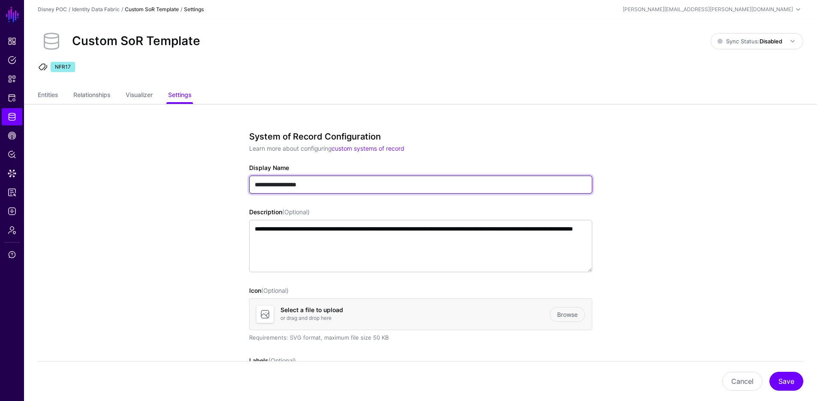
click at [370, 187] on input "**********" at bounding box center [420, 184] width 343 height 18
click at [369, 187] on input "**********" at bounding box center [420, 184] width 343 height 18
click at [368, 187] on input "**********" at bounding box center [420, 184] width 343 height 18
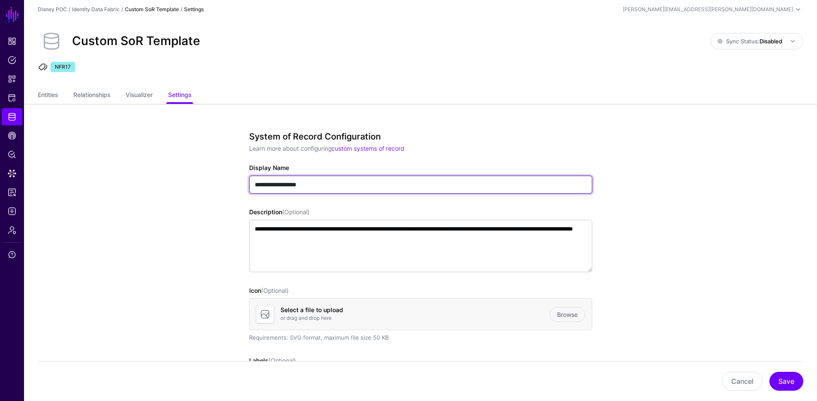
click at [368, 187] on input "**********" at bounding box center [420, 184] width 343 height 18
drag, startPoint x: 264, startPoint y: 183, endPoint x: 292, endPoint y: 187, distance: 28.1
click at [292, 187] on input "**********" at bounding box center [420, 184] width 343 height 18
type input "********"
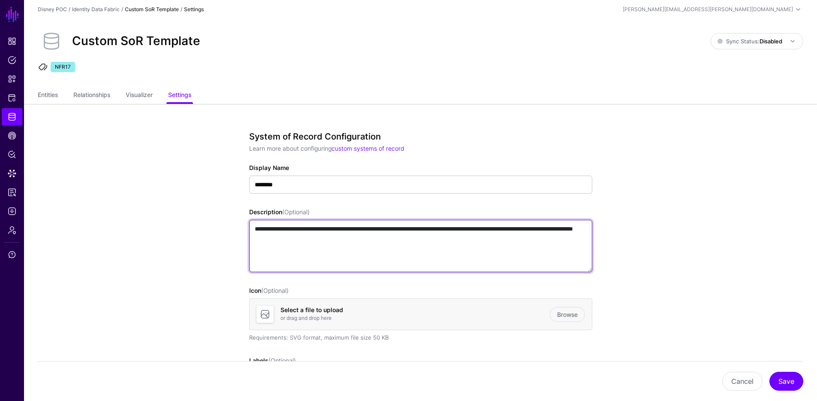
drag, startPoint x: 357, startPoint y: 248, endPoint x: 232, endPoint y: 224, distance: 126.8
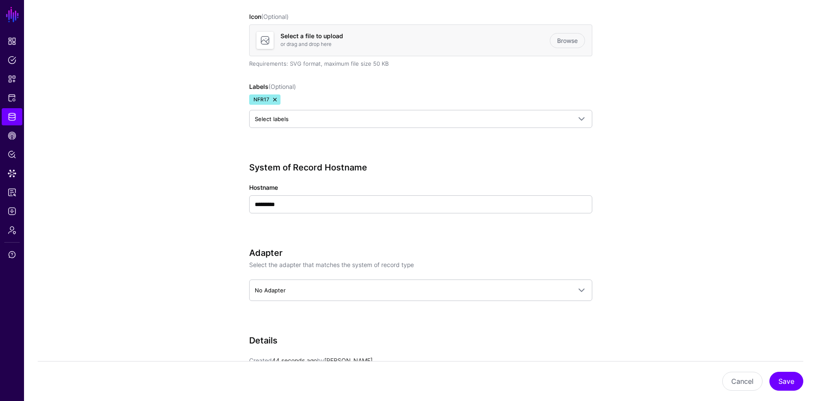
scroll to position [444, 0]
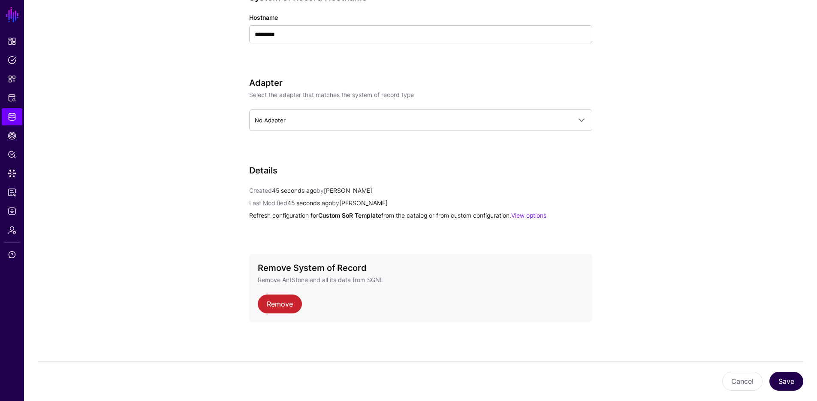
type textarea "**********"
click at [783, 378] on button "Save" at bounding box center [787, 381] width 34 height 19
click at [795, 382] on button "Save" at bounding box center [787, 381] width 34 height 19
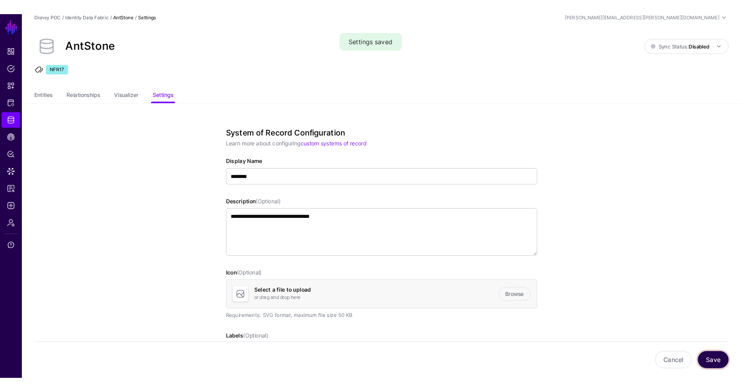
scroll to position [0, 0]
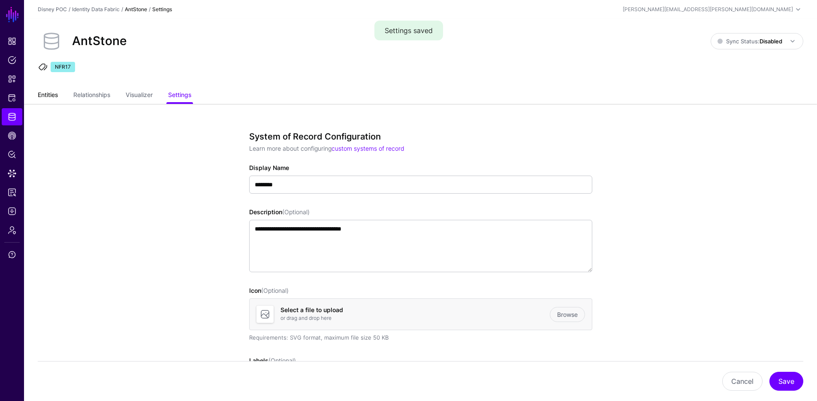
click at [53, 95] on link "Entities" at bounding box center [48, 96] width 20 height 16
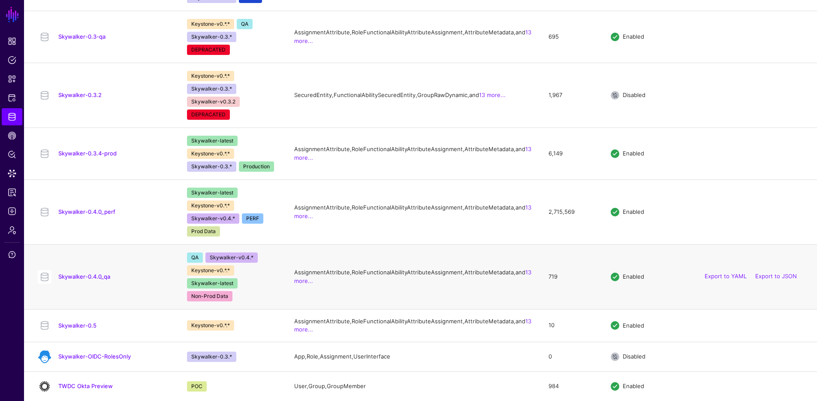
scroll to position [895, 0]
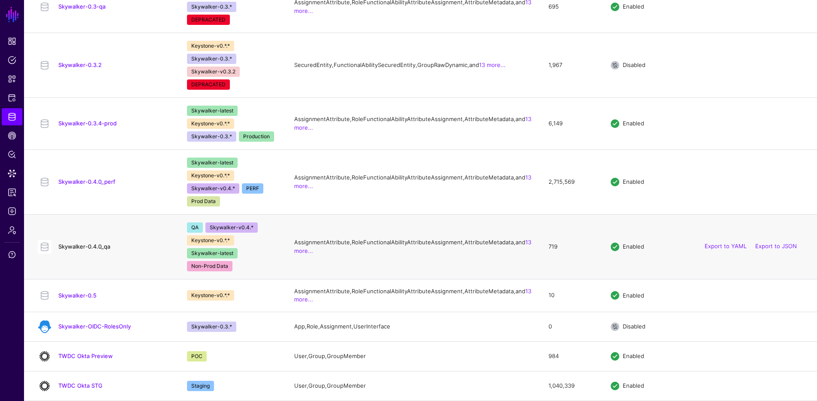
click at [81, 243] on link "Skywalker-0.4.0_qa" at bounding box center [84, 246] width 52 height 7
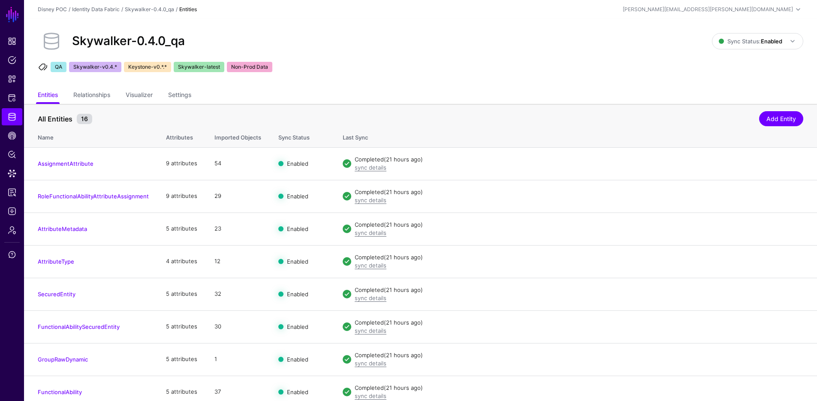
scroll to position [269, 0]
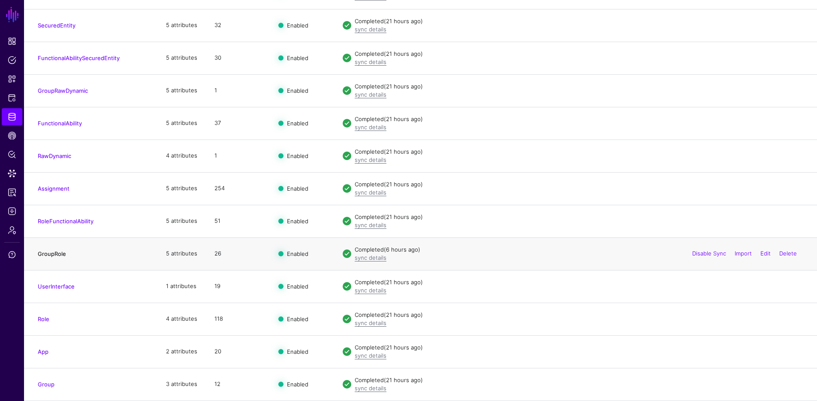
click at [57, 252] on link "GroupRole" at bounding box center [52, 253] width 28 height 7
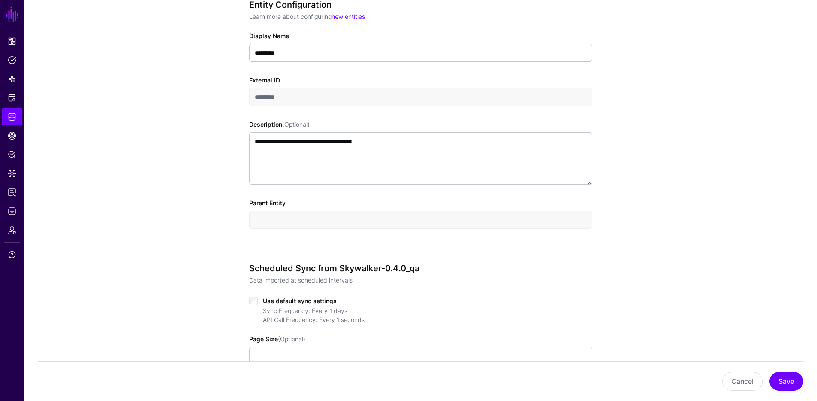
scroll to position [422, 0]
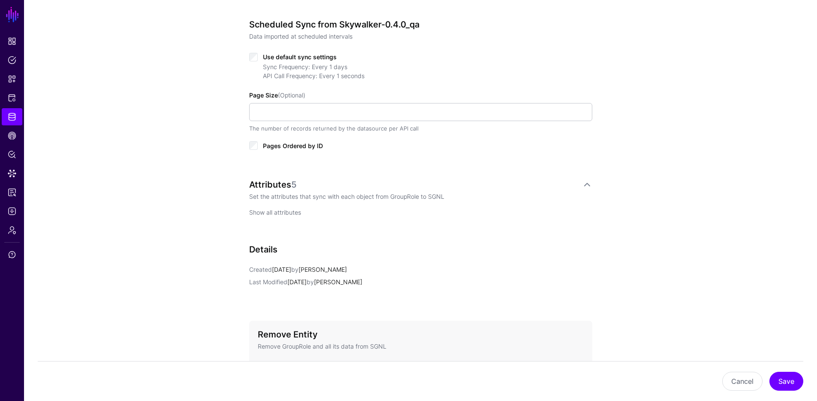
click at [283, 209] on link "Show all attributes" at bounding box center [275, 212] width 52 height 7
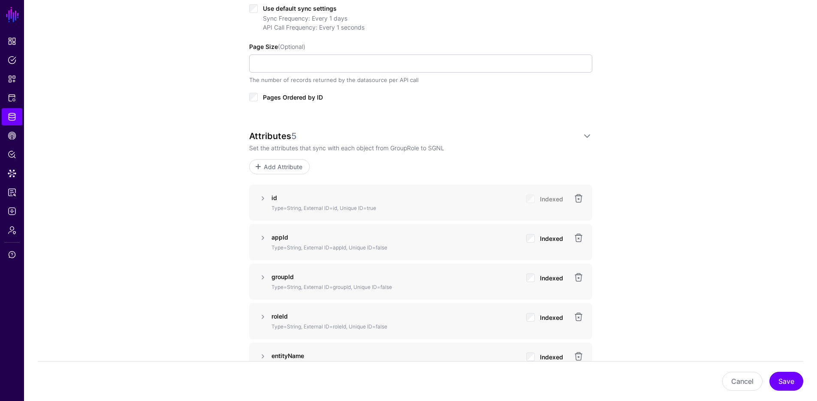
scroll to position [568, 0]
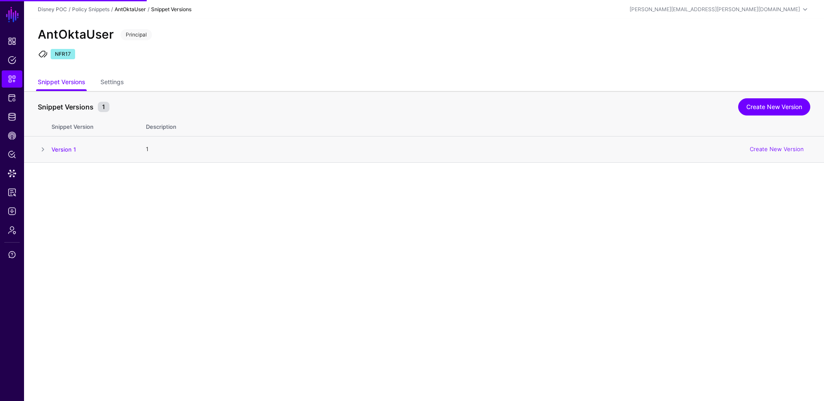
click at [49, 147] on td at bounding box center [37, 149] width 27 height 26
click at [41, 148] on span at bounding box center [43, 149] width 10 height 10
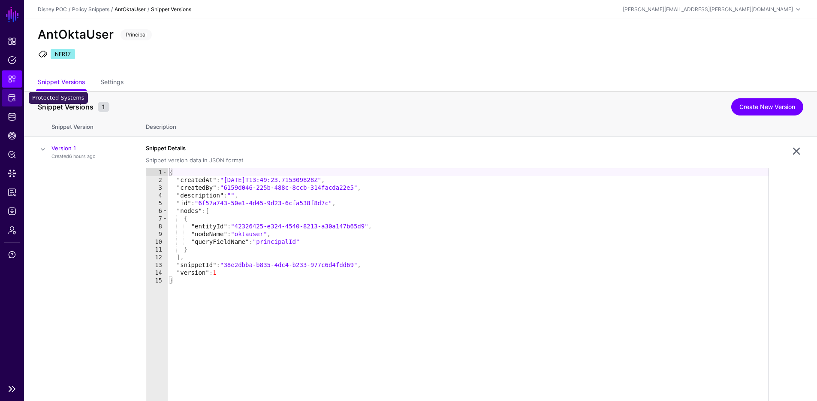
click at [15, 100] on span "Protected Systems" at bounding box center [12, 98] width 9 height 9
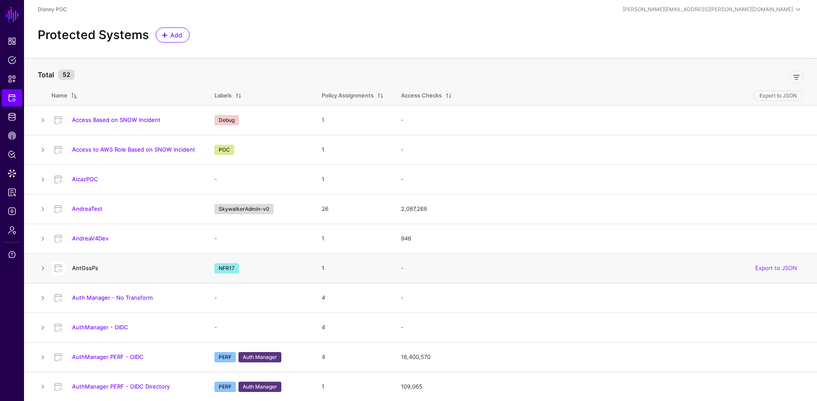
click at [94, 266] on link "AntGssPs" at bounding box center [85, 267] width 26 height 7
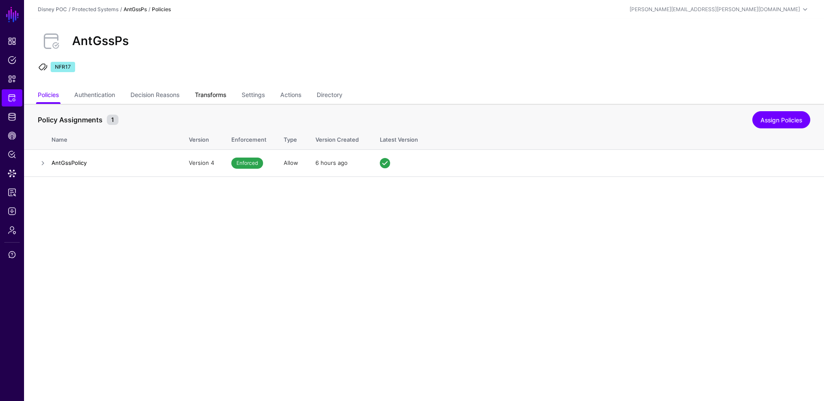
click at [225, 94] on link "Transforms" at bounding box center [210, 96] width 31 height 16
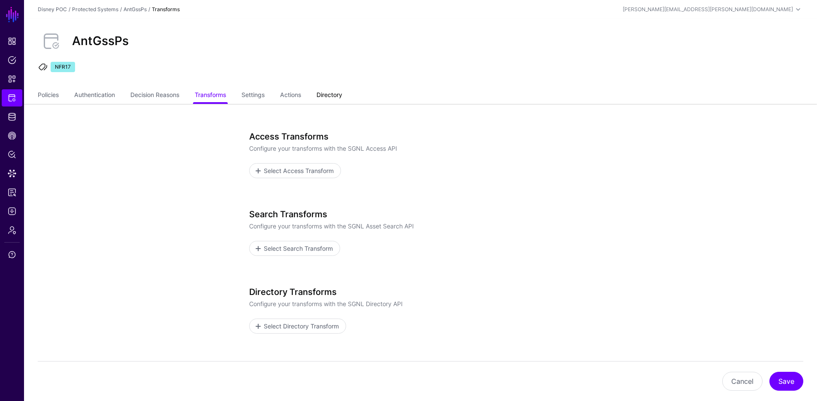
click at [341, 91] on link "Directory" at bounding box center [330, 96] width 26 height 16
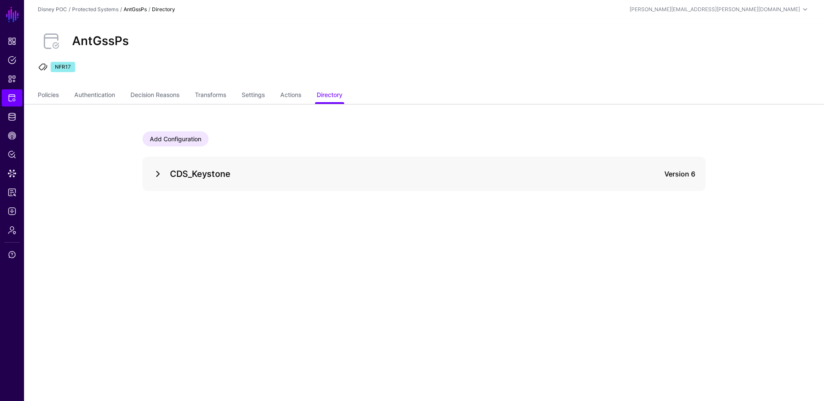
click at [157, 174] on link at bounding box center [158, 174] width 10 height 10
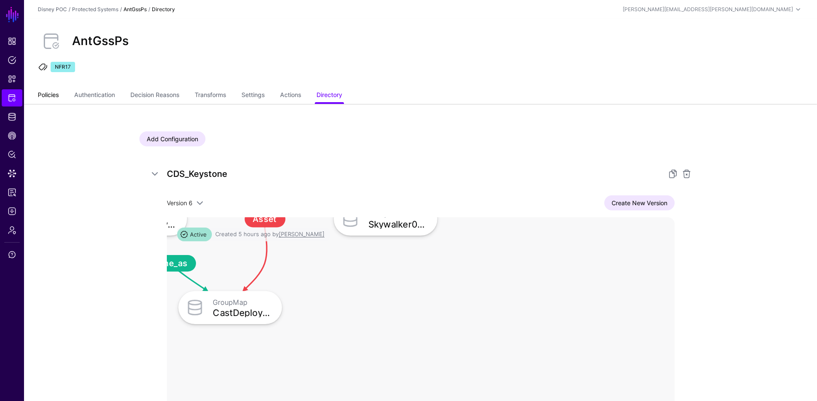
click at [39, 96] on link "Policies" at bounding box center [48, 96] width 21 height 16
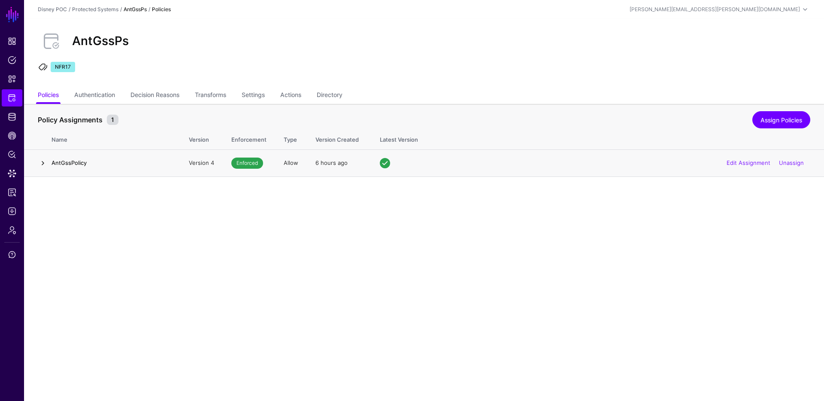
click at [45, 162] on link at bounding box center [43, 163] width 10 height 10
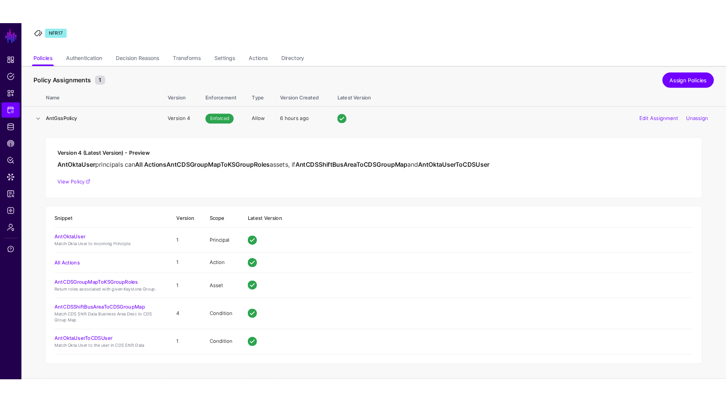
scroll to position [53, 0]
